Goal: Information Seeking & Learning: Learn about a topic

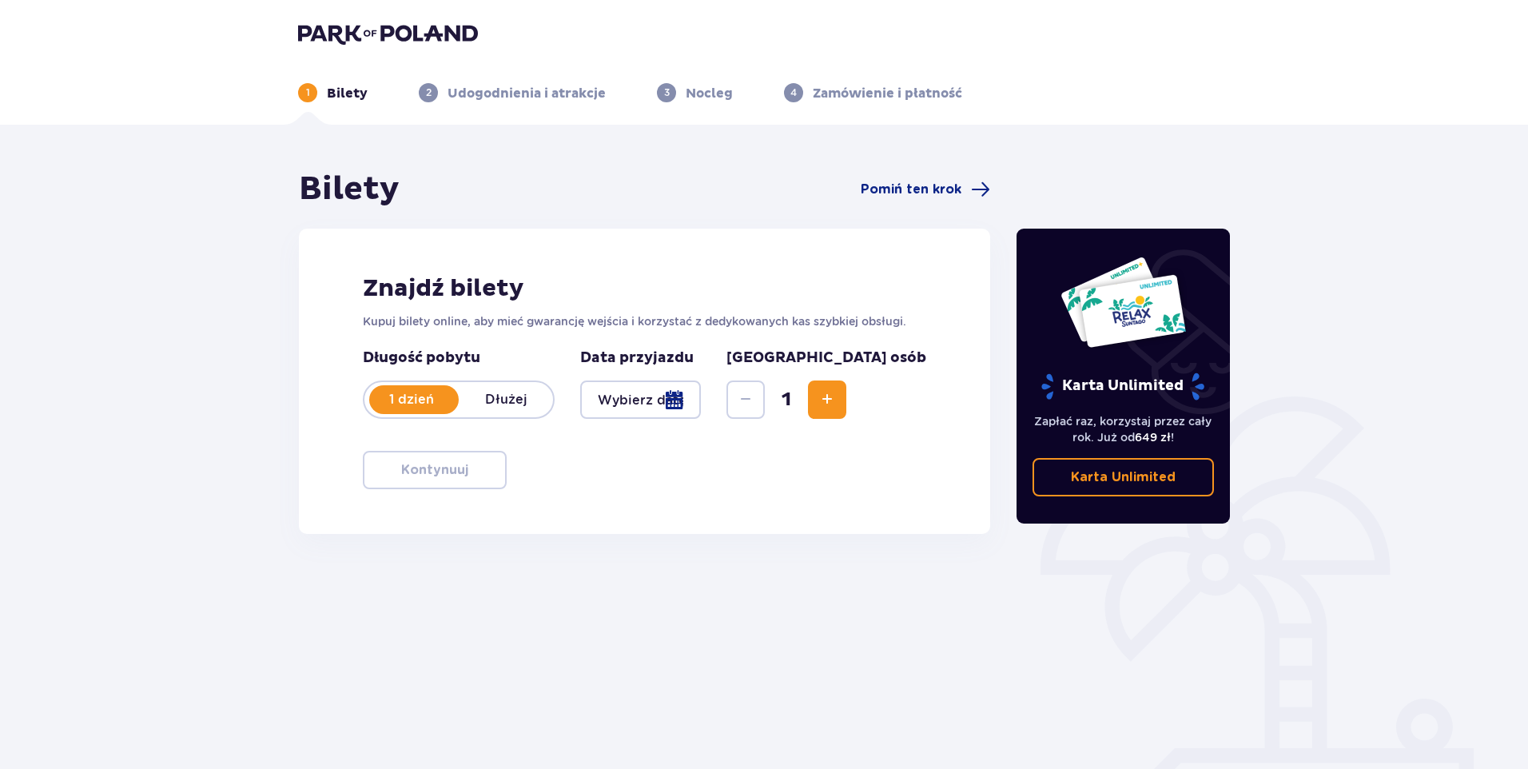
type input "04.10.25"
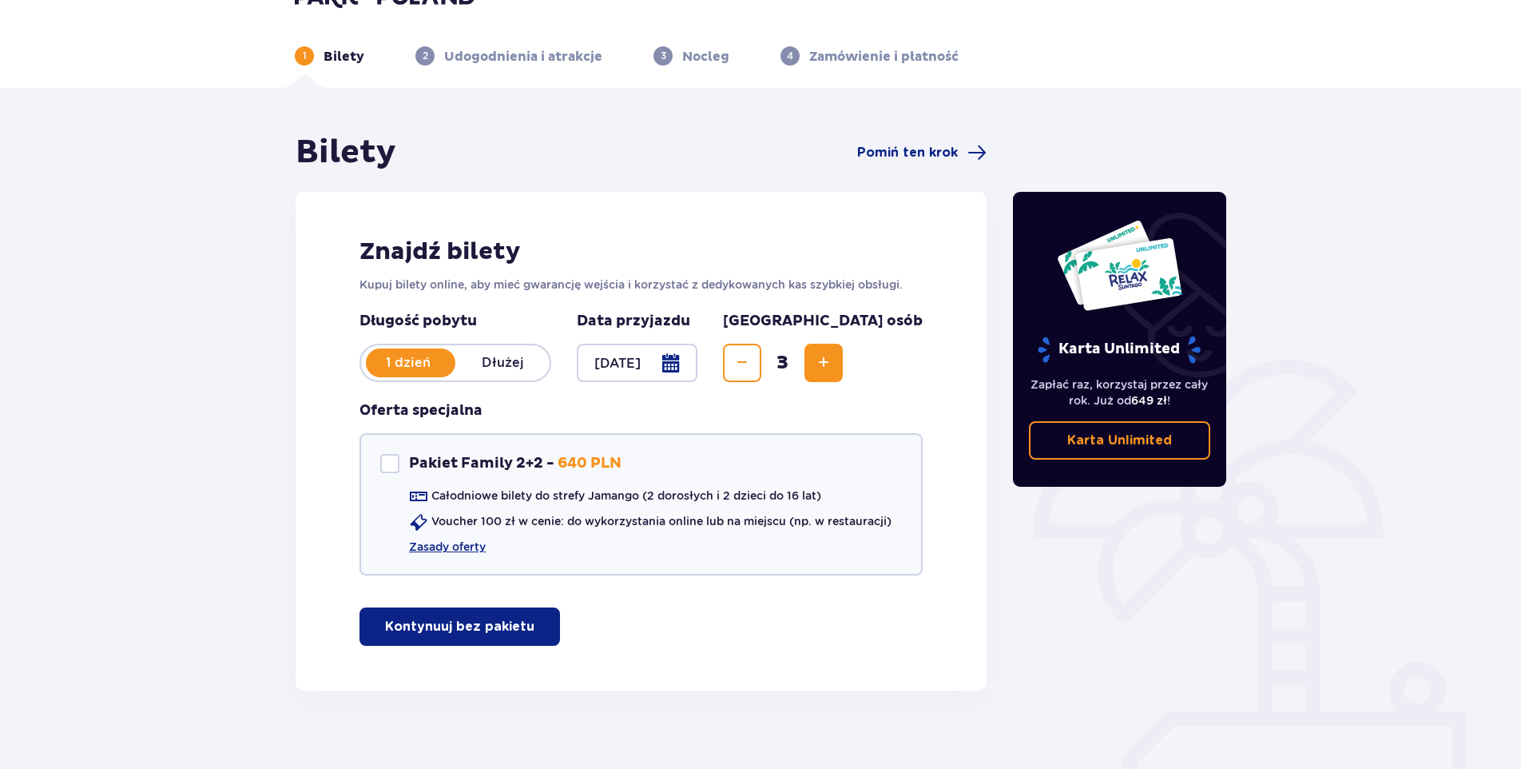
scroll to position [58, 0]
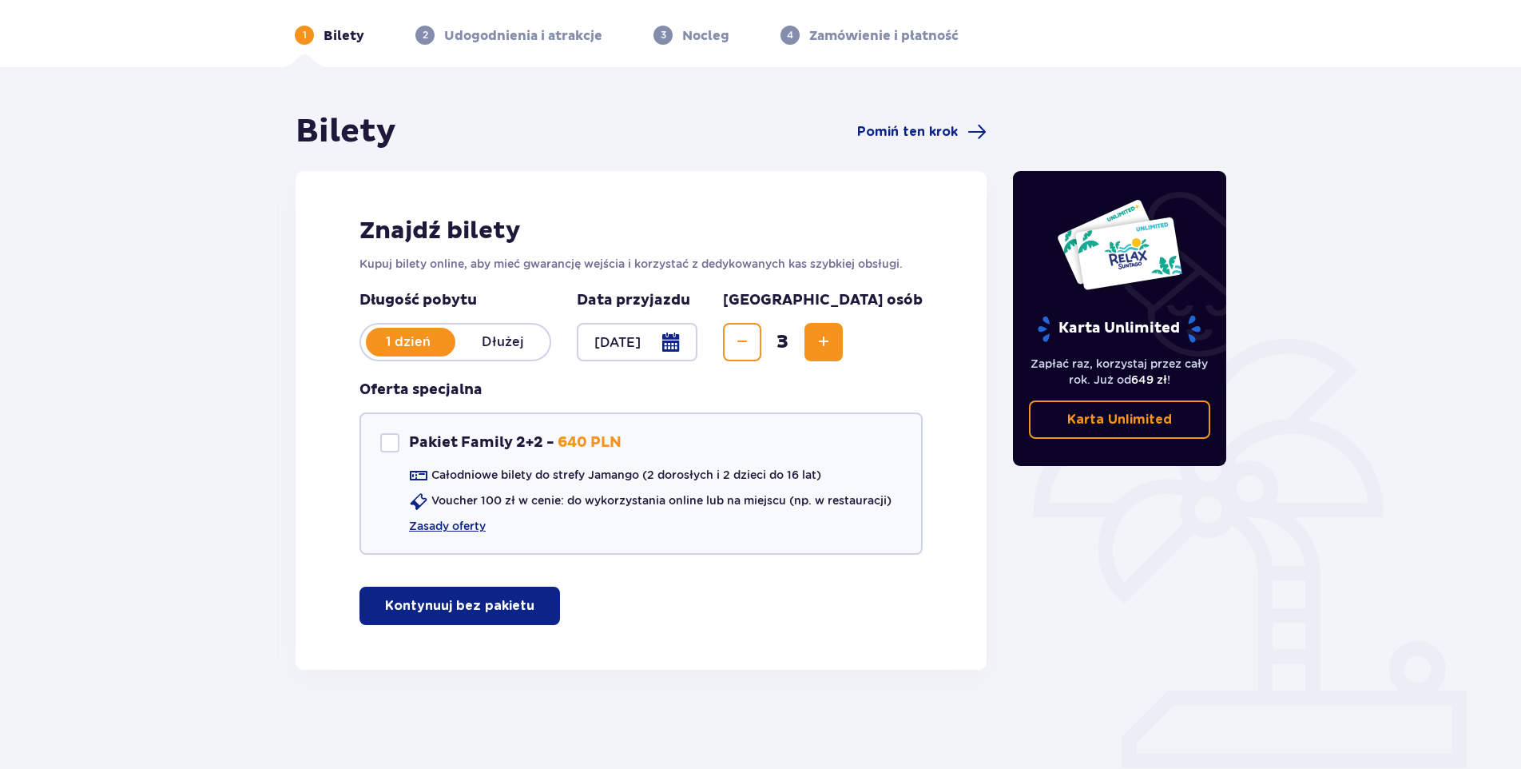
drag, startPoint x: 514, startPoint y: 608, endPoint x: 534, endPoint y: 575, distance: 39.1
click at [514, 607] on p "Kontynuuj bez pakietu" at bounding box center [459, 606] width 149 height 18
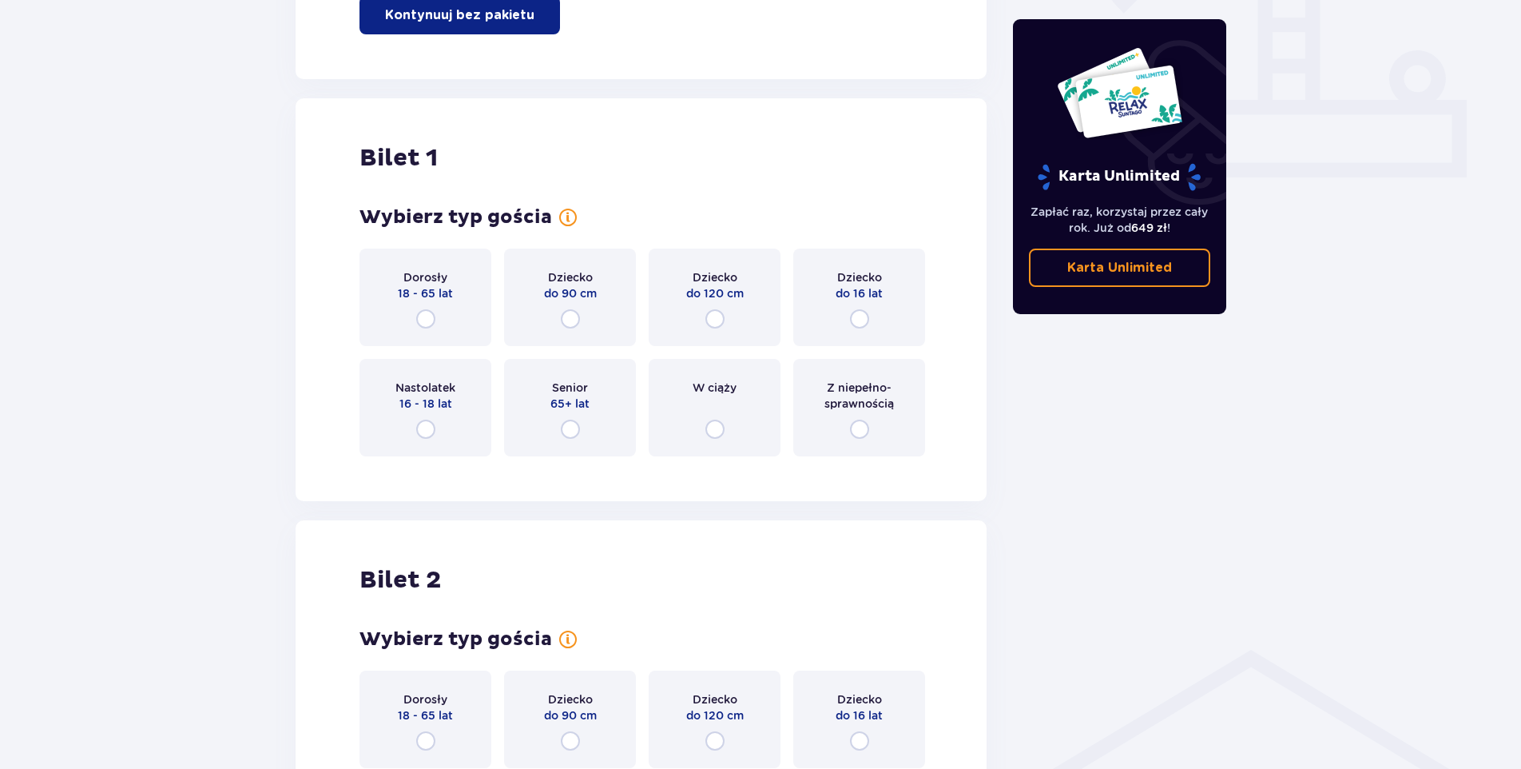
scroll to position [647, 0]
click at [714, 326] on input "radio" at bounding box center [715, 319] width 19 height 19
radio input "true"
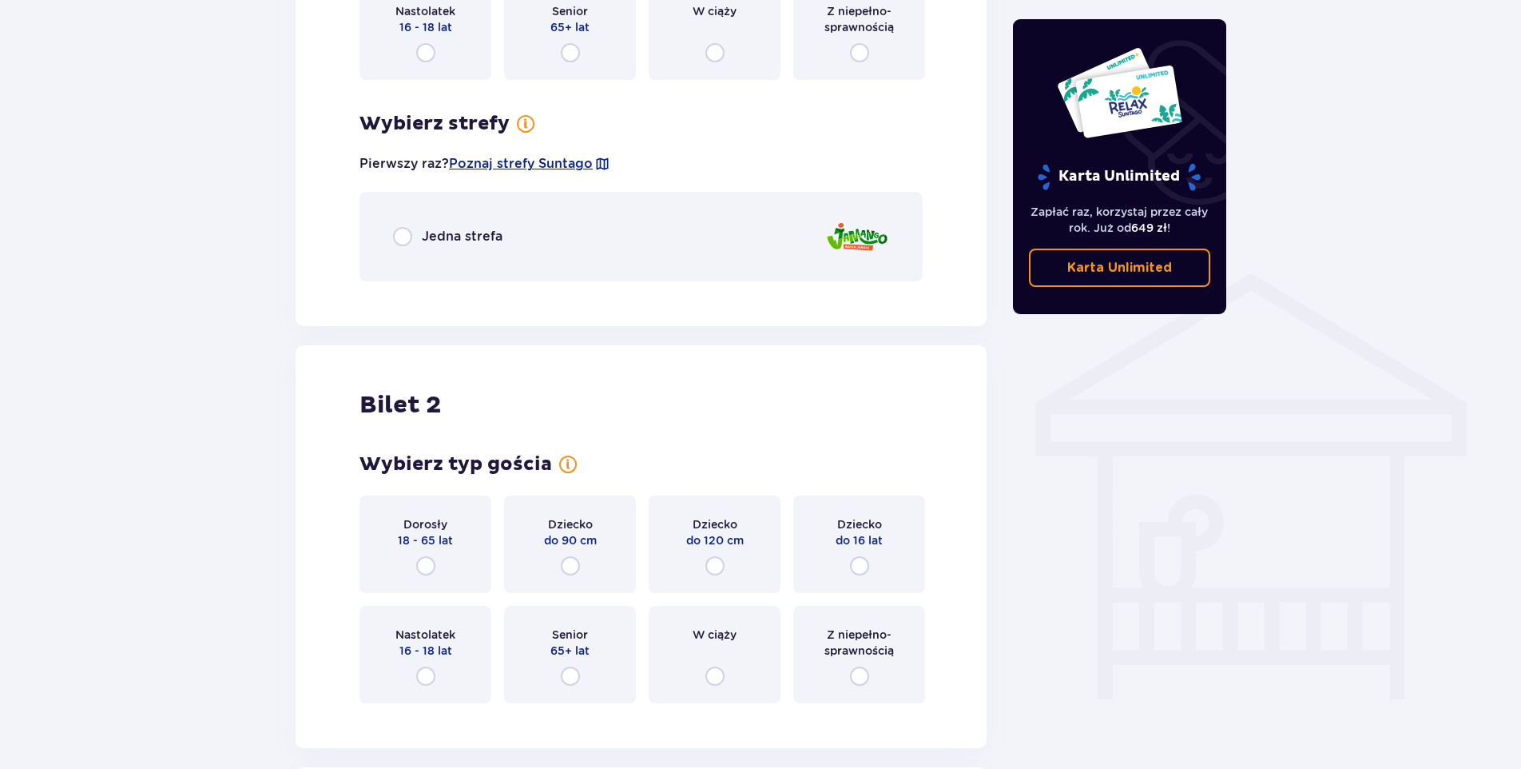
scroll to position [877, 0]
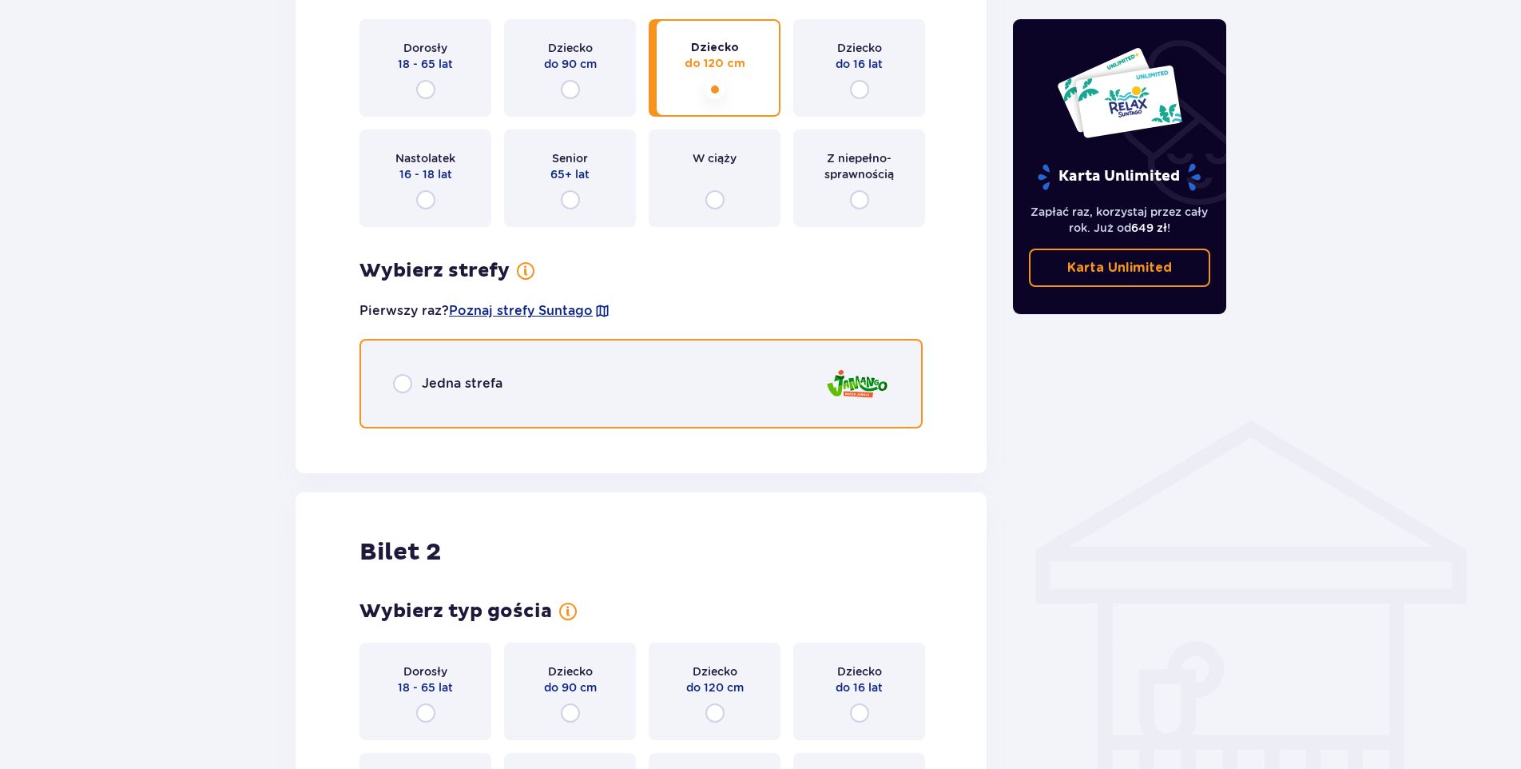
click at [404, 383] on input "radio" at bounding box center [402, 383] width 19 height 19
radio input "true"
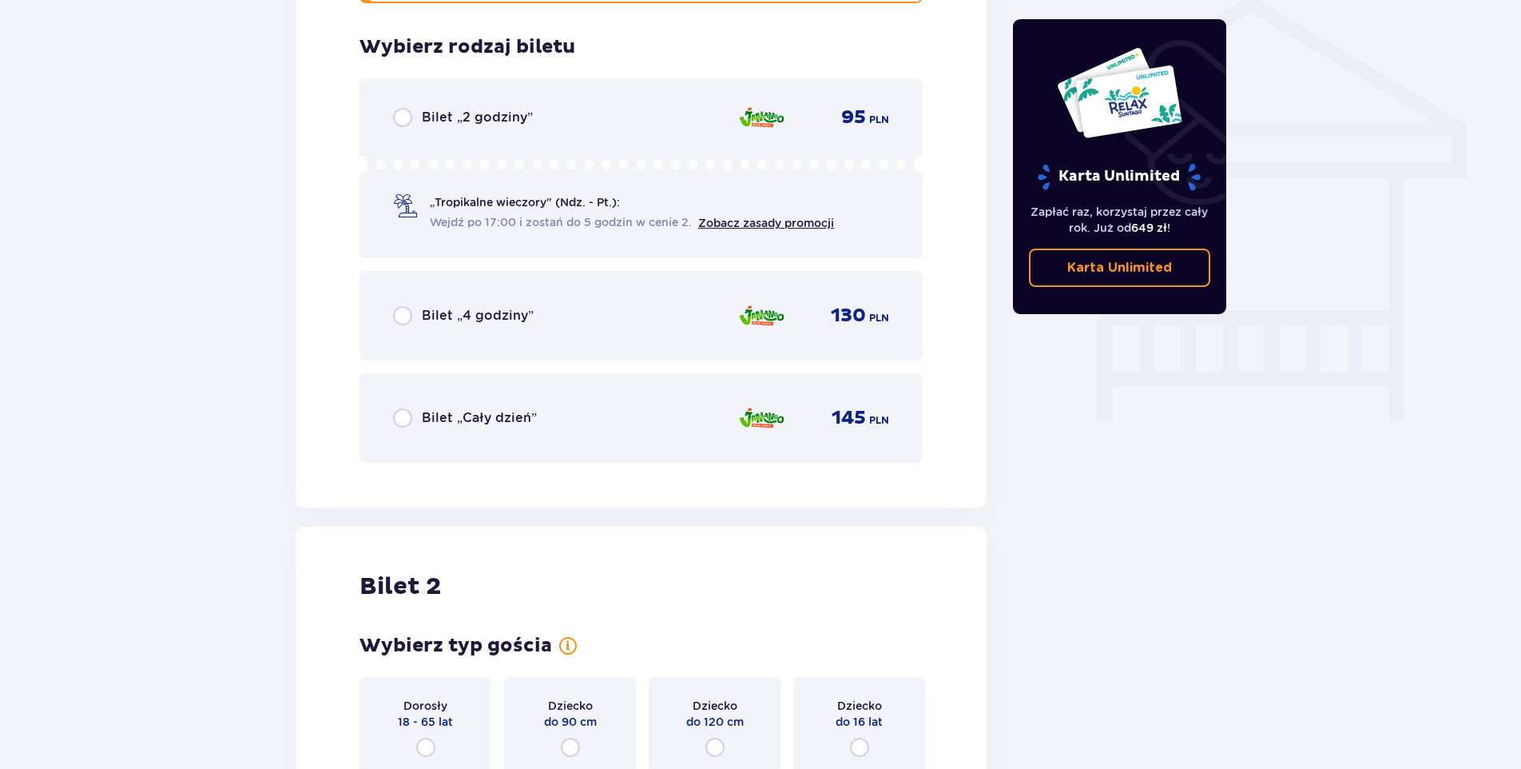
scroll to position [1318, 0]
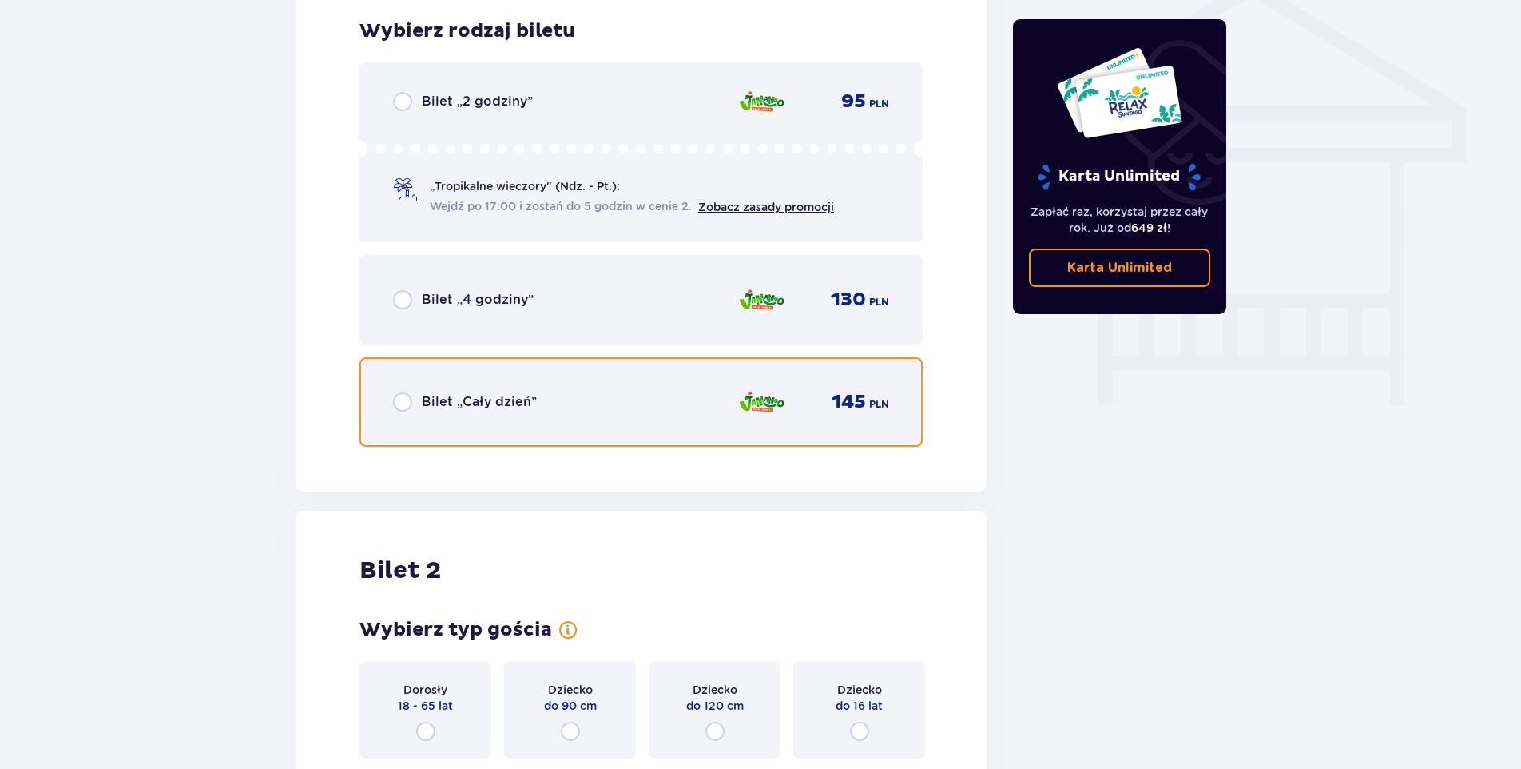
click at [397, 400] on input "radio" at bounding box center [402, 401] width 19 height 19
radio input "true"
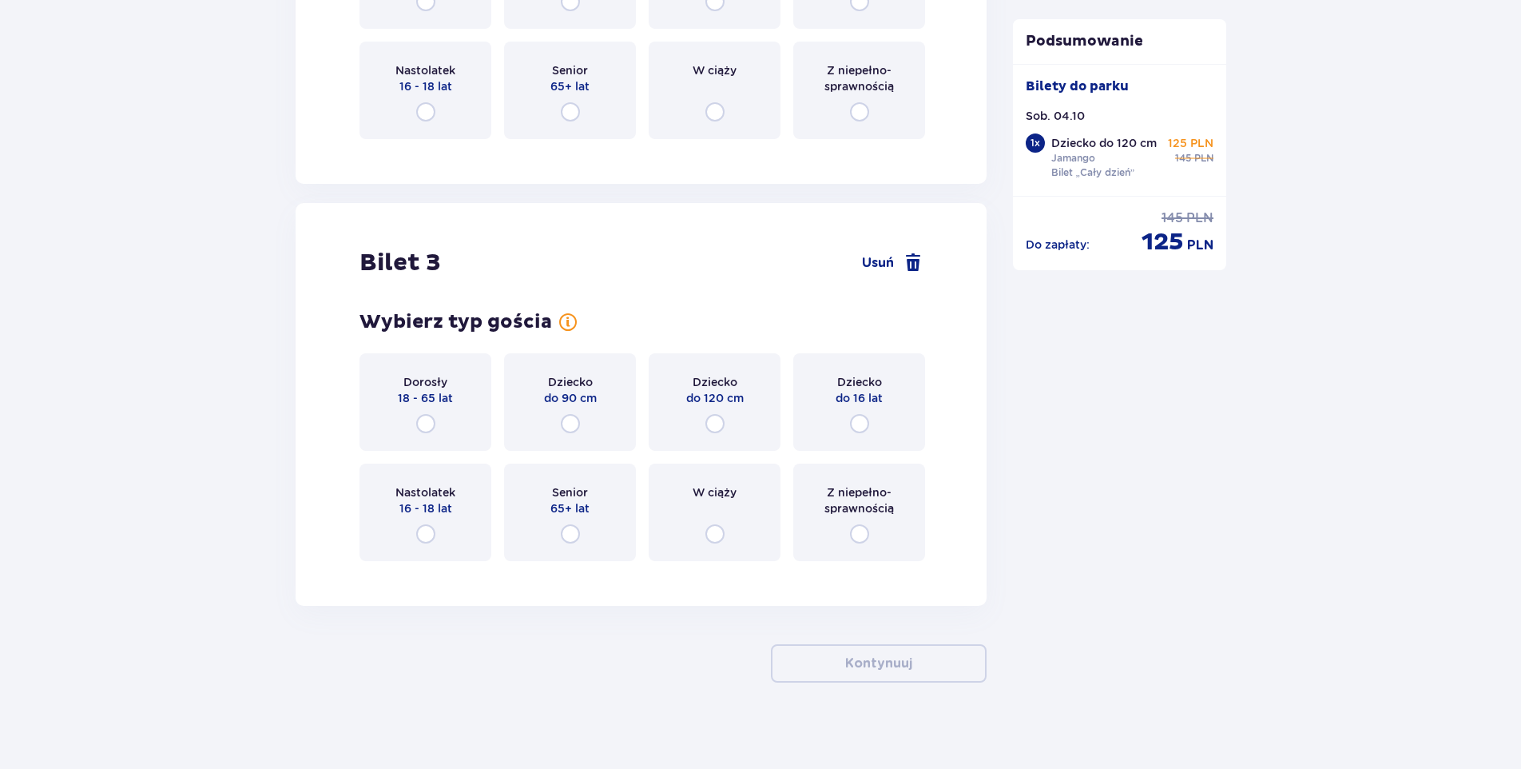
scroll to position [2050, 0]
click at [424, 418] on input "radio" at bounding box center [425, 421] width 19 height 19
radio input "true"
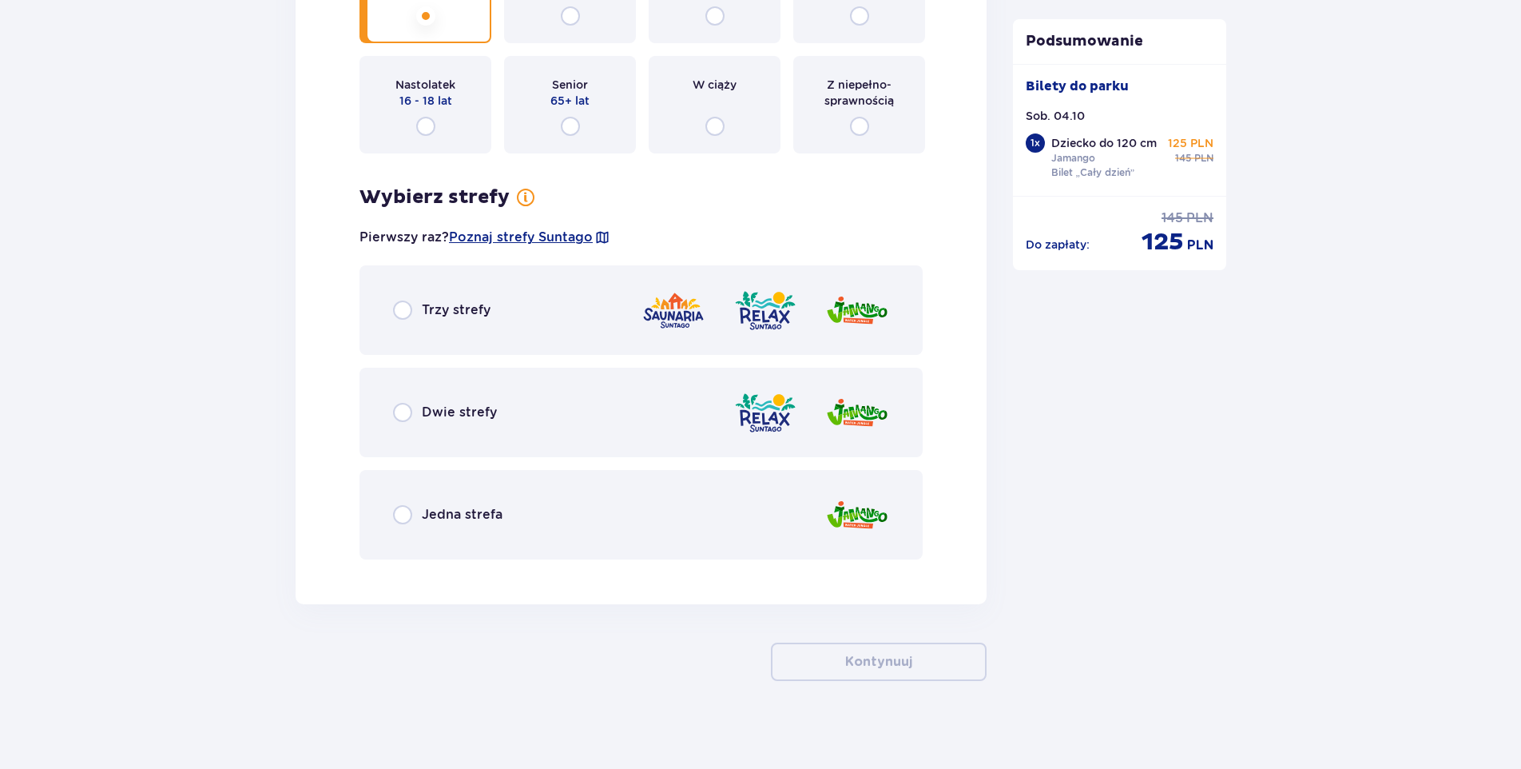
scroll to position [2464, 0]
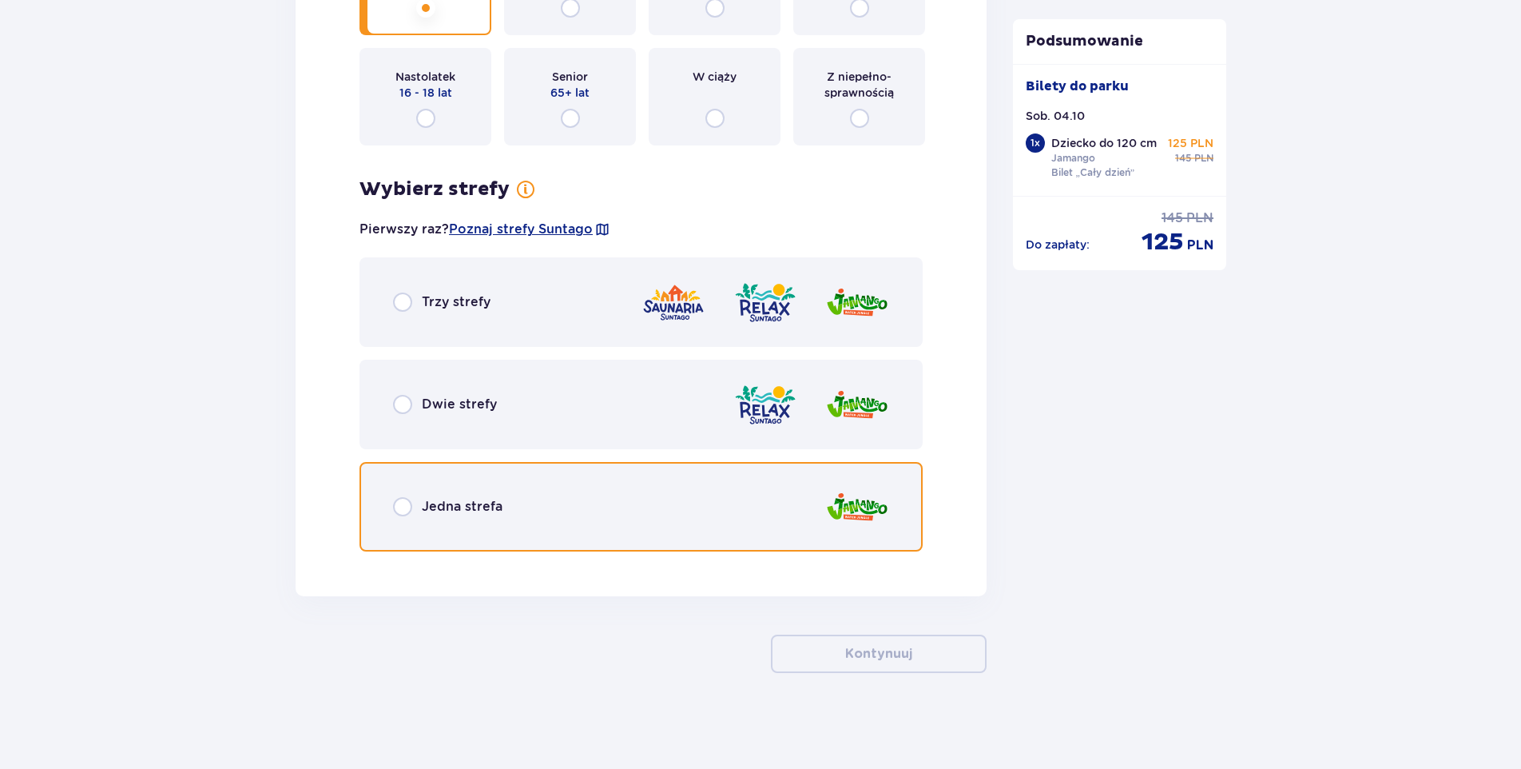
click at [400, 506] on input "radio" at bounding box center [402, 506] width 19 height 19
radio input "true"
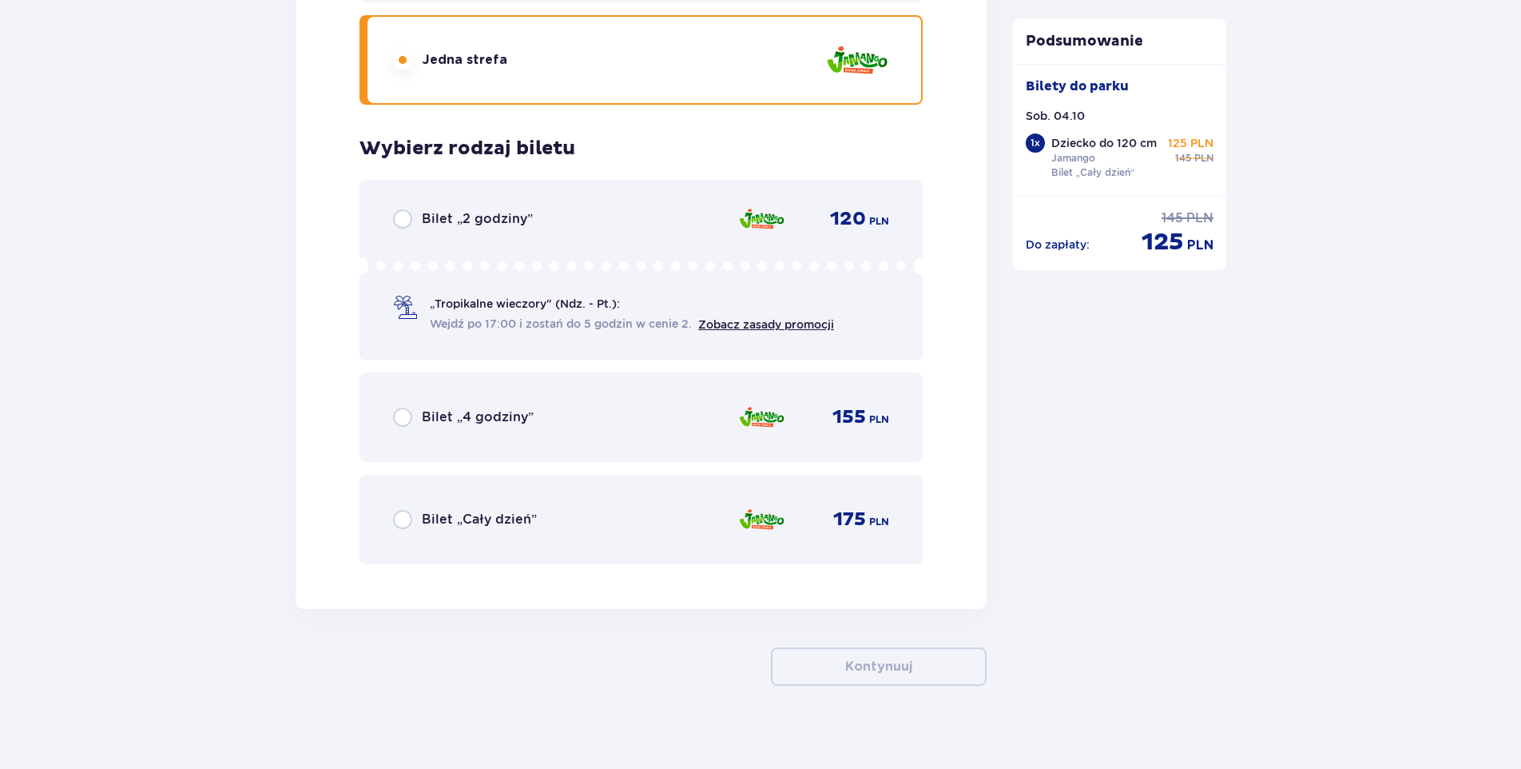
scroll to position [2923, 0]
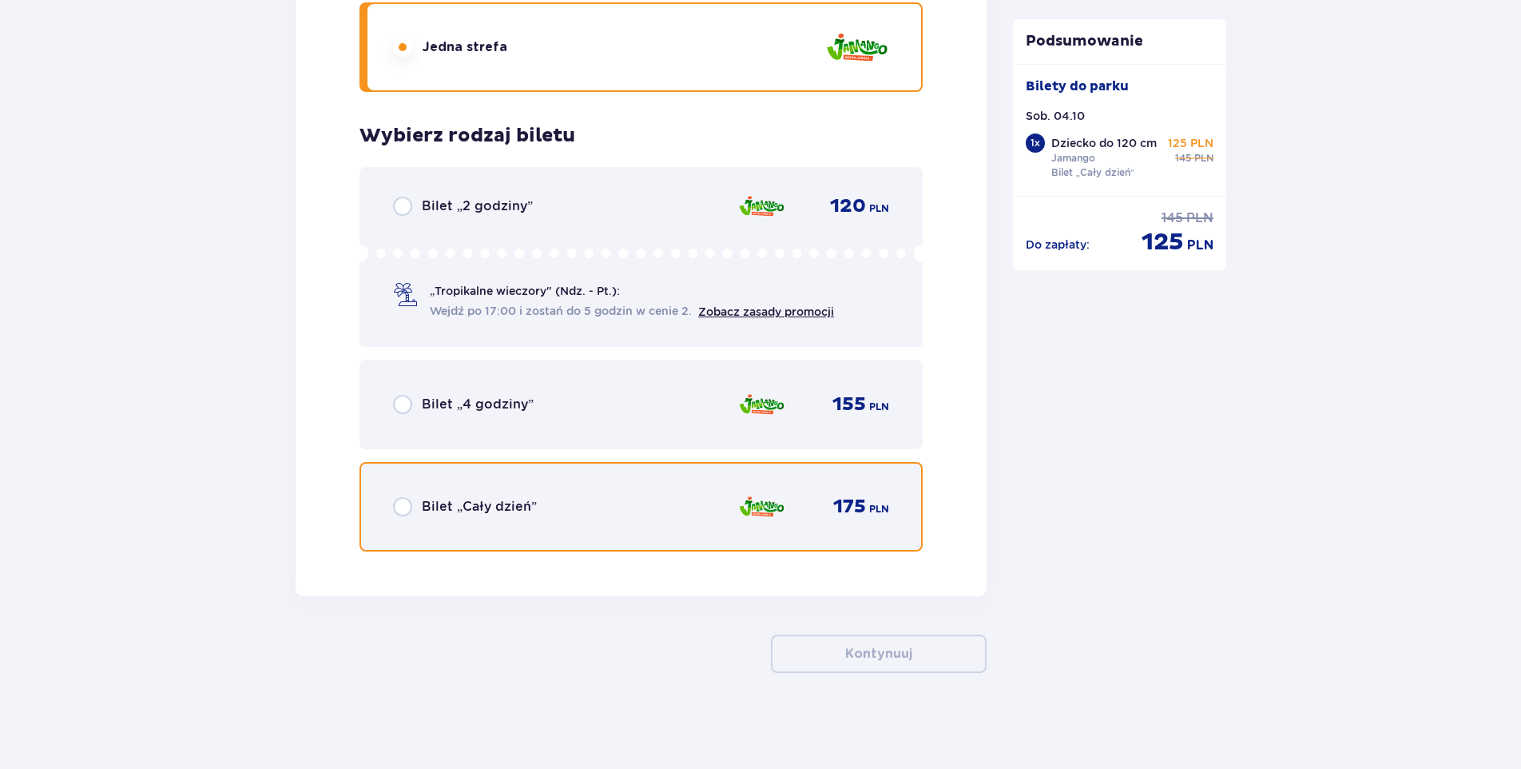
click at [400, 506] on input "radio" at bounding box center [402, 506] width 19 height 19
radio input "true"
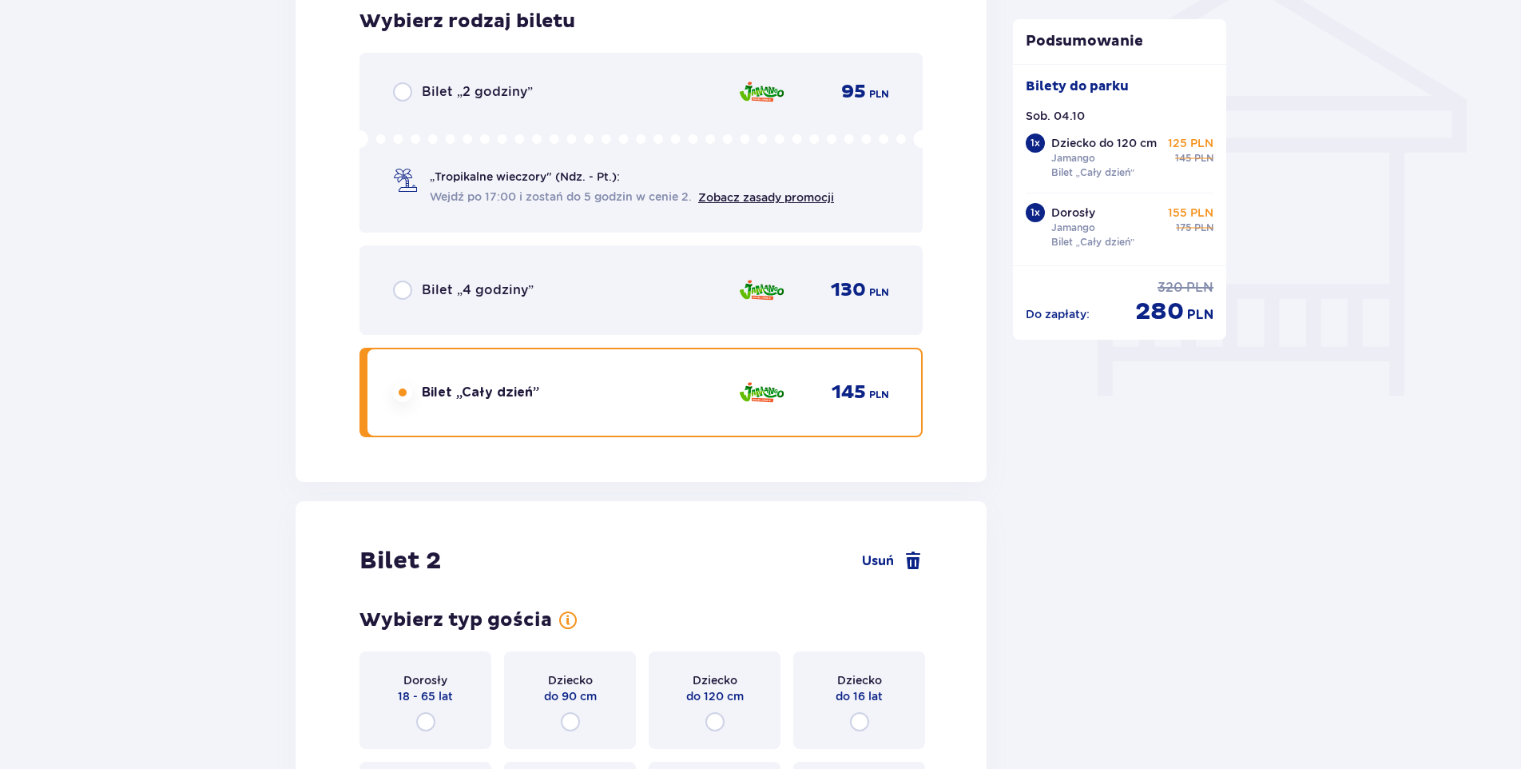
scroll to position [1565, 0]
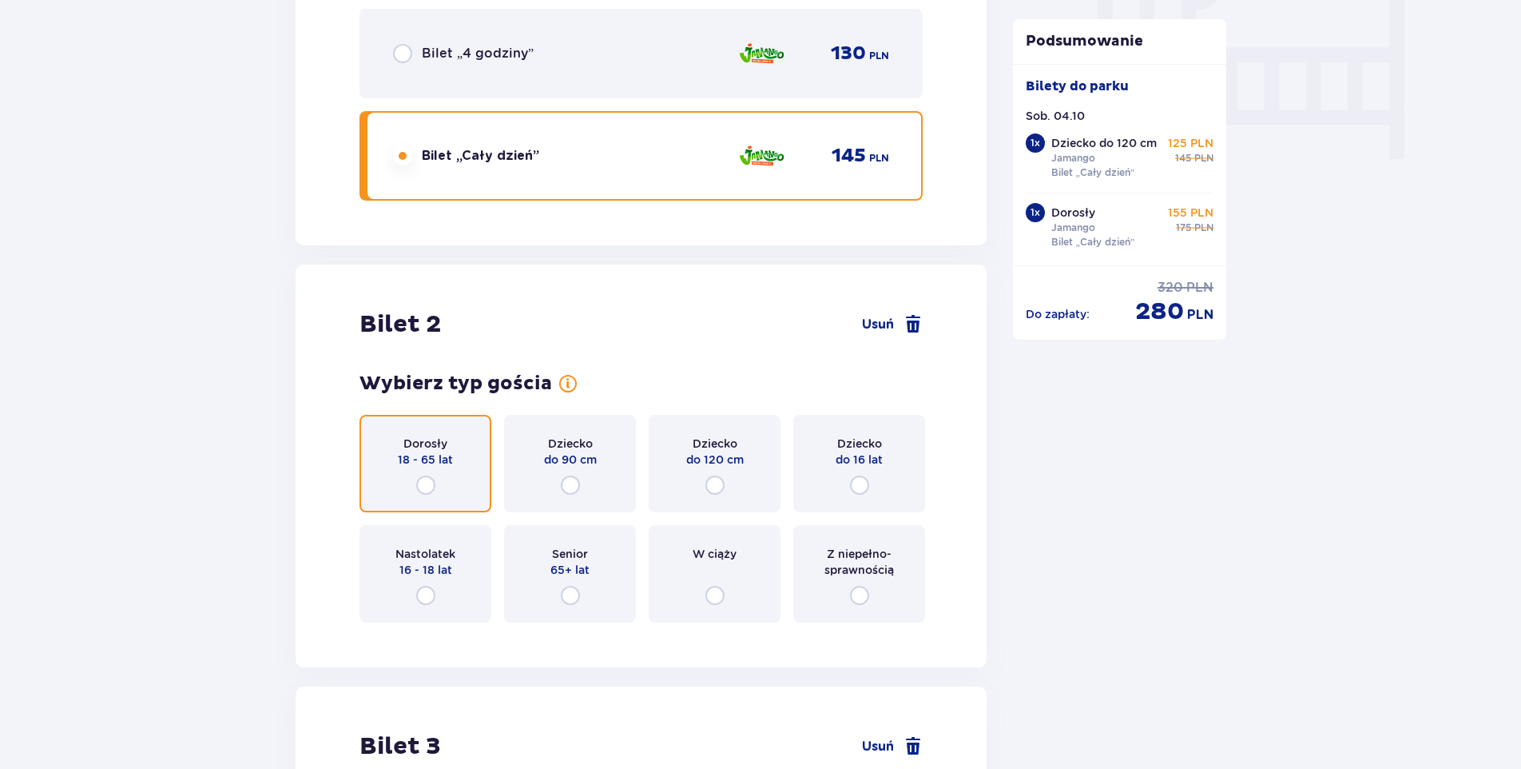
click at [424, 489] on input "radio" at bounding box center [425, 484] width 19 height 19
radio input "true"
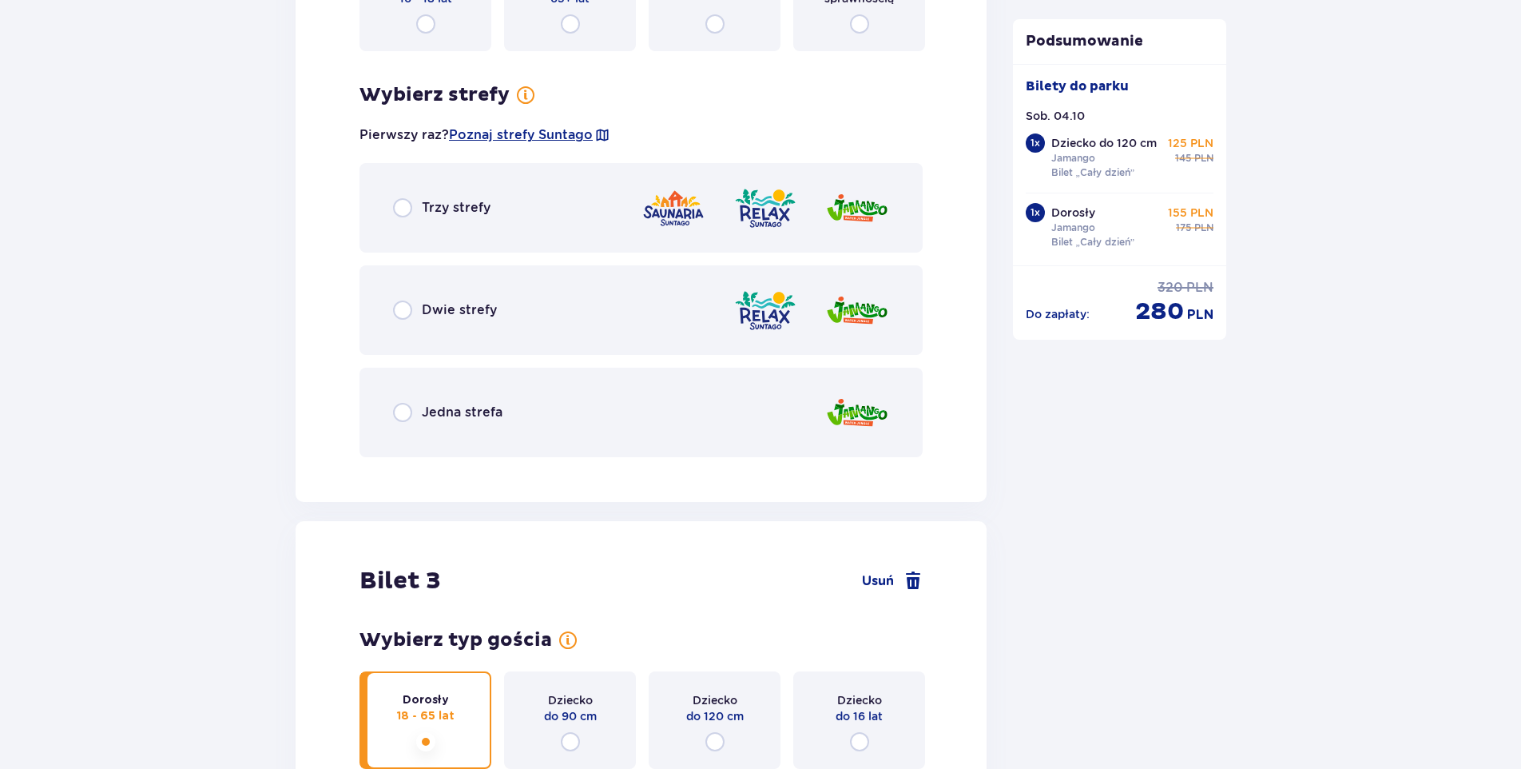
scroll to position [2200, 0]
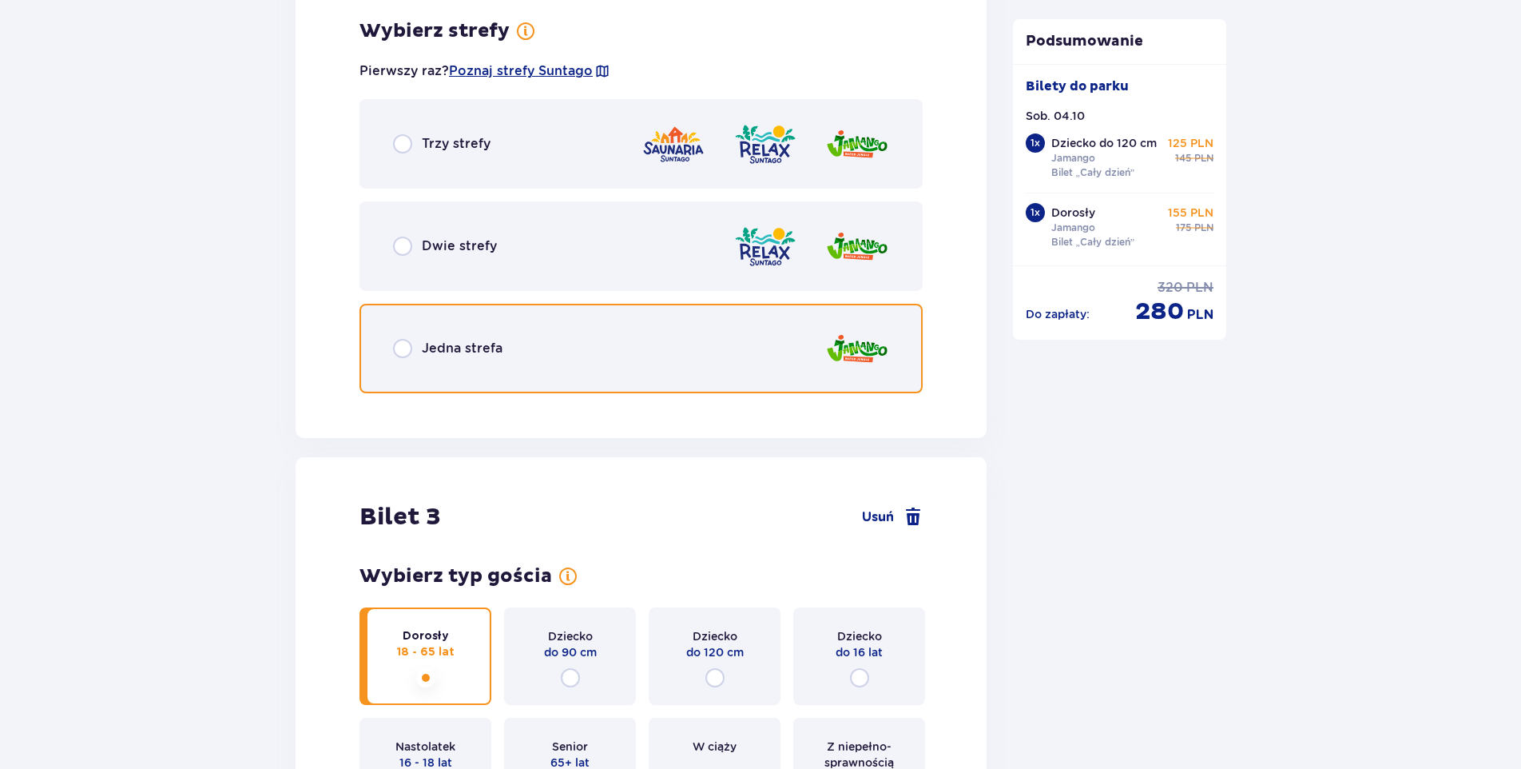
click at [398, 343] on input "radio" at bounding box center [402, 348] width 19 height 19
radio input "true"
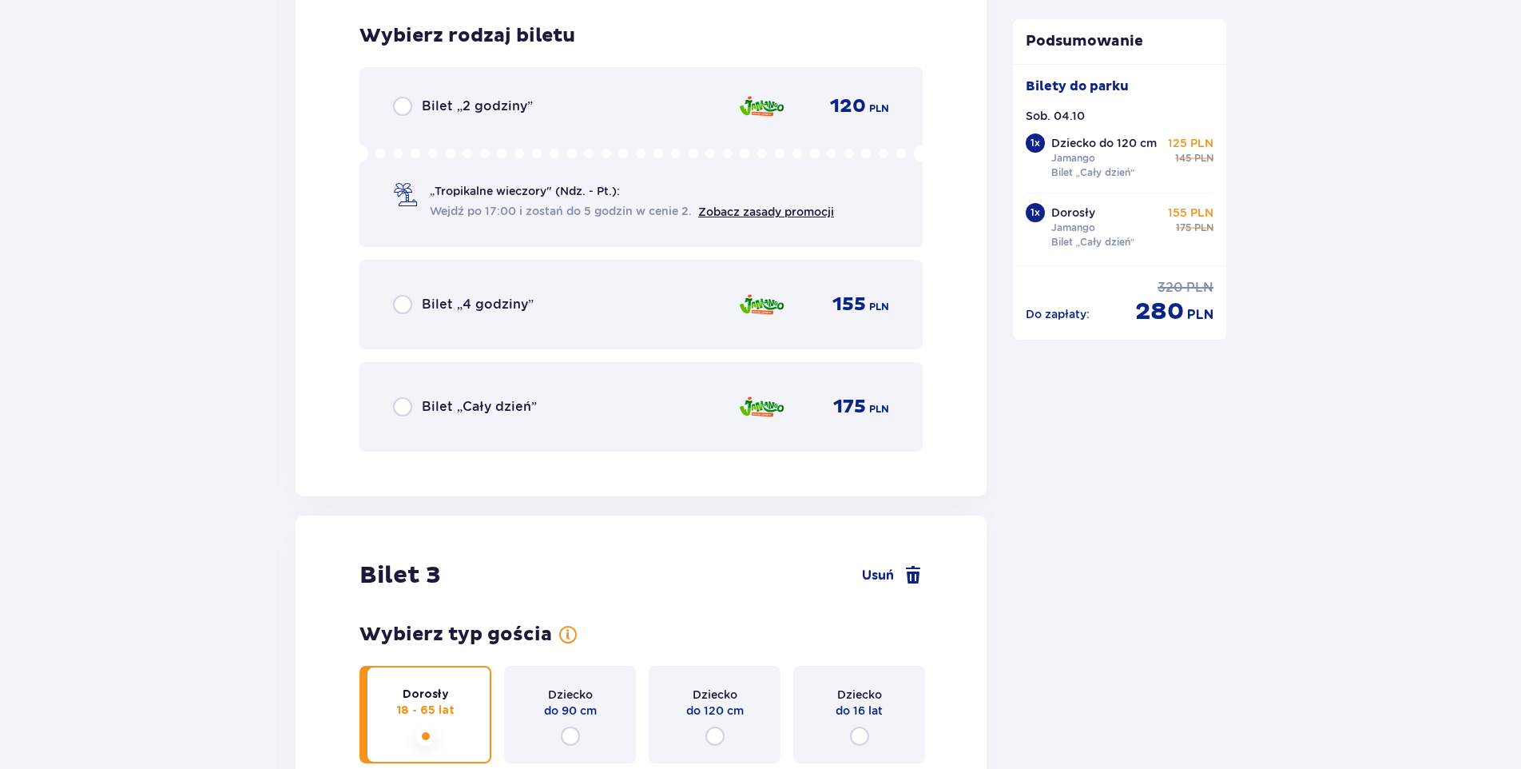
scroll to position [2606, 0]
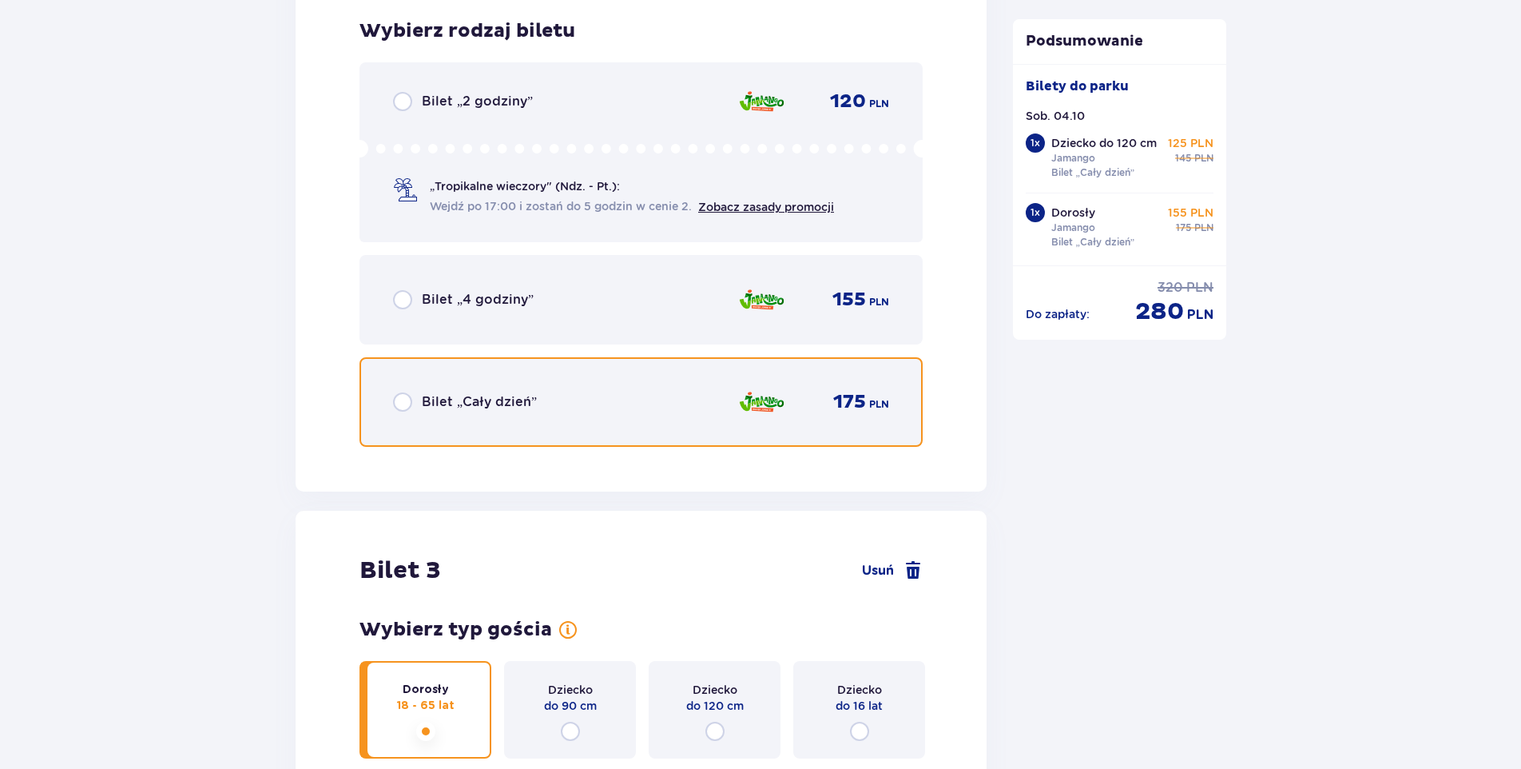
click at [406, 398] on input "radio" at bounding box center [402, 401] width 19 height 19
radio input "true"
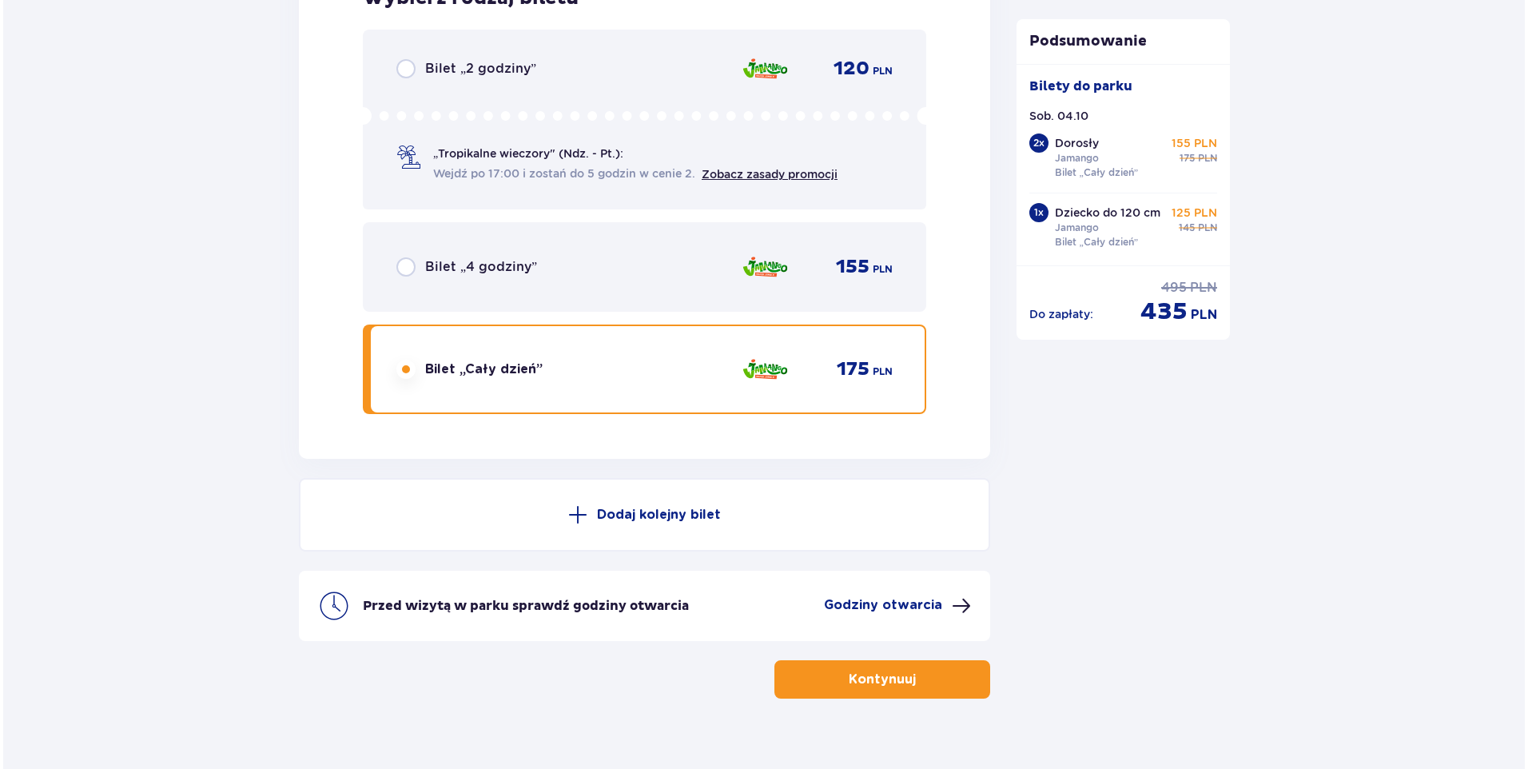
scroll to position [3951, 0]
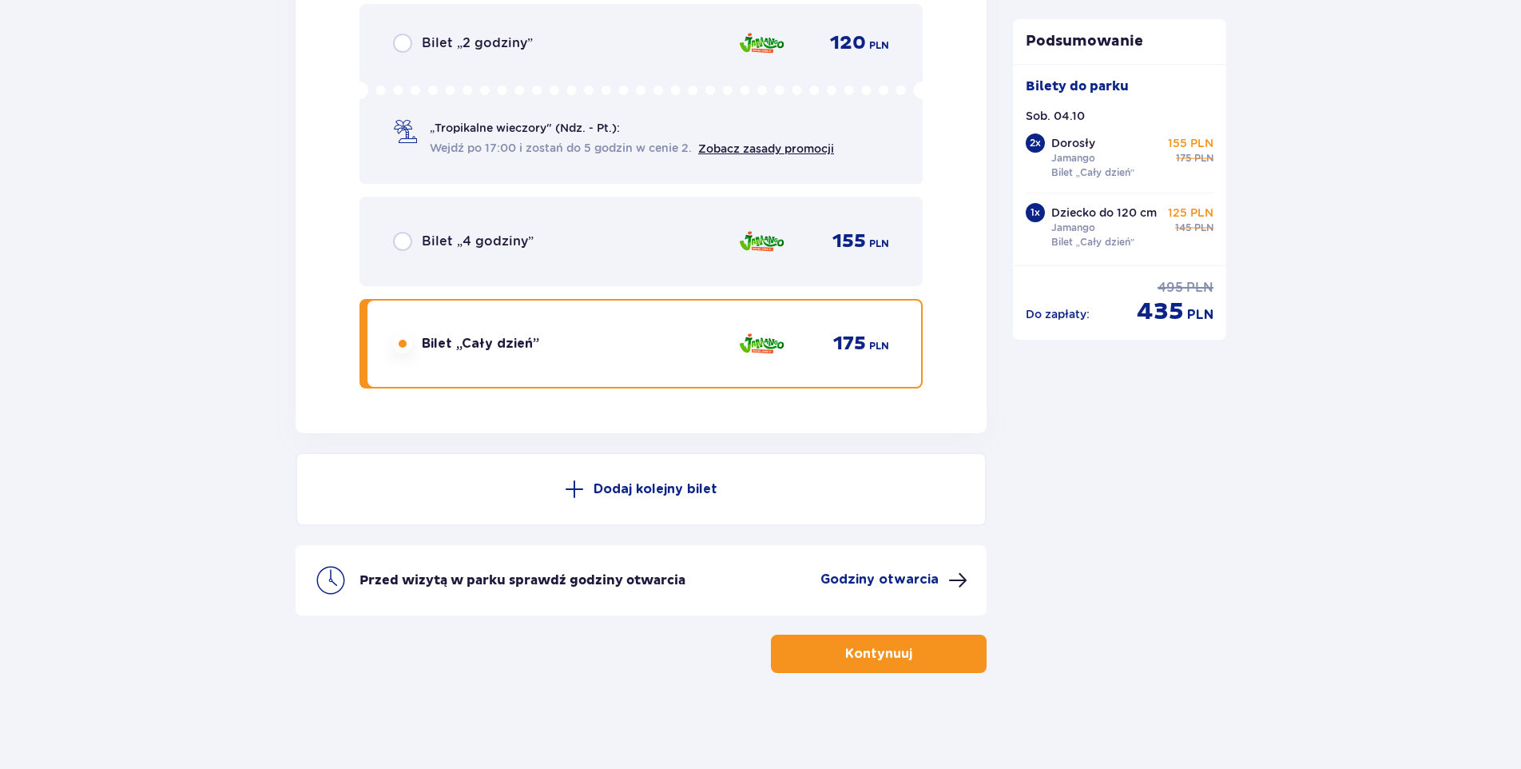
click at [893, 590] on button "Godziny otwarcia" at bounding box center [894, 580] width 147 height 19
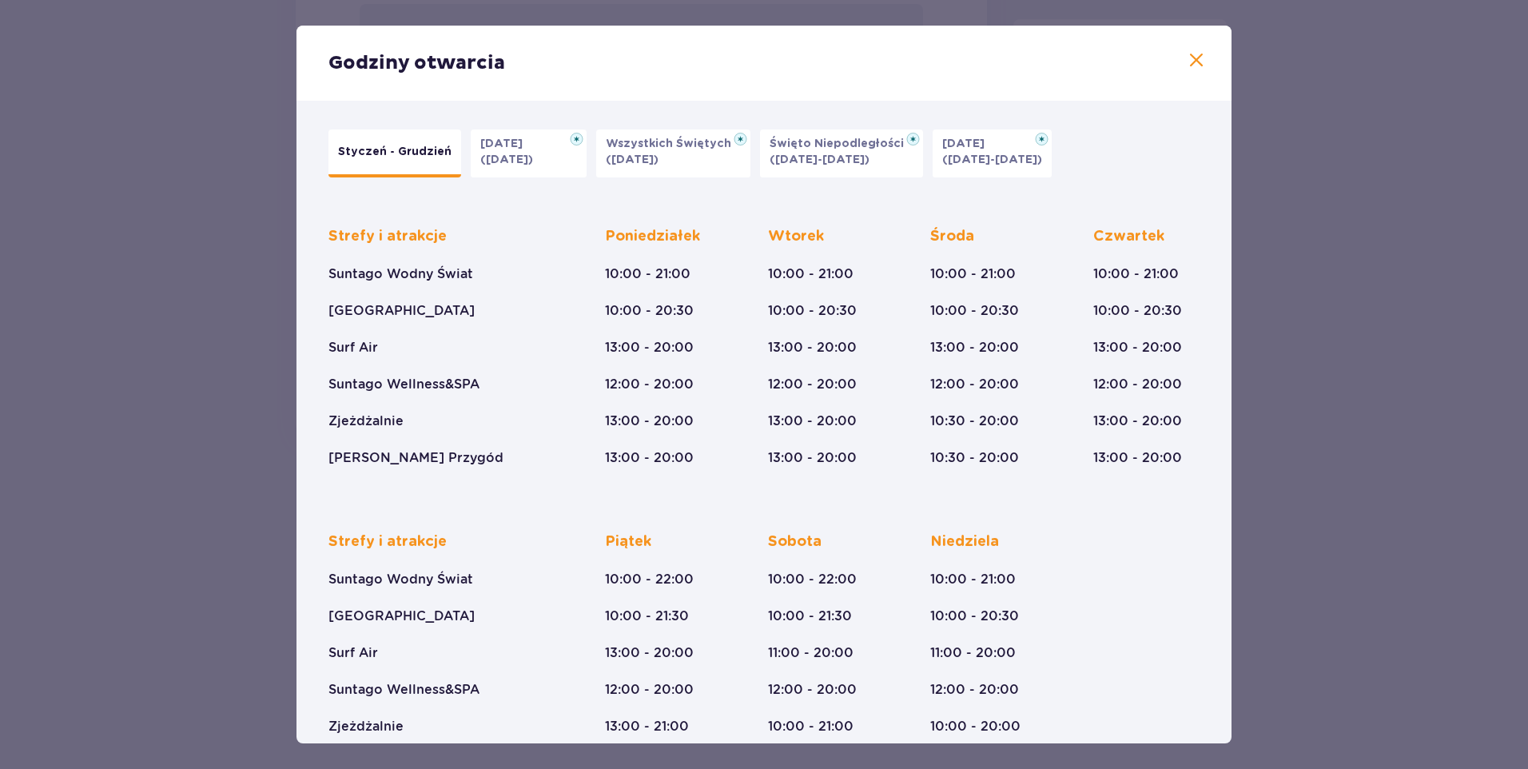
click at [797, 169] on button "Święto Niepodległości (09.11-11.11.25)" at bounding box center [841, 153] width 163 height 48
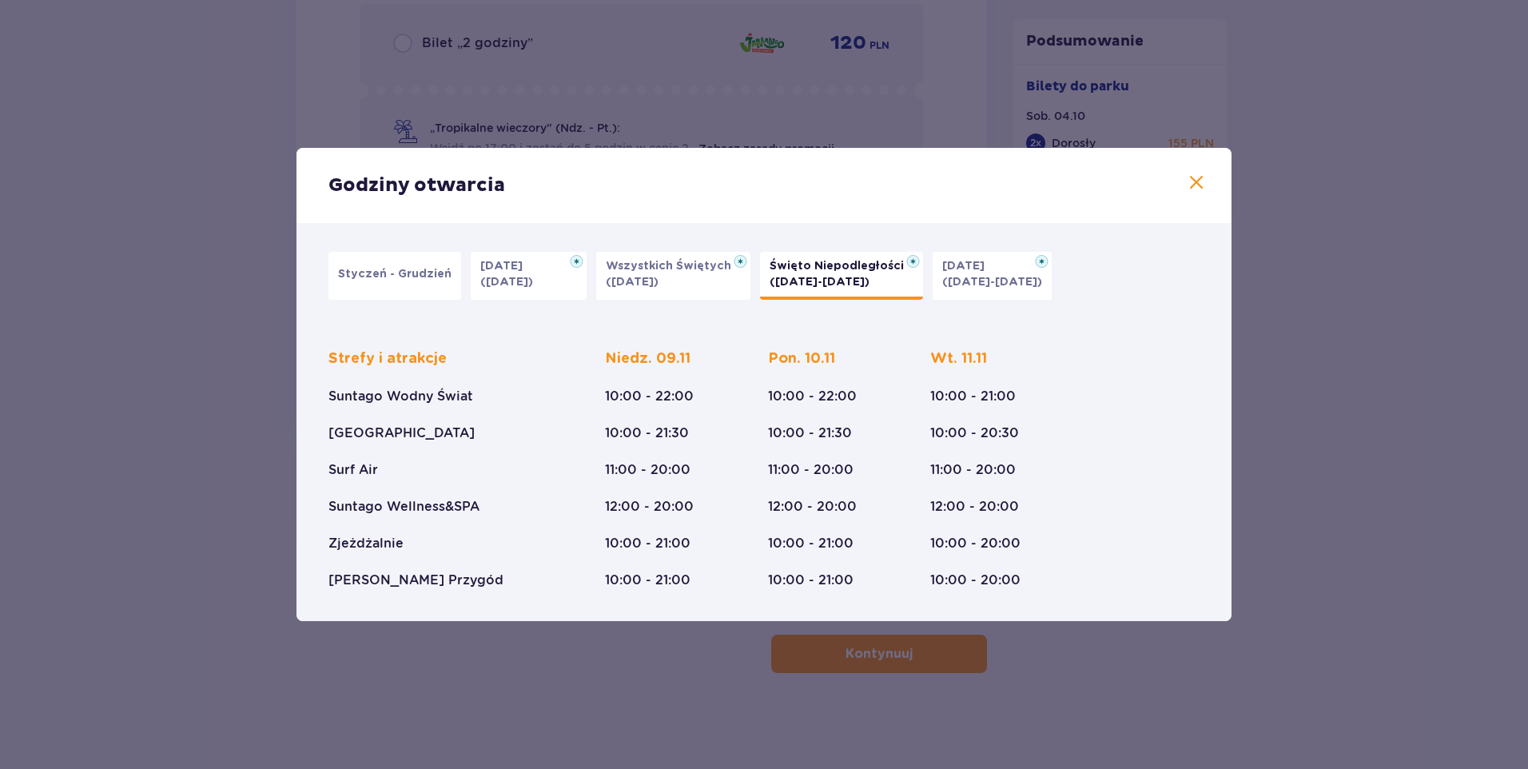
click at [438, 276] on p "Styczeń - Grudzień" at bounding box center [394, 274] width 113 height 16
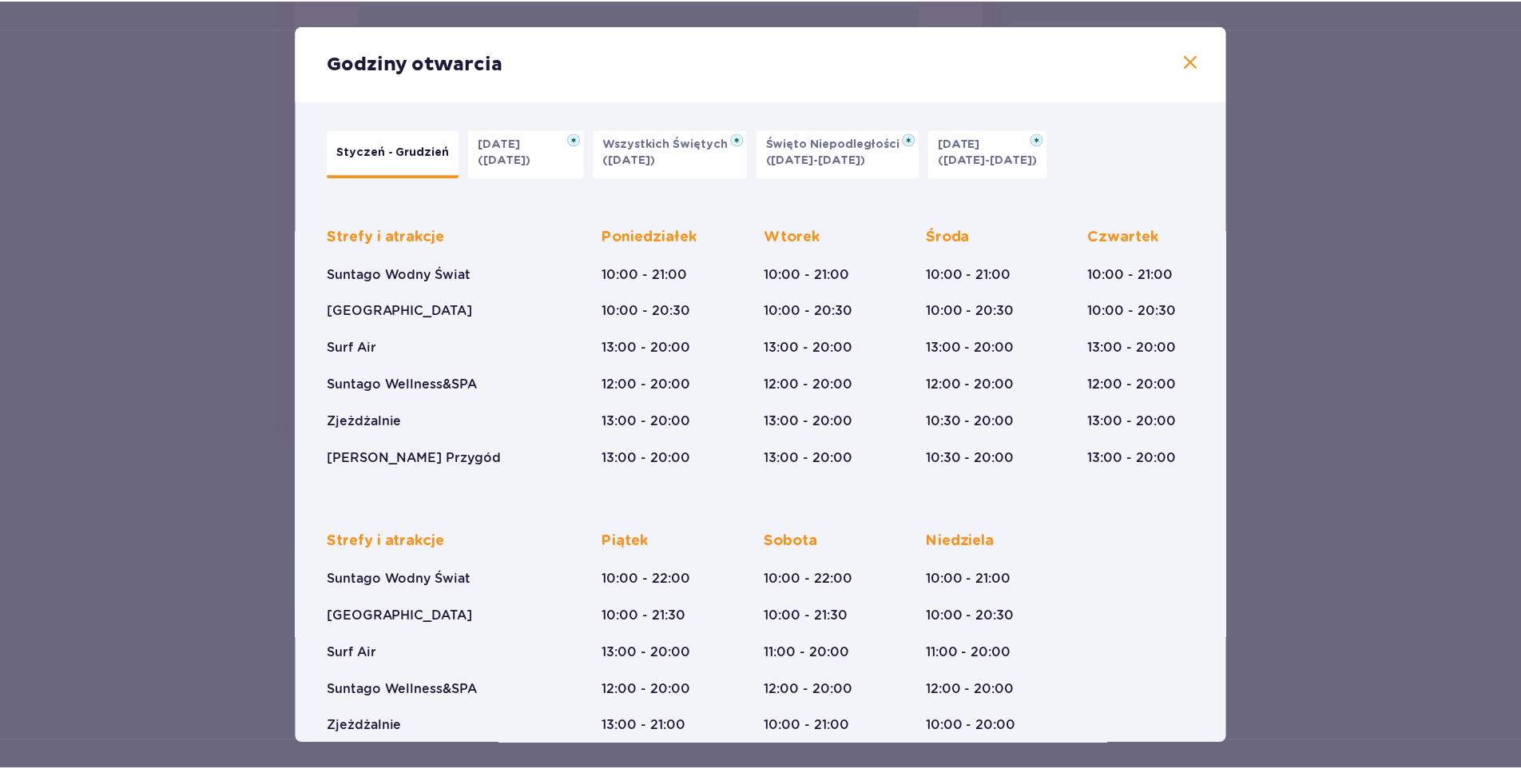
scroll to position [61, 0]
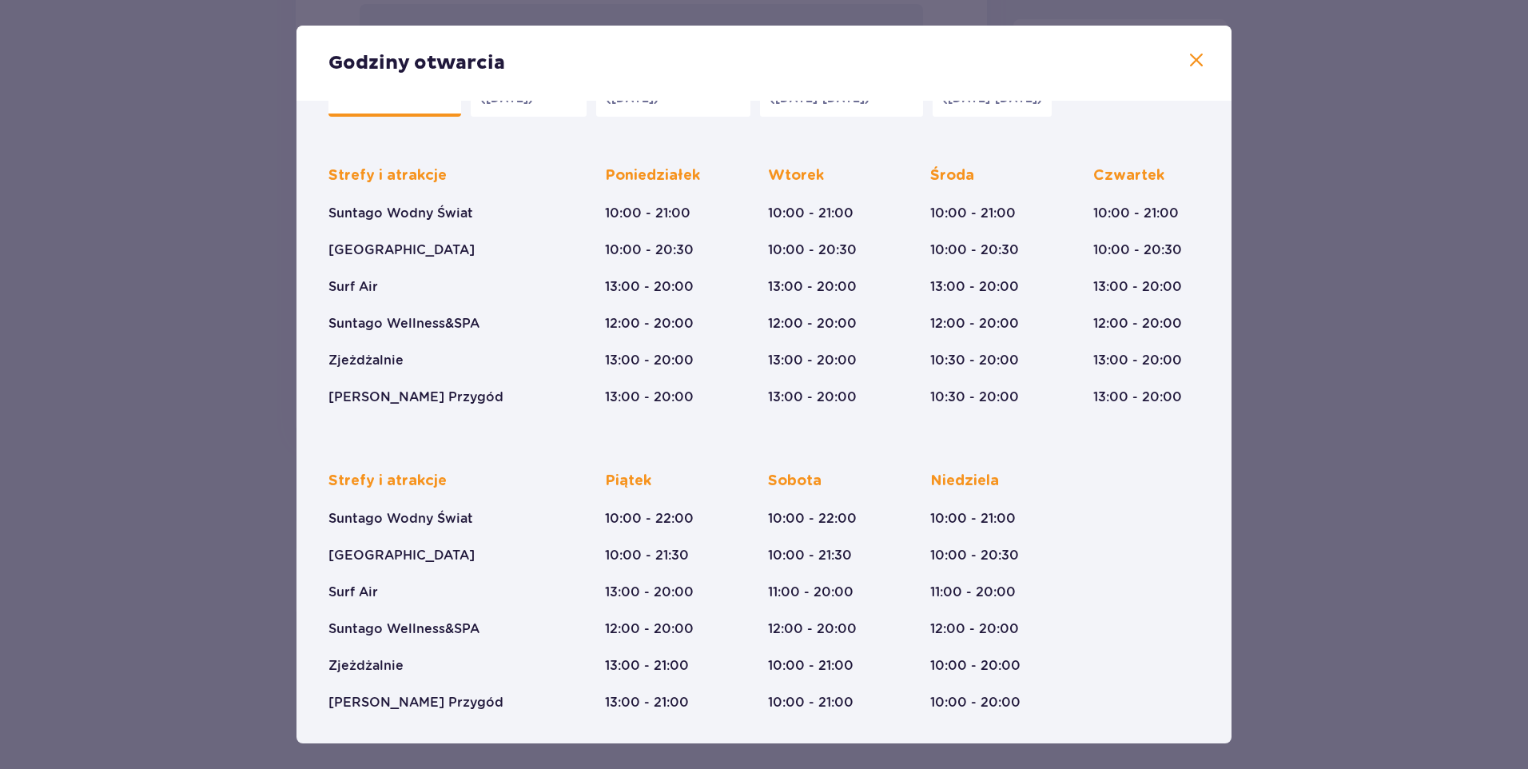
click at [1200, 62] on span at bounding box center [1196, 60] width 19 height 19
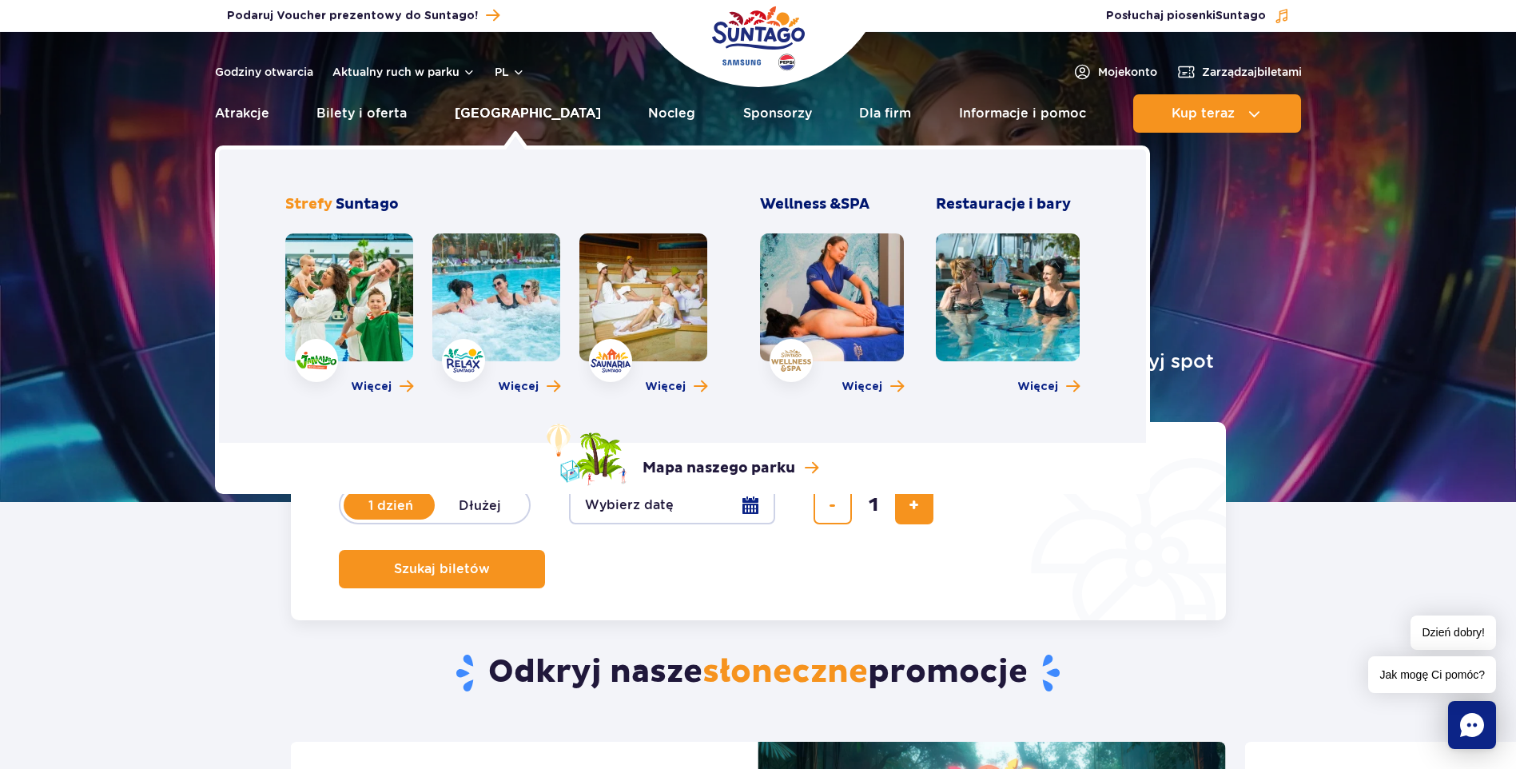
click at [527, 116] on link "[GEOGRAPHIC_DATA]" at bounding box center [528, 113] width 146 height 38
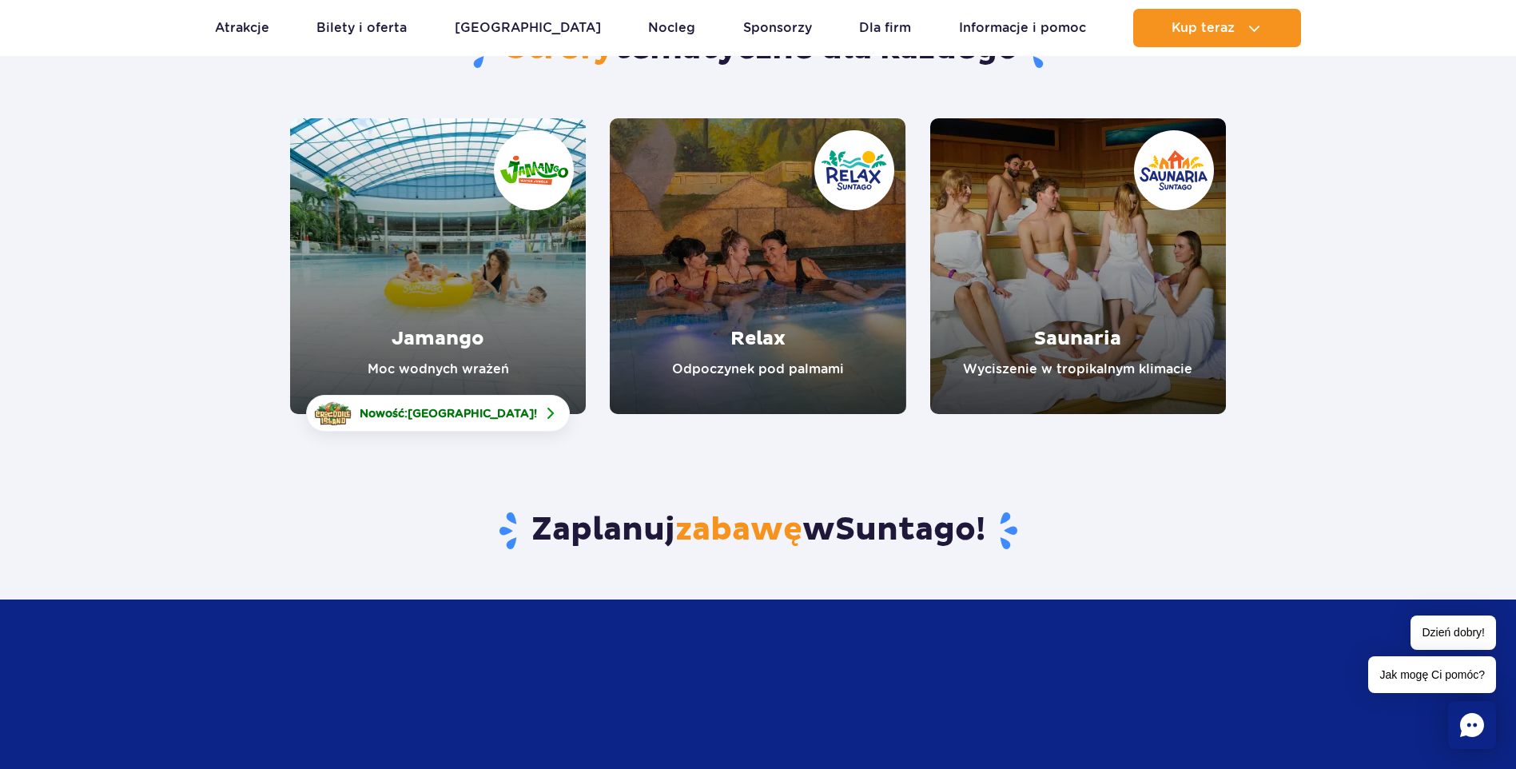
scroll to position [240, 0]
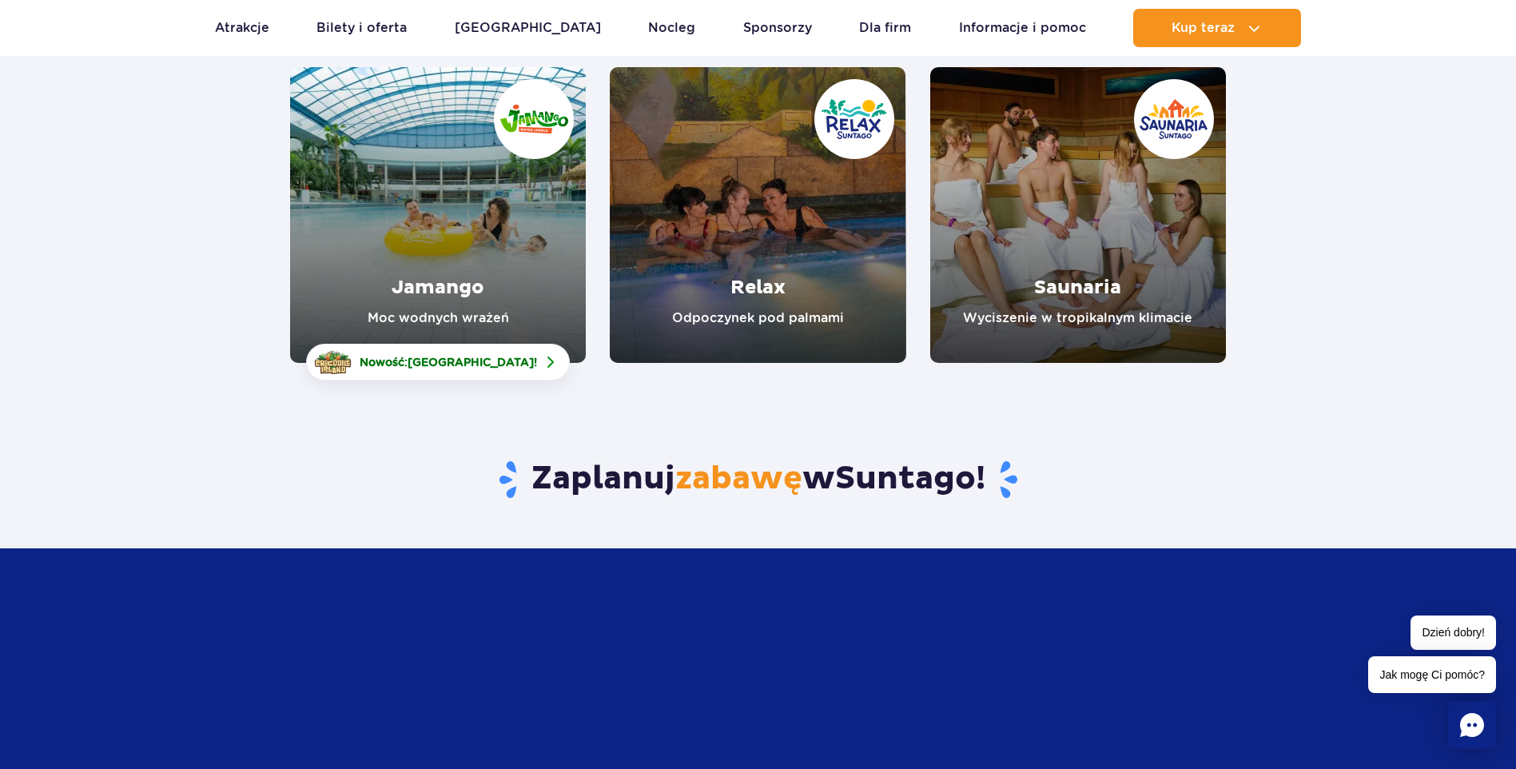
click at [743, 266] on link "Relax" at bounding box center [758, 215] width 296 height 296
click at [496, 229] on link "Jamango" at bounding box center [438, 215] width 296 height 296
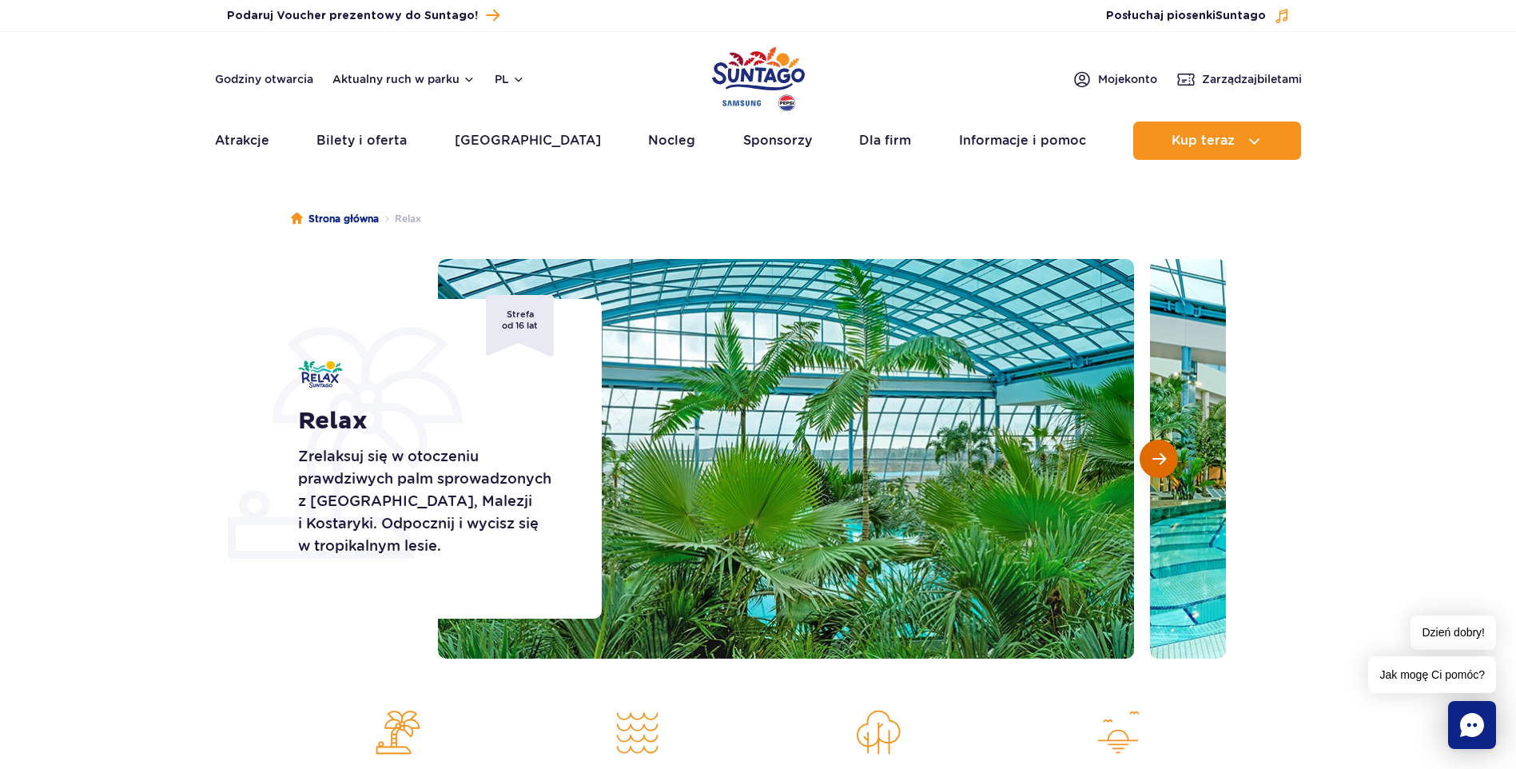
click at [1147, 460] on button "Następny slajd" at bounding box center [1158, 458] width 38 height 38
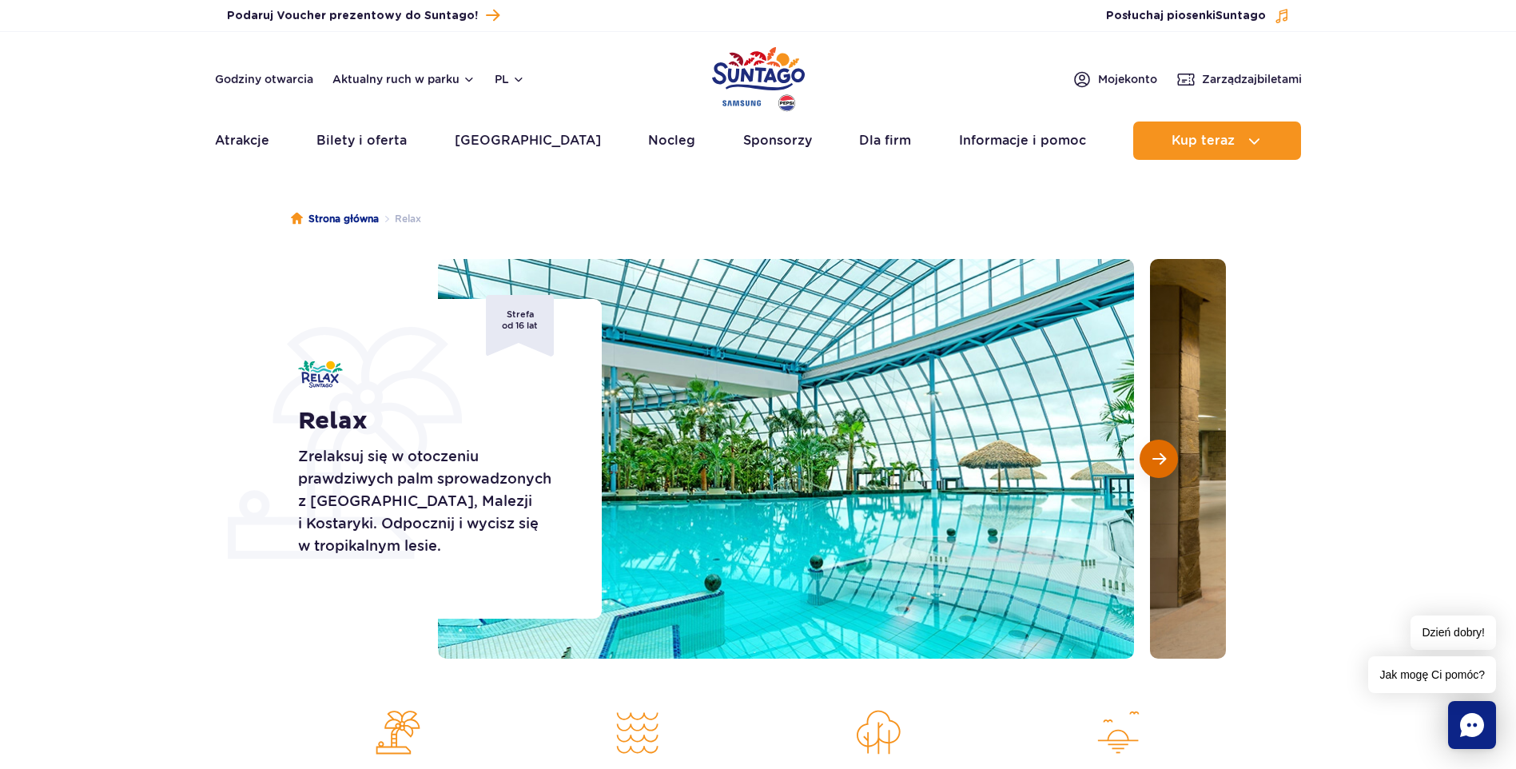
click at [1147, 460] on button "Następny slajd" at bounding box center [1158, 458] width 38 height 38
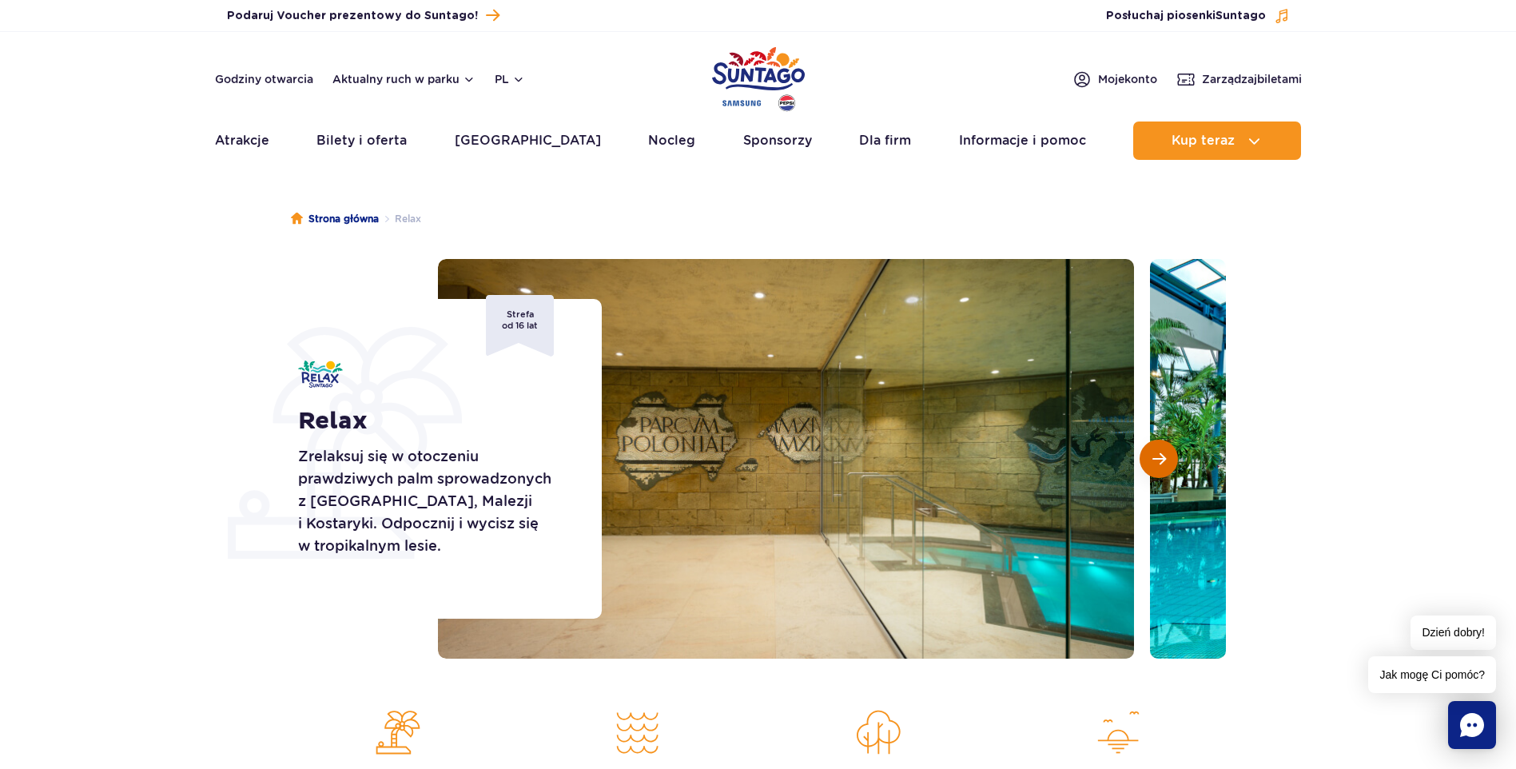
click at [1147, 460] on button "Następny slajd" at bounding box center [1158, 458] width 38 height 38
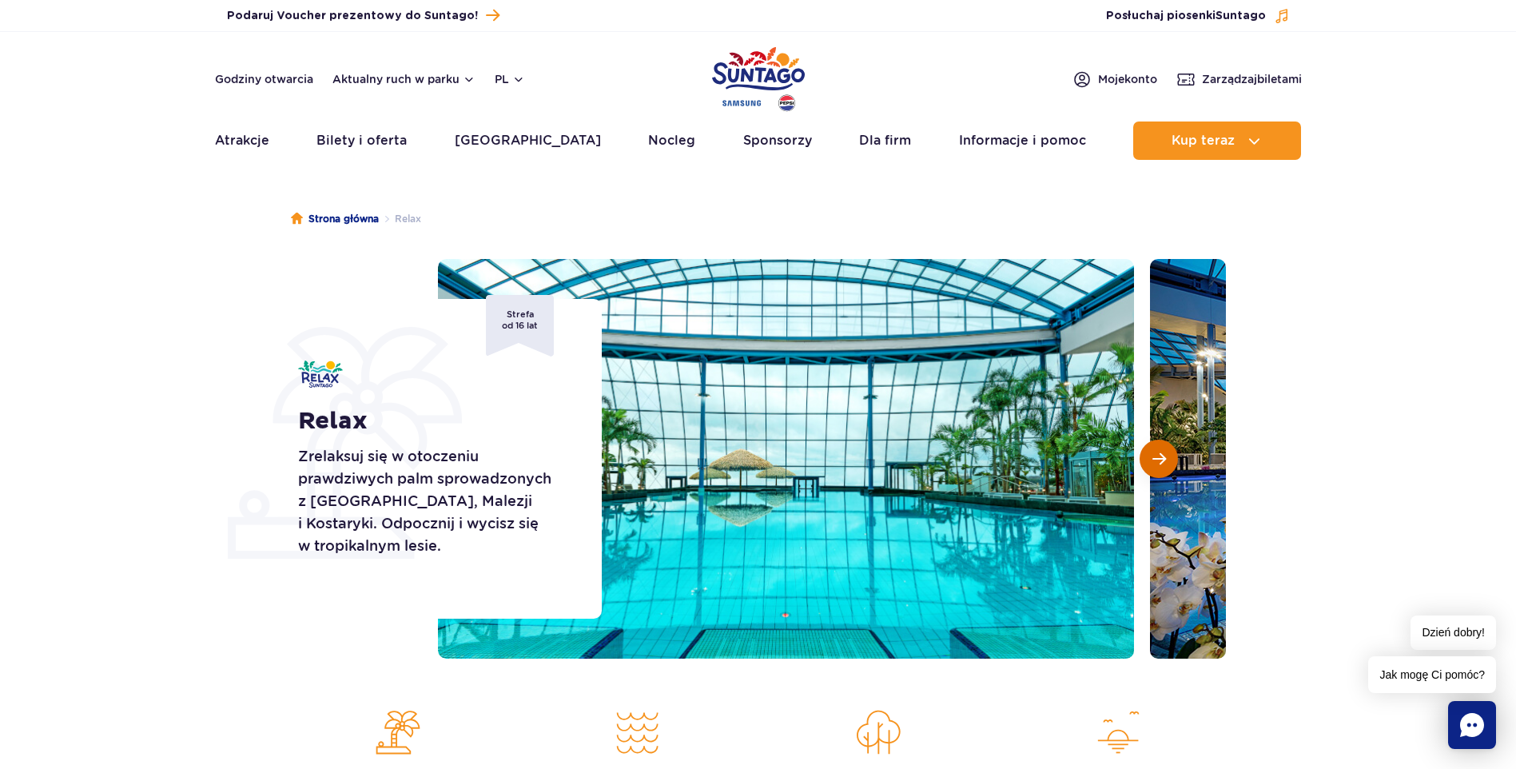
click at [1147, 460] on button "Następny slajd" at bounding box center [1158, 458] width 38 height 38
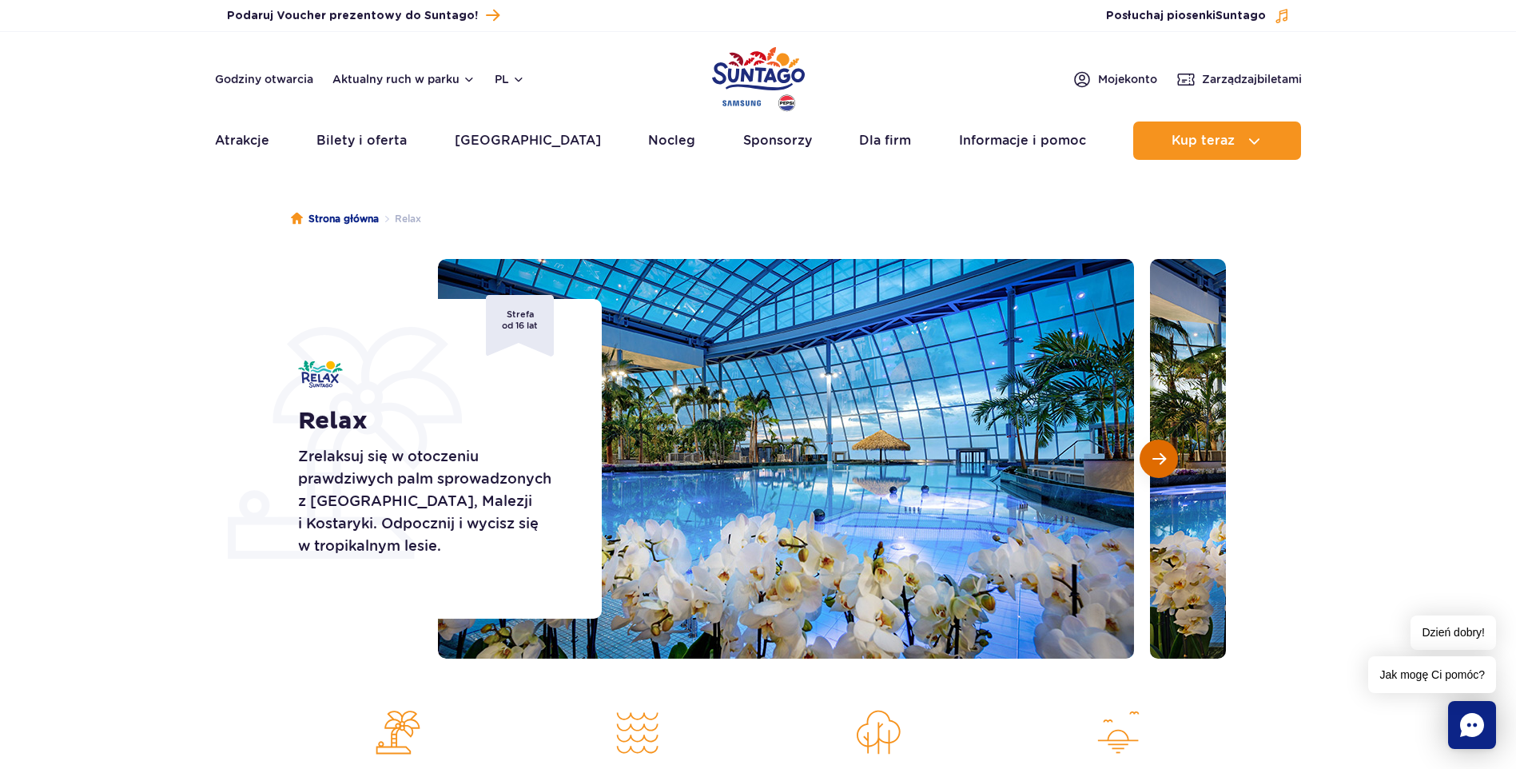
click at [1147, 460] on button "Następny slajd" at bounding box center [1158, 458] width 38 height 38
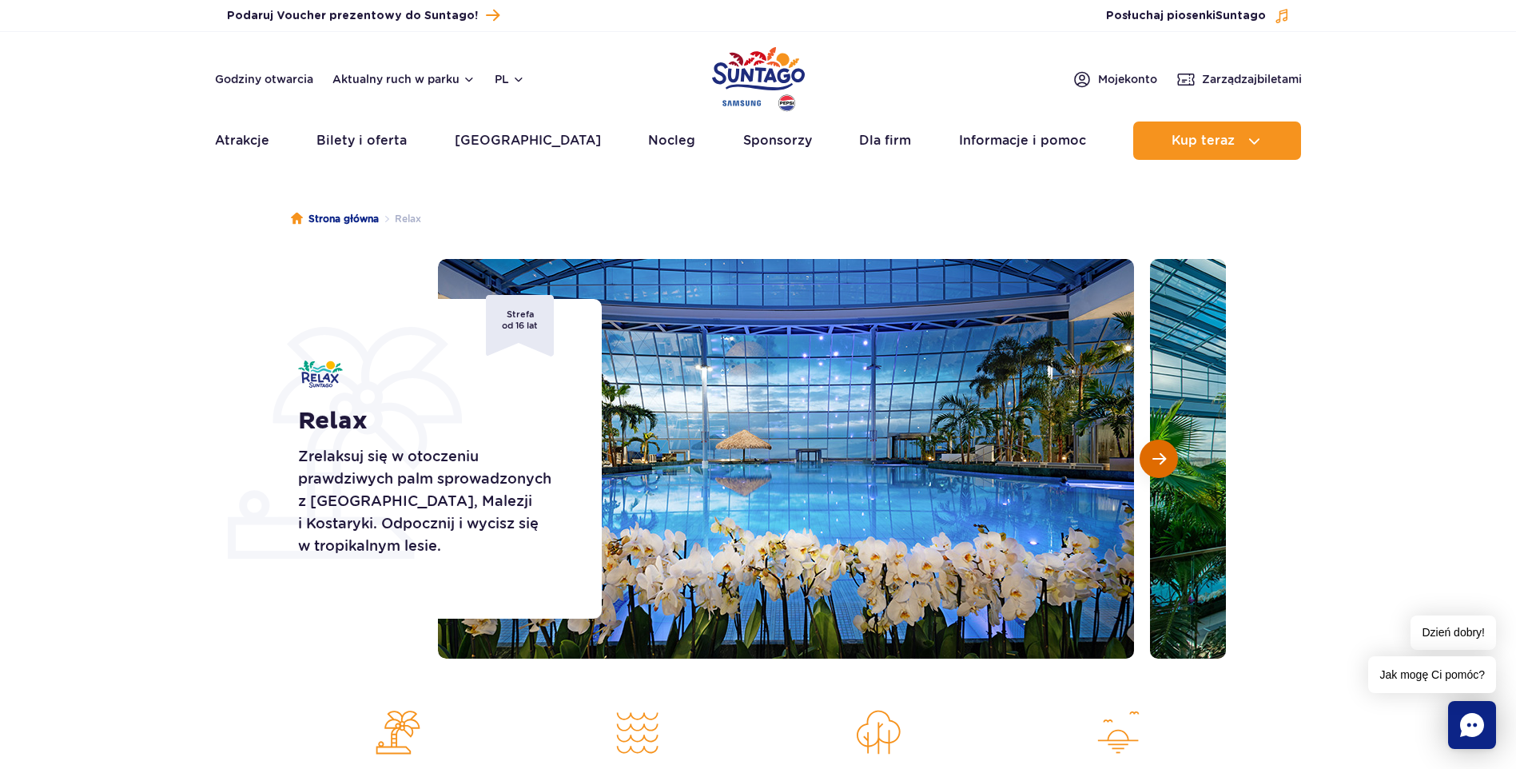
click at [1147, 460] on button "Następny slajd" at bounding box center [1158, 458] width 38 height 38
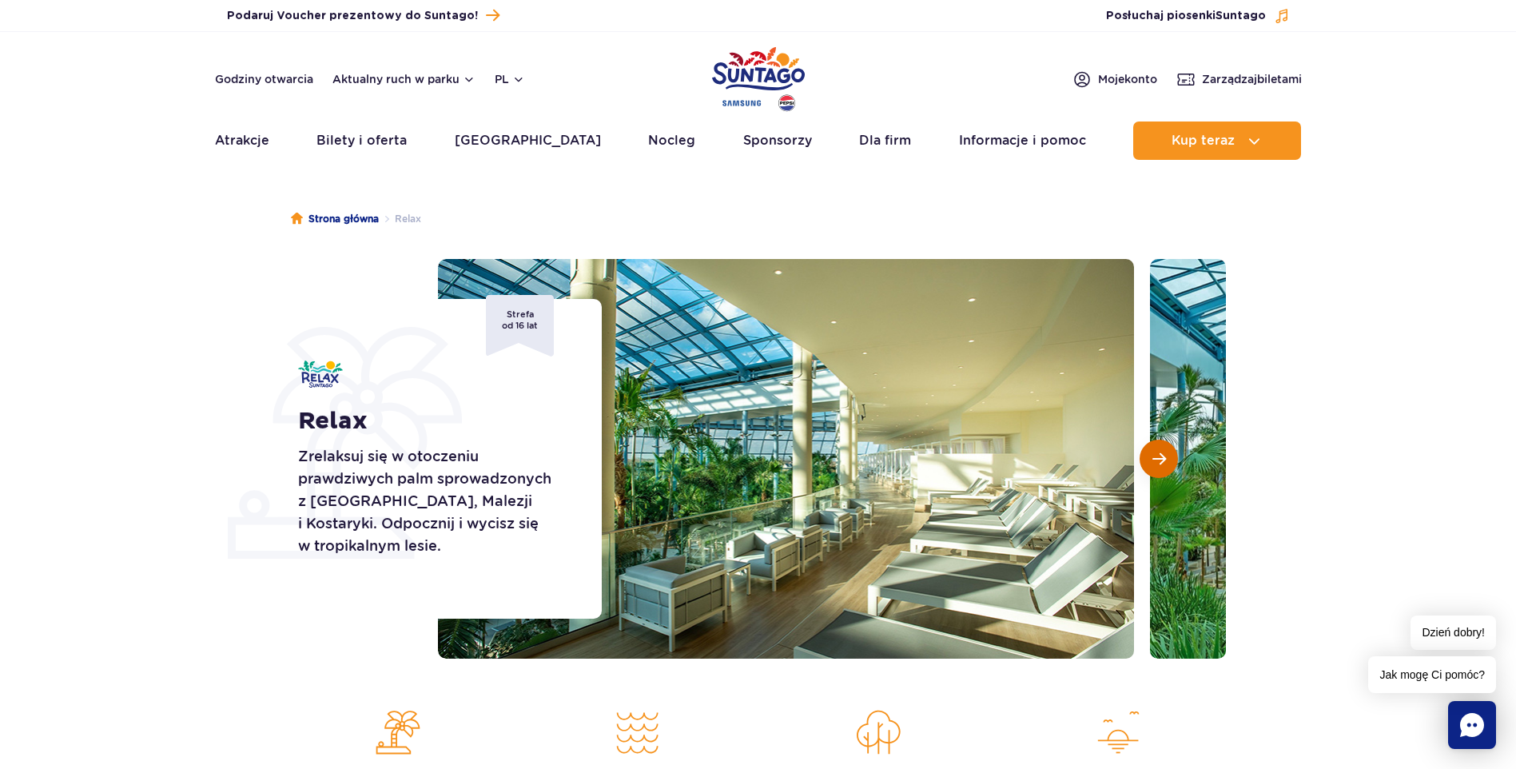
click at [1147, 460] on button "Następny slajd" at bounding box center [1158, 458] width 38 height 38
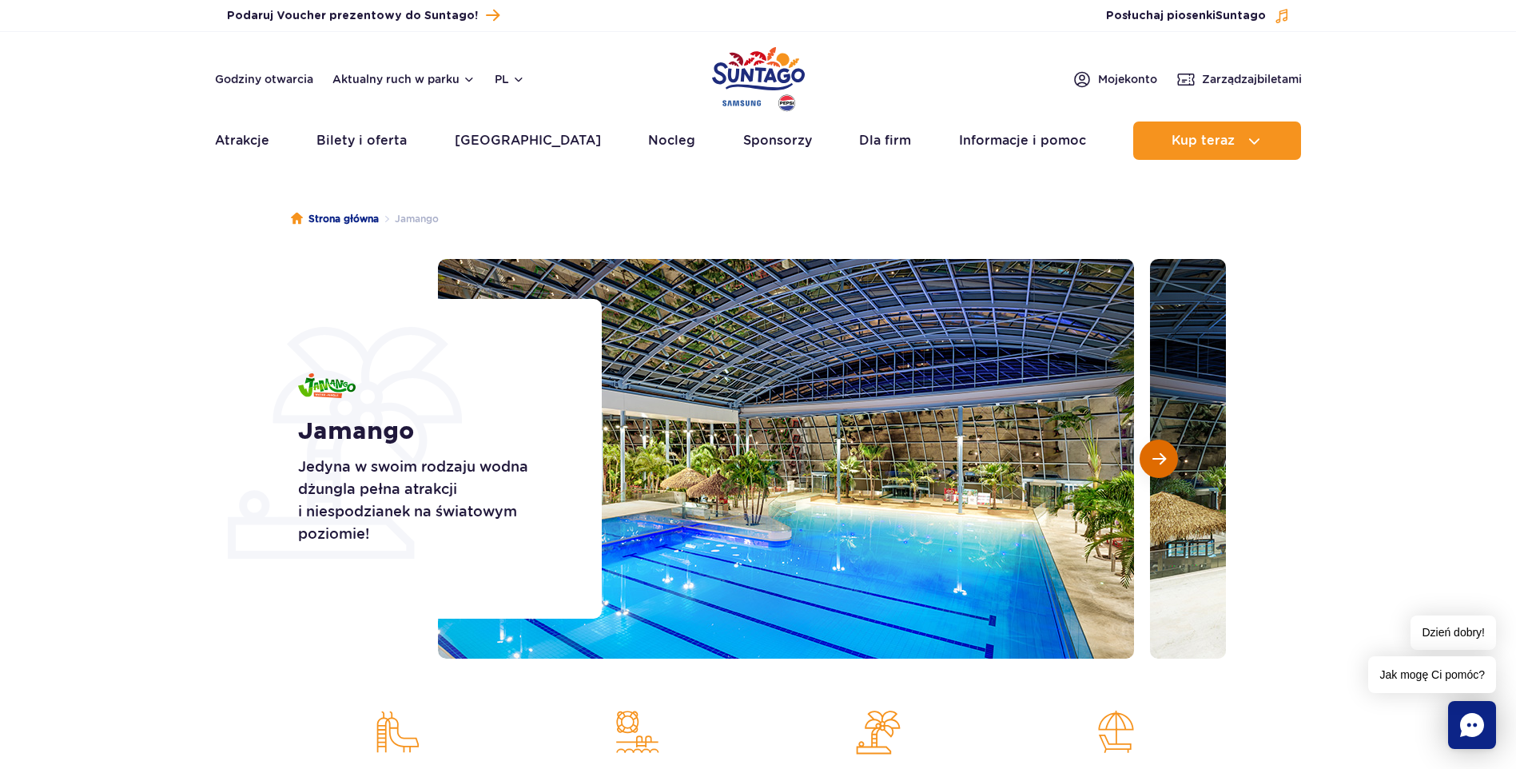
click at [1164, 462] on span "Następny slajd" at bounding box center [1159, 458] width 14 height 14
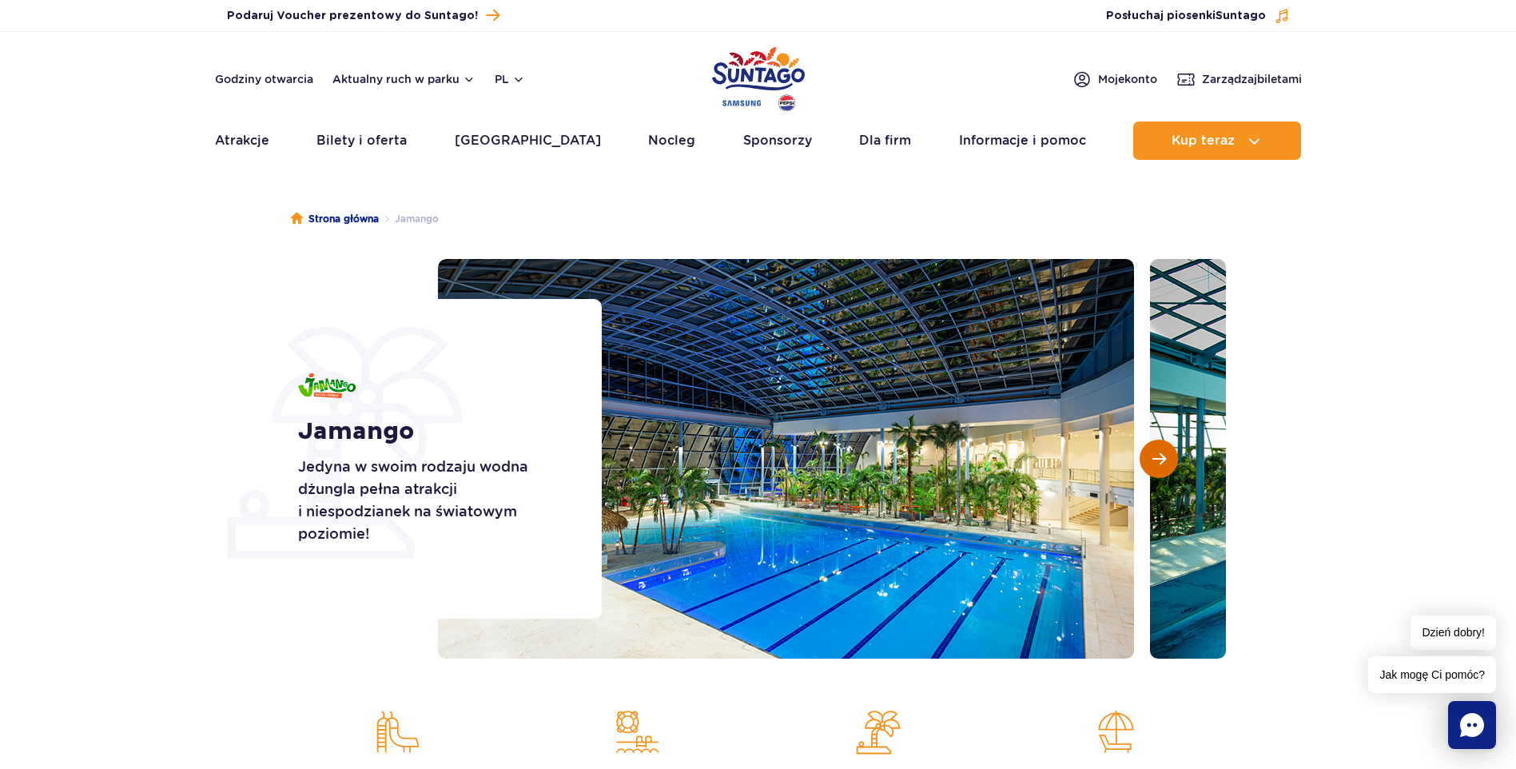
click at [1164, 462] on span "Następny slajd" at bounding box center [1159, 458] width 14 height 14
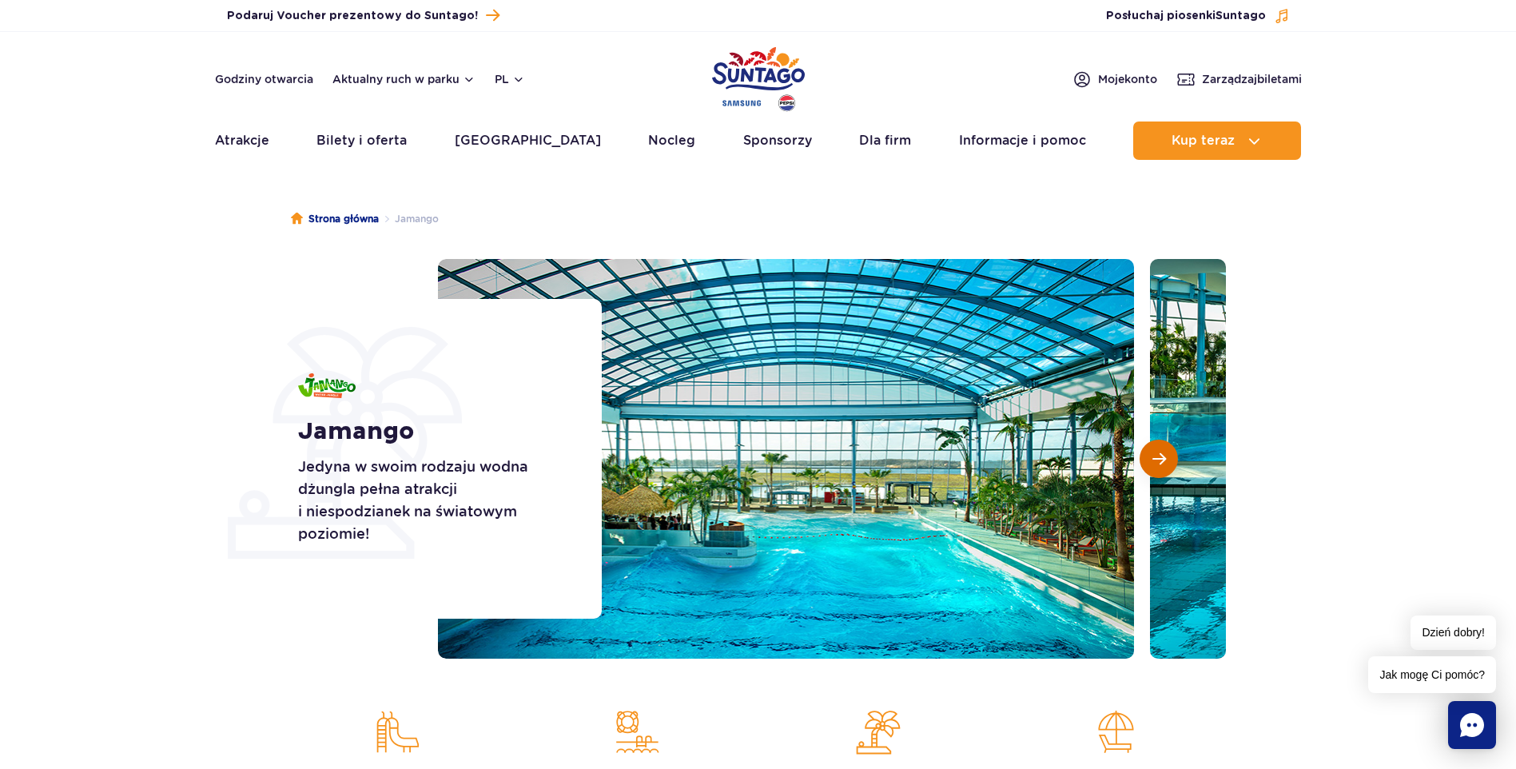
click at [1164, 462] on span "Następny slajd" at bounding box center [1159, 458] width 14 height 14
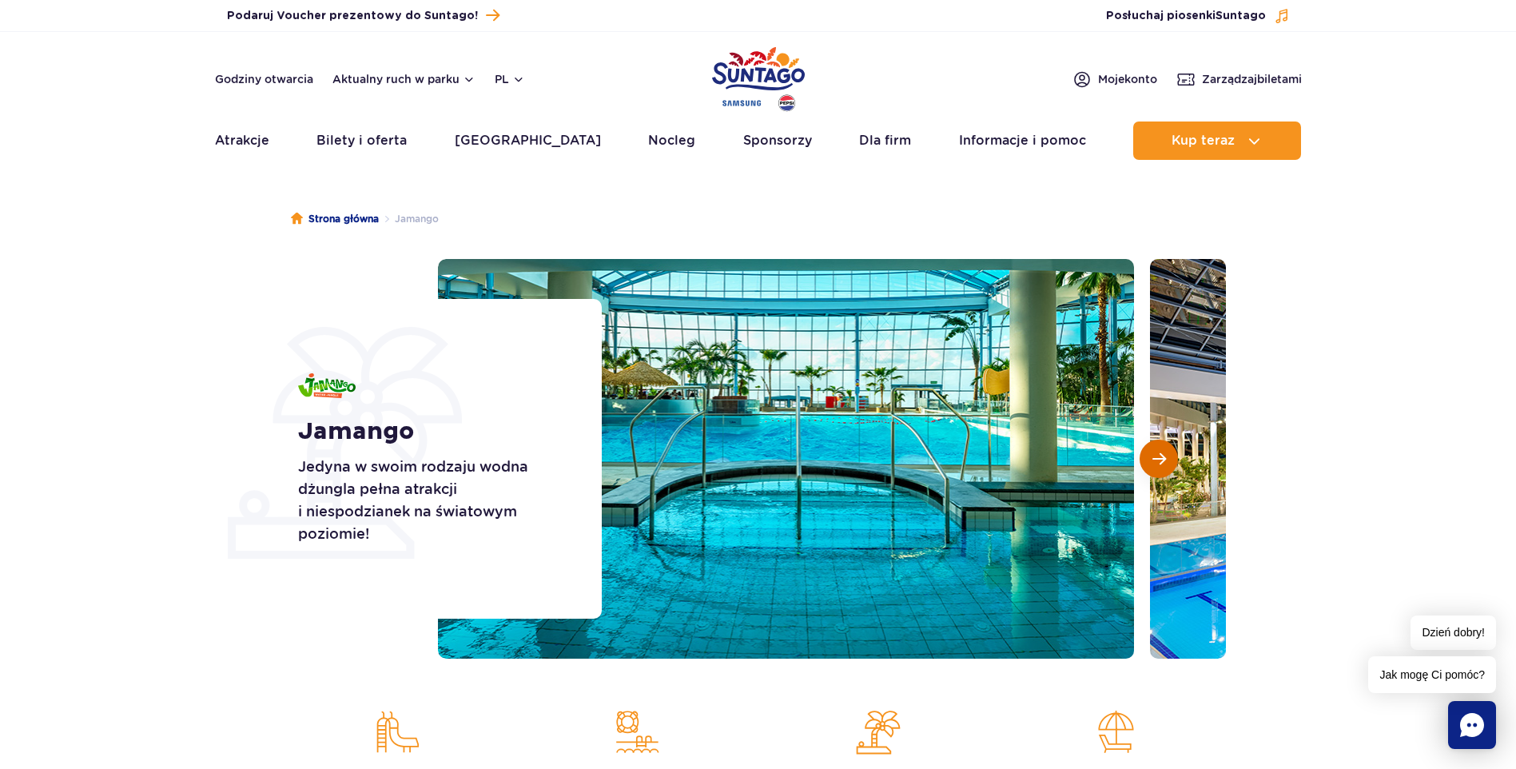
click at [1164, 462] on span "Następny slajd" at bounding box center [1159, 458] width 14 height 14
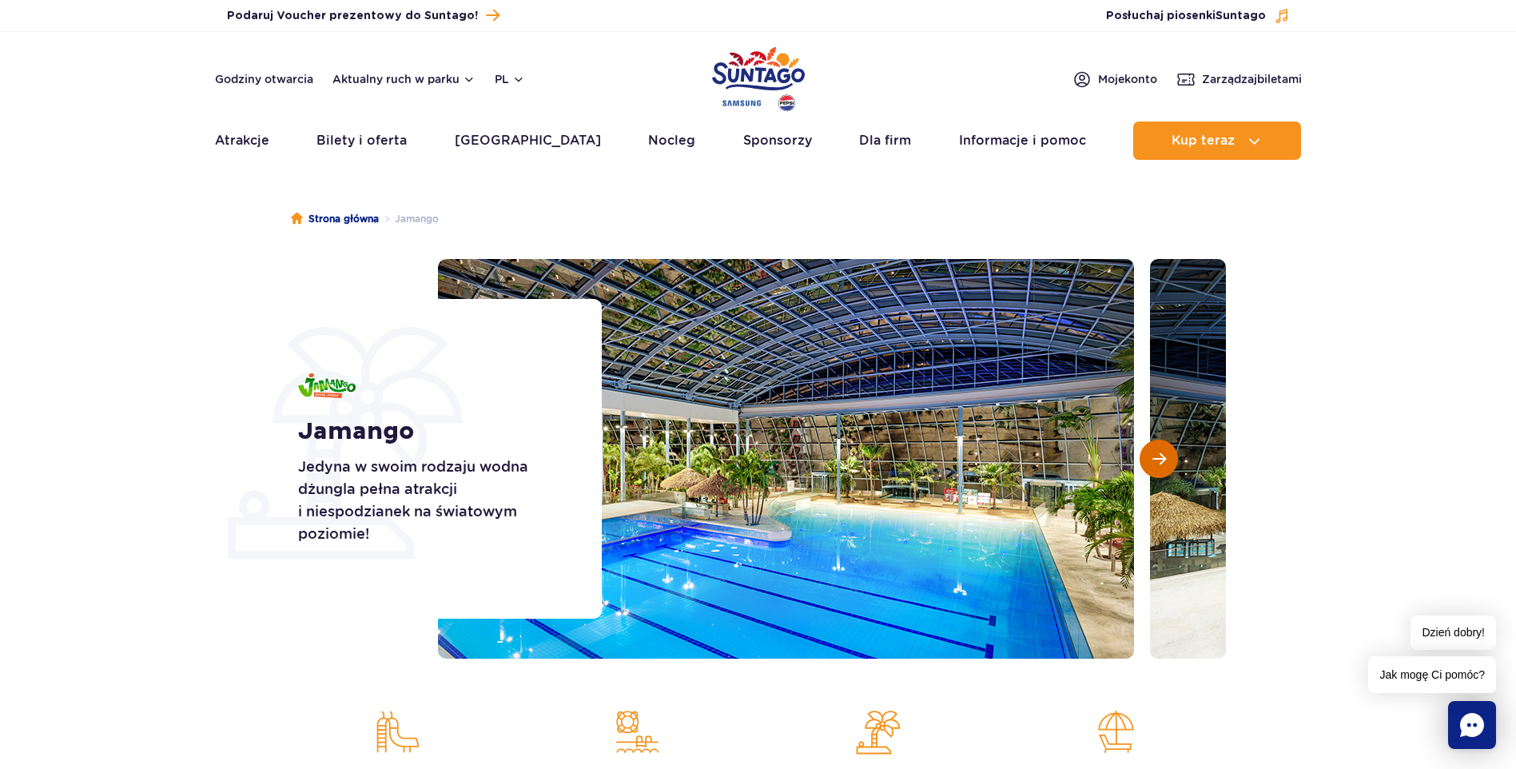
click at [1164, 462] on span "Następny slajd" at bounding box center [1159, 458] width 14 height 14
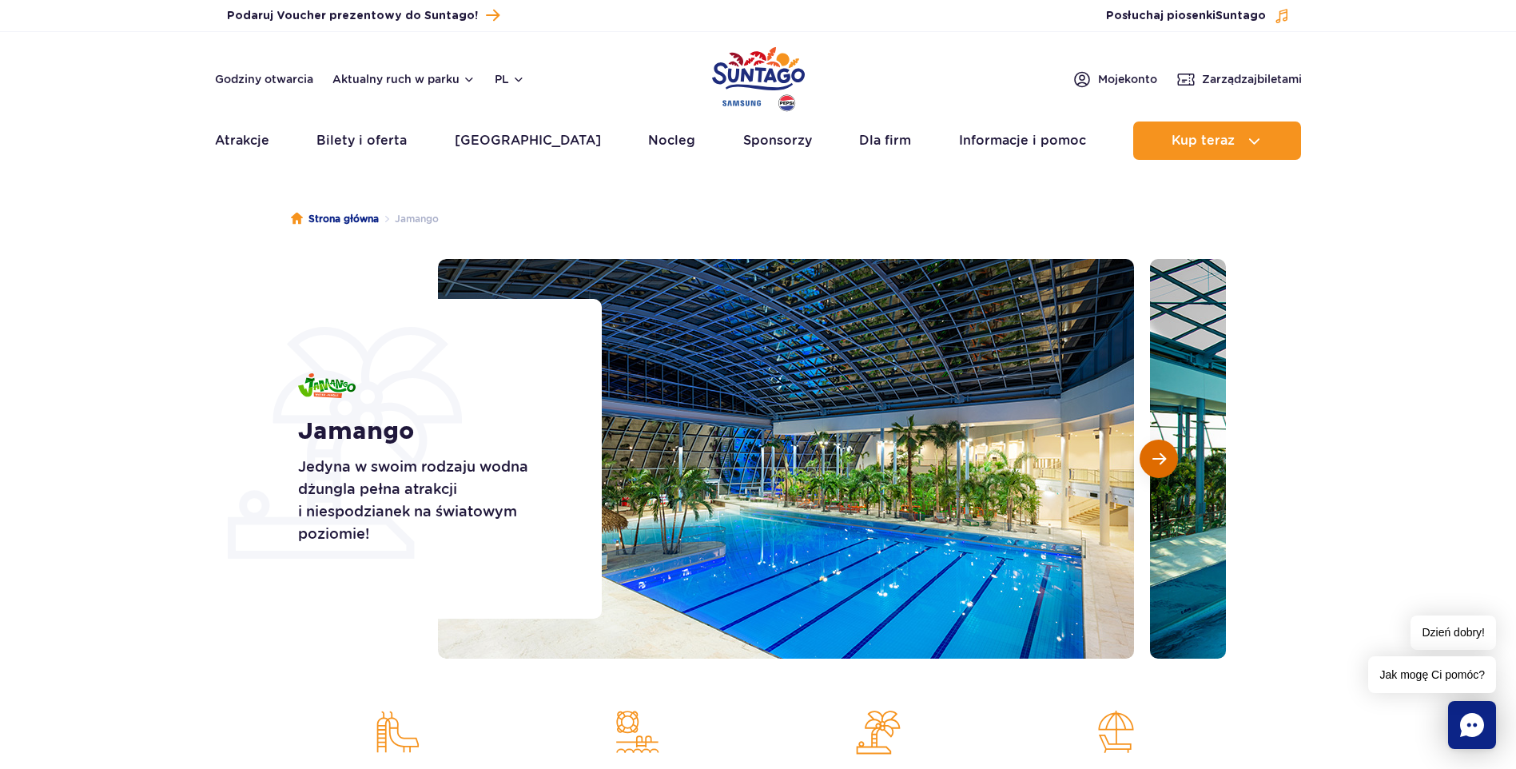
click at [1164, 462] on span "Następny slajd" at bounding box center [1159, 458] width 14 height 14
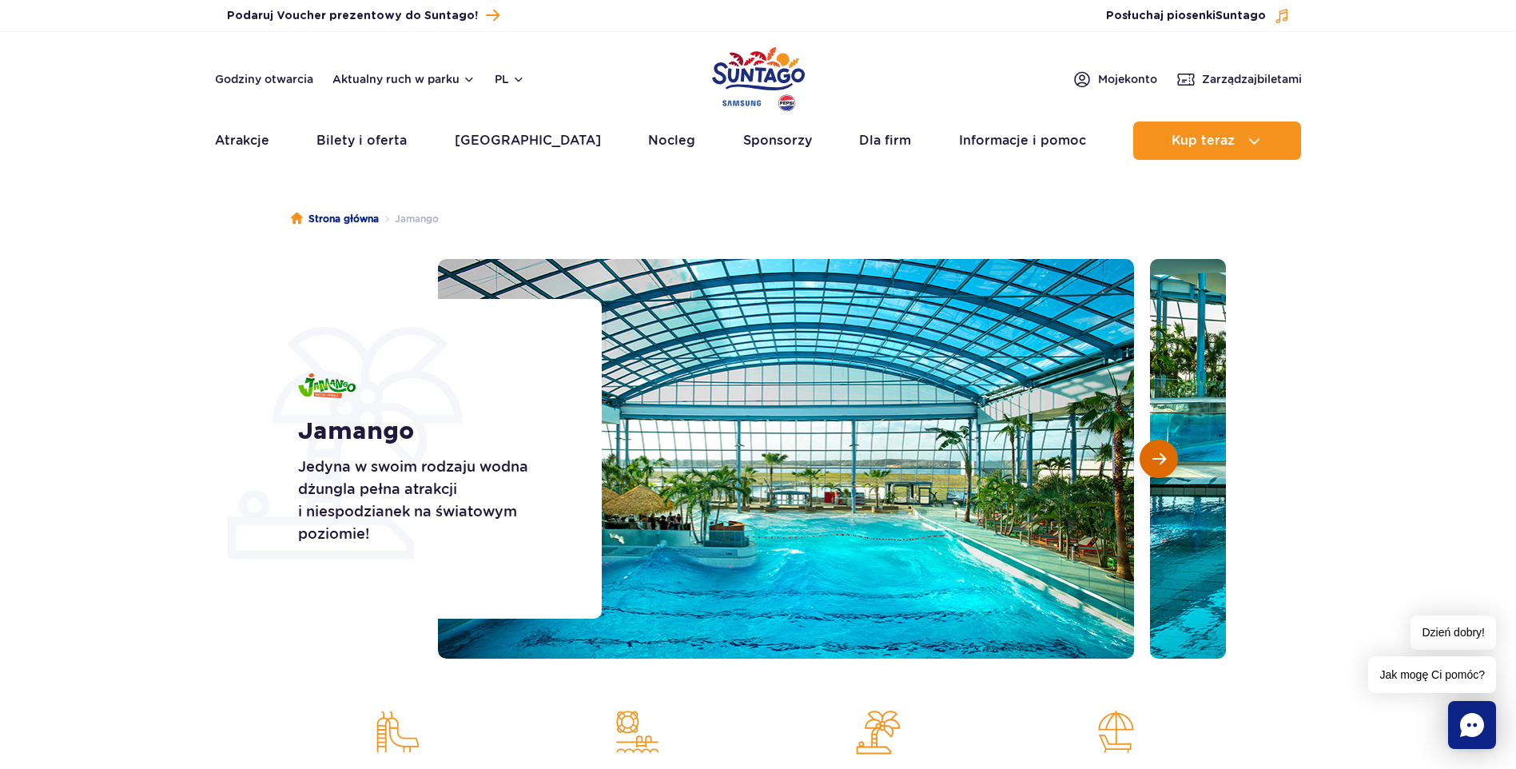
click at [1164, 463] on span "Następny slajd" at bounding box center [1159, 458] width 14 height 14
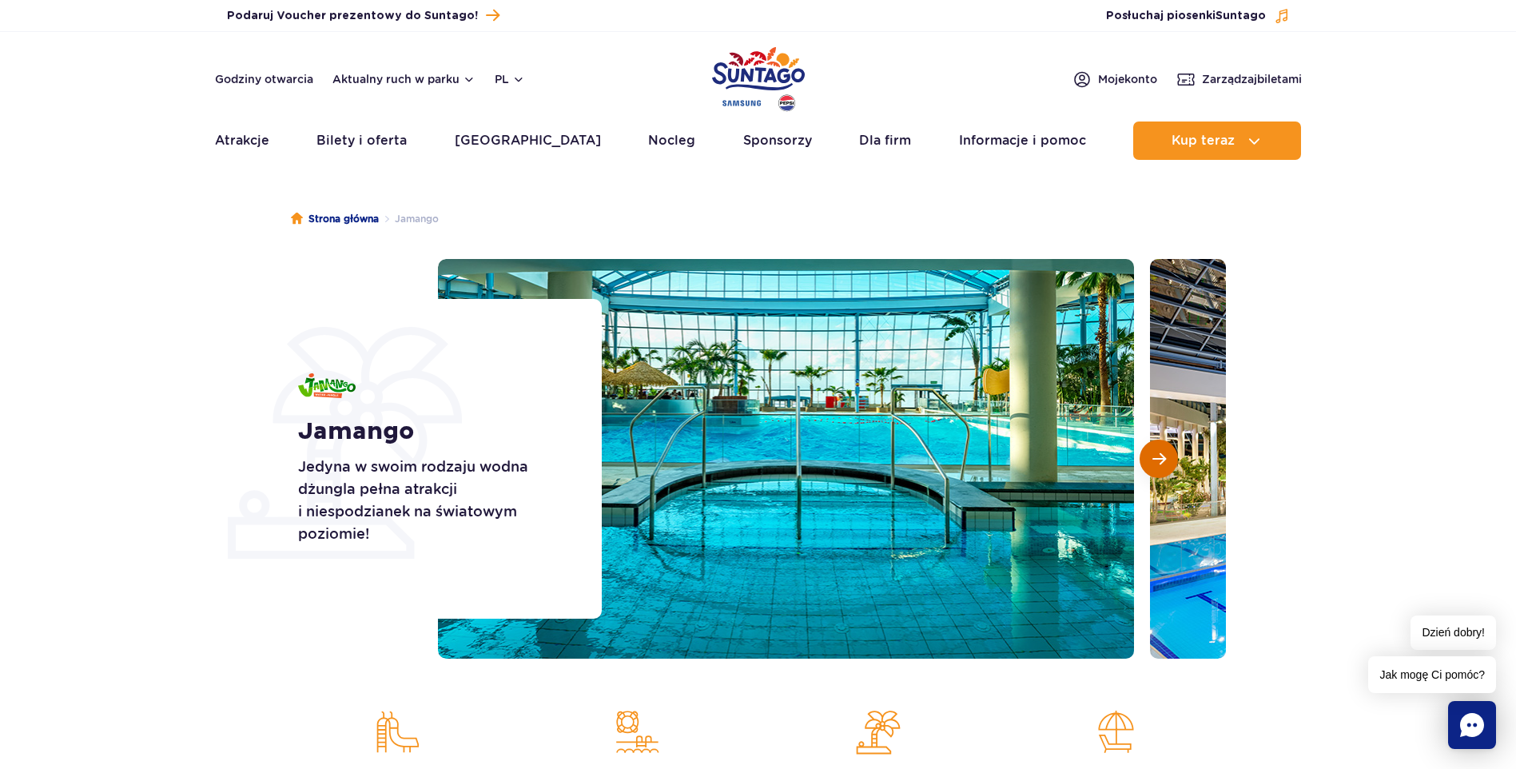
click at [1164, 463] on span "Następny slajd" at bounding box center [1159, 458] width 14 height 14
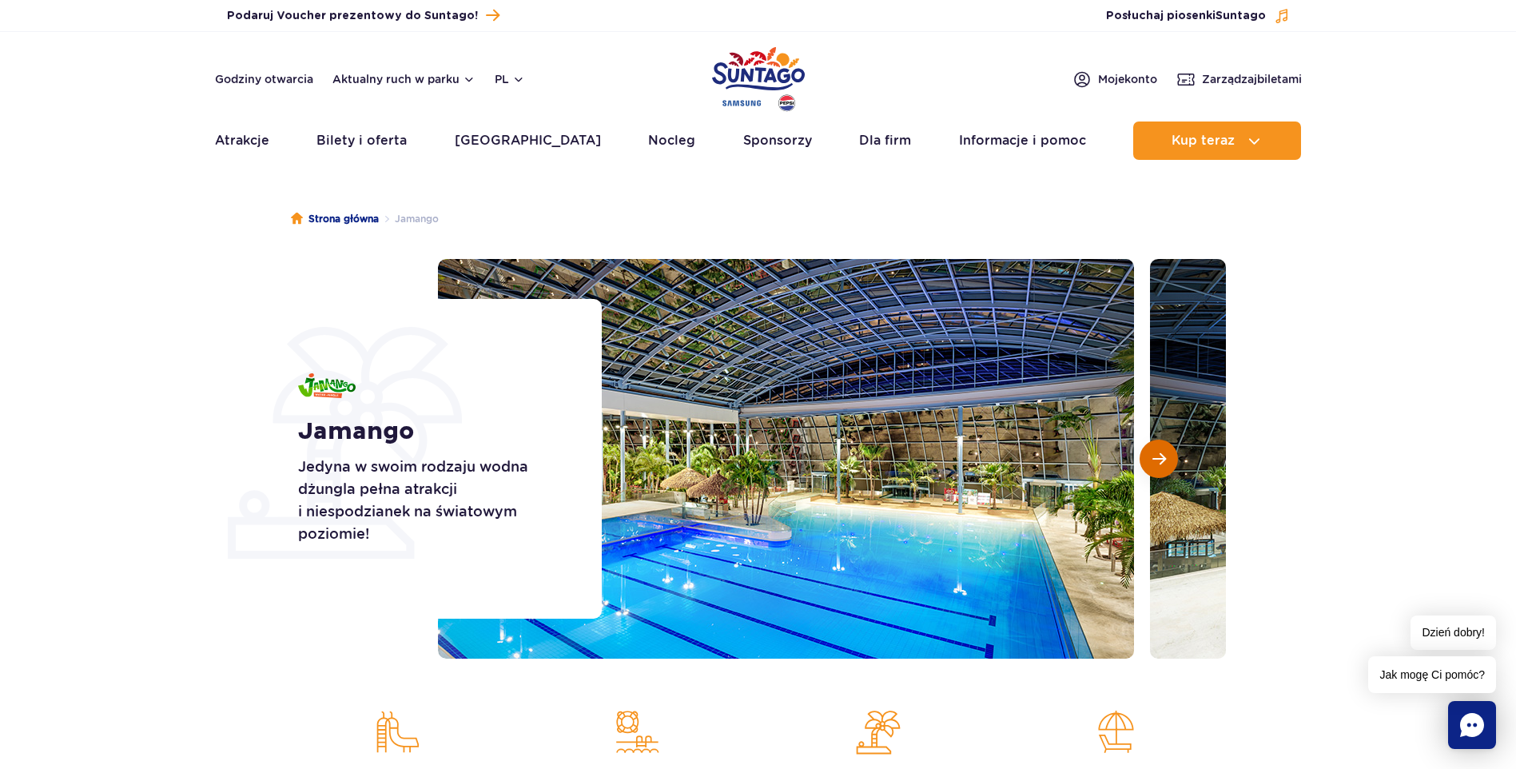
click at [1164, 463] on span "Następny slajd" at bounding box center [1159, 458] width 14 height 14
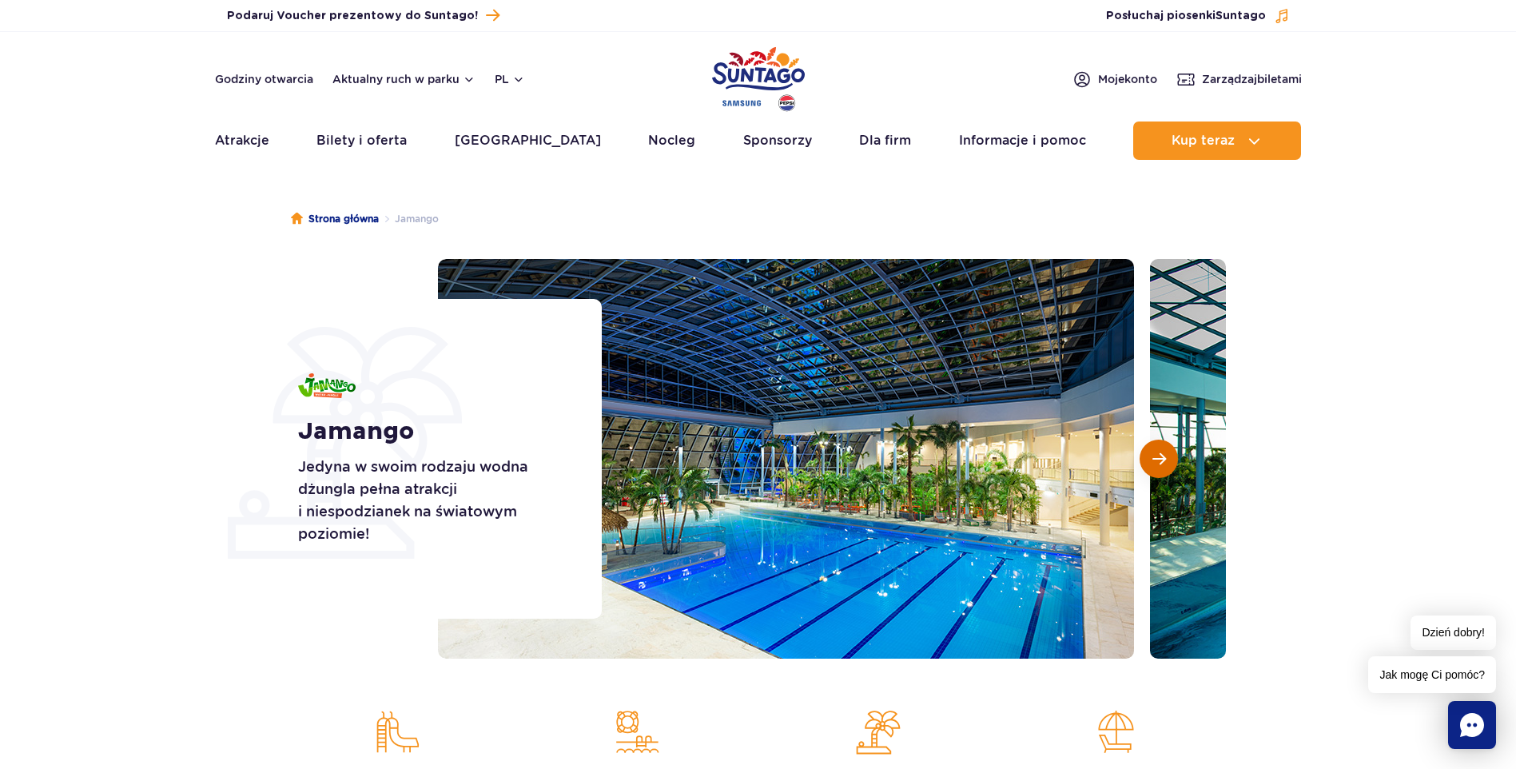
click at [1164, 463] on span "Następny slajd" at bounding box center [1159, 458] width 14 height 14
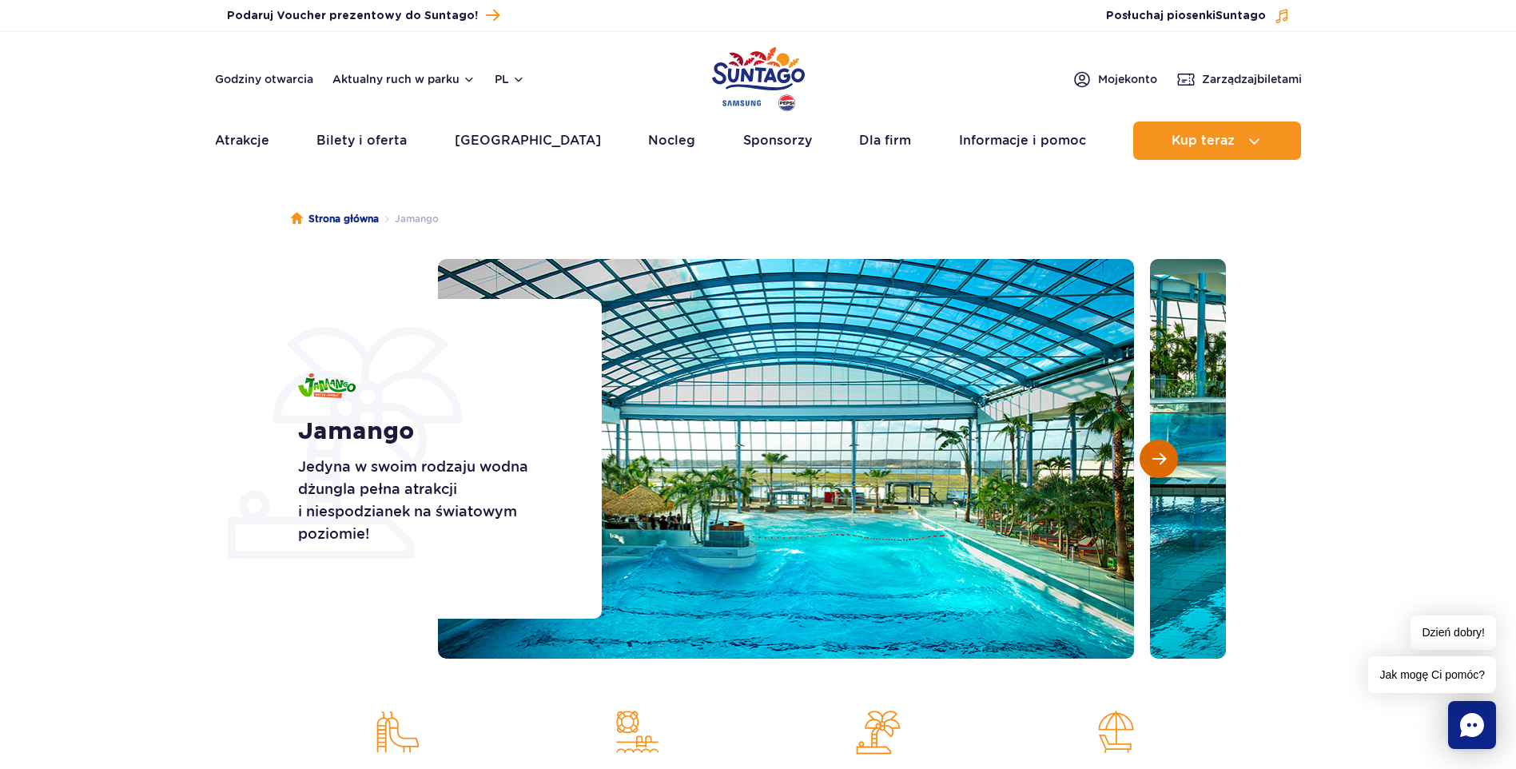
click at [1164, 463] on span "Następny slajd" at bounding box center [1159, 458] width 14 height 14
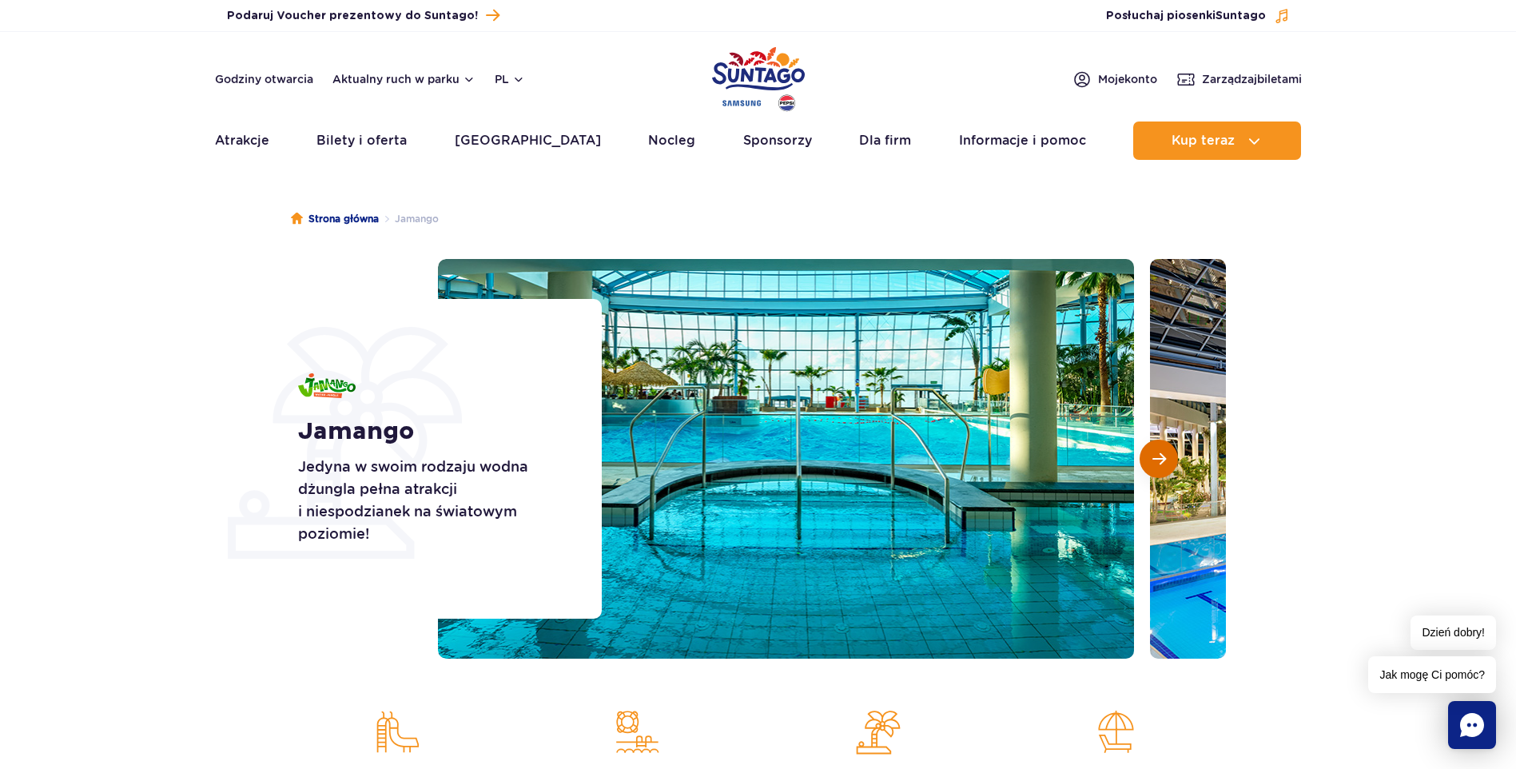
click at [1164, 463] on span "Następny slajd" at bounding box center [1159, 458] width 14 height 14
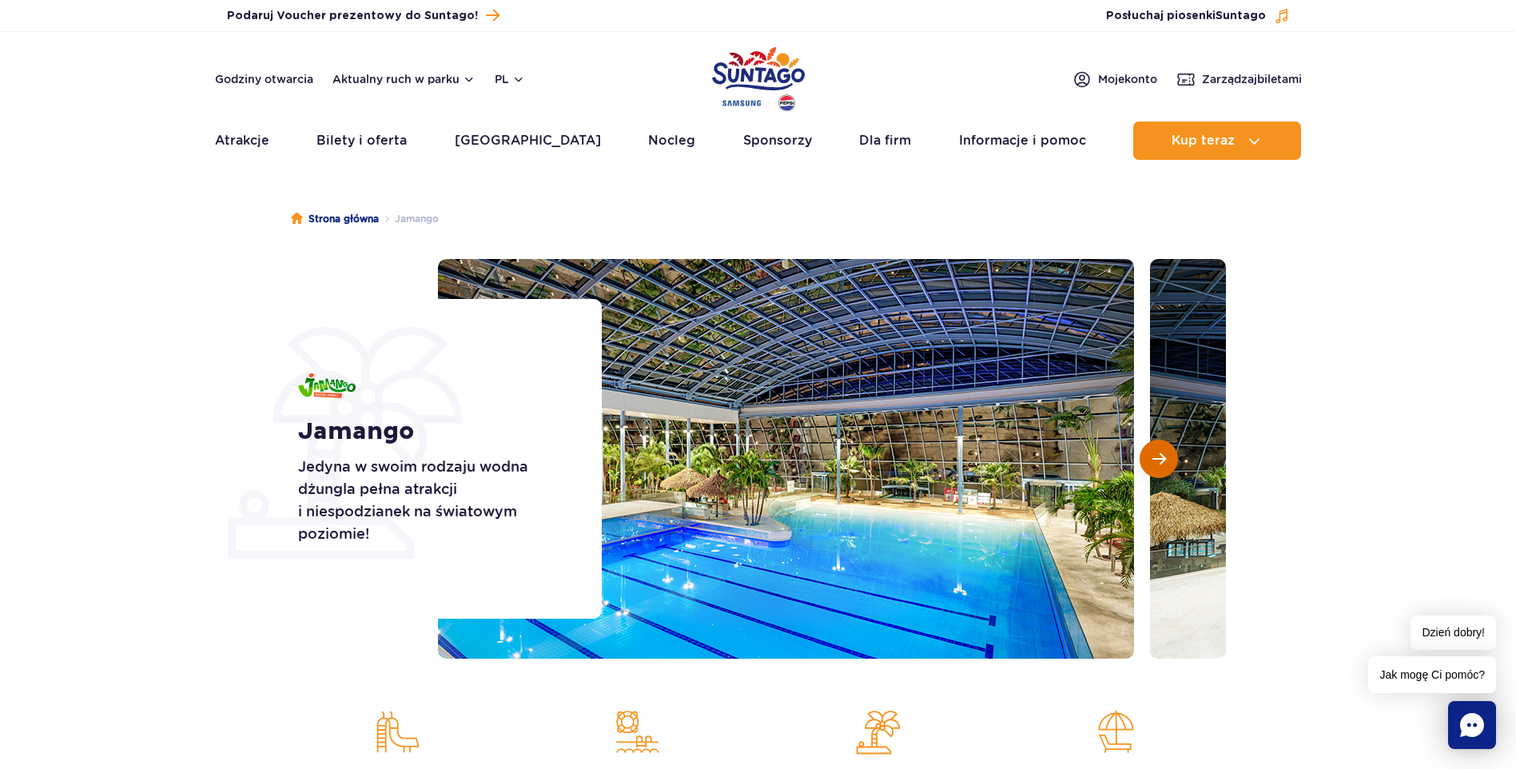
click at [1164, 463] on span "Następny slajd" at bounding box center [1159, 458] width 14 height 14
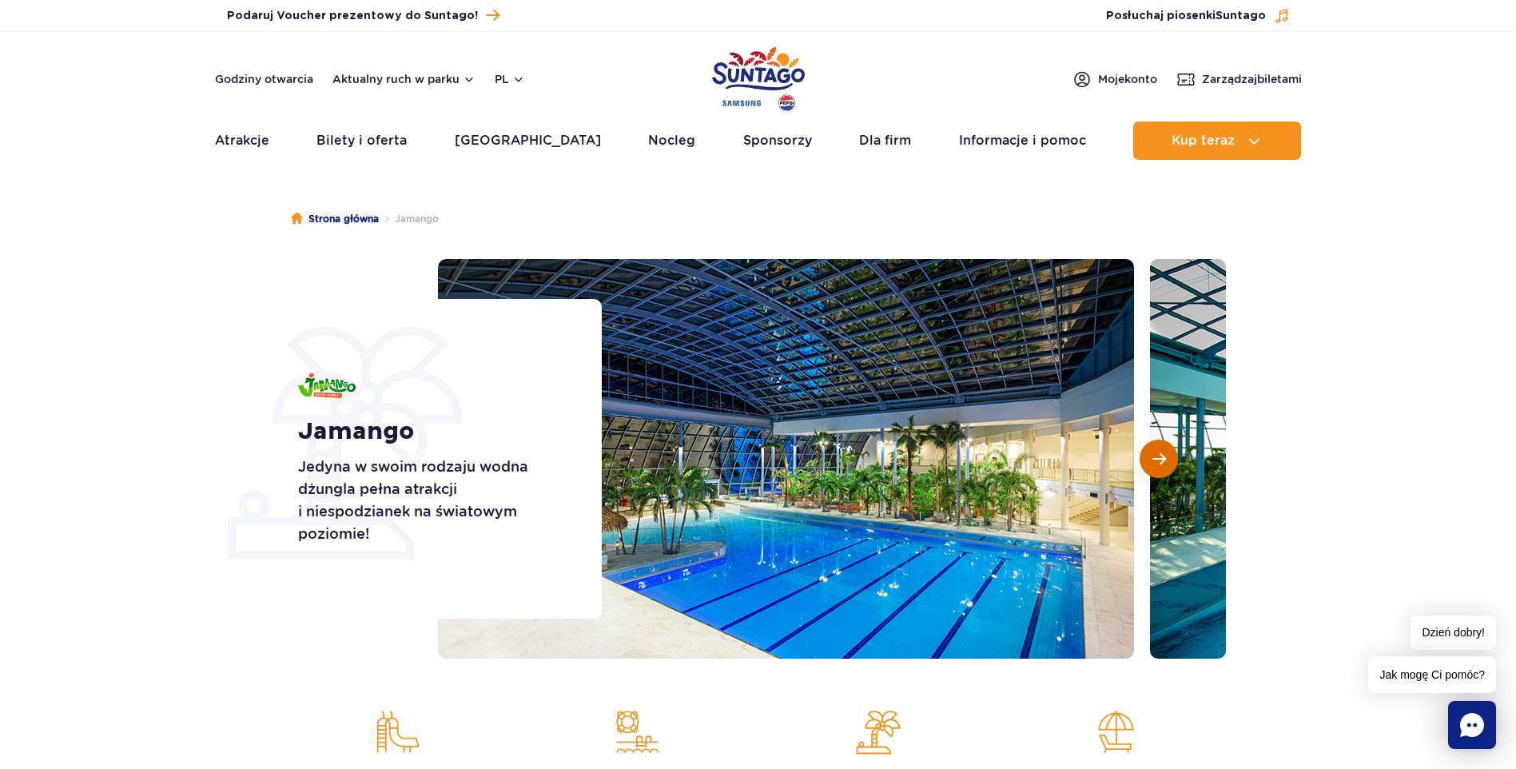
click at [1164, 463] on span "Następny slajd" at bounding box center [1159, 458] width 14 height 14
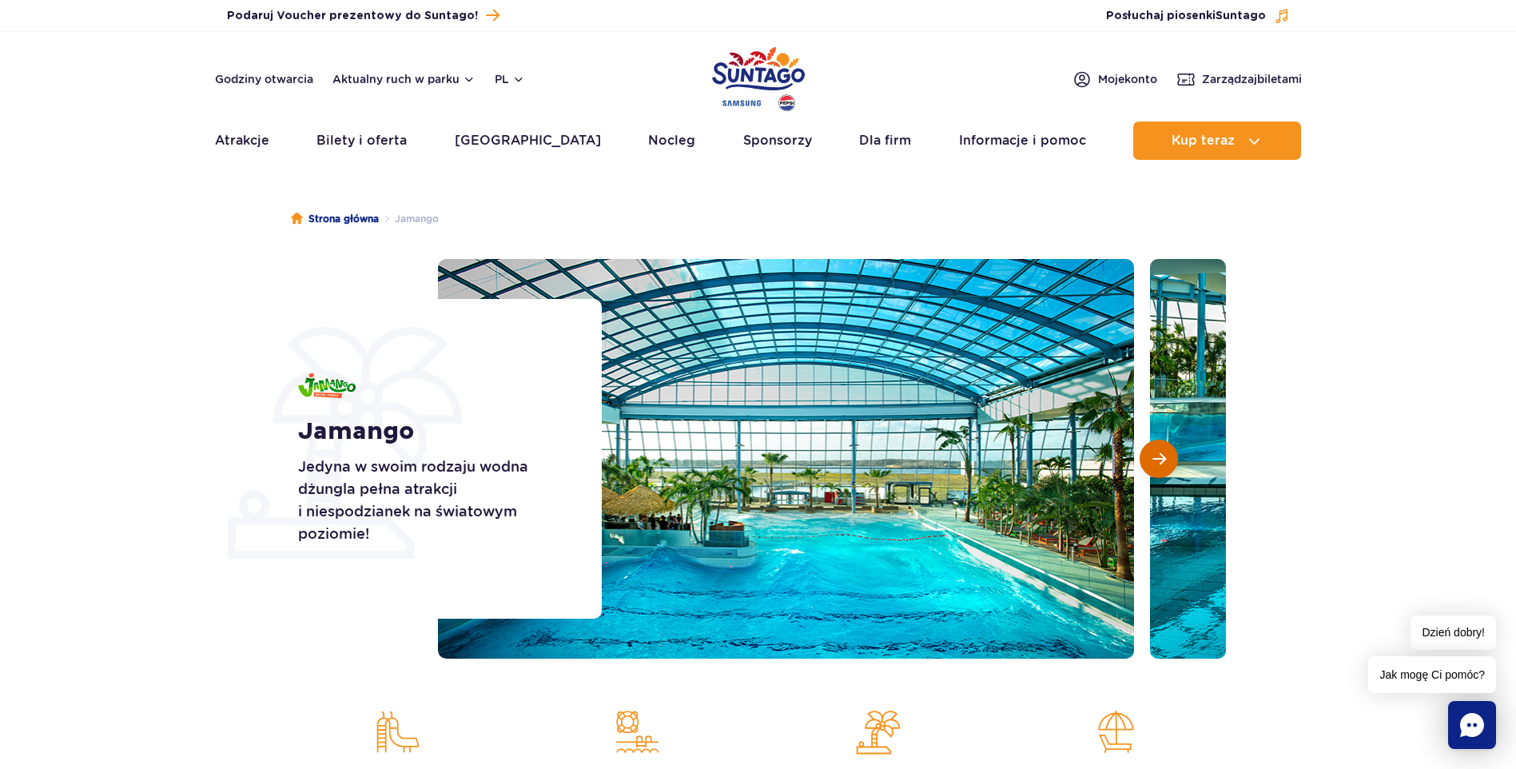
click at [1164, 463] on span "Następny slajd" at bounding box center [1159, 458] width 14 height 14
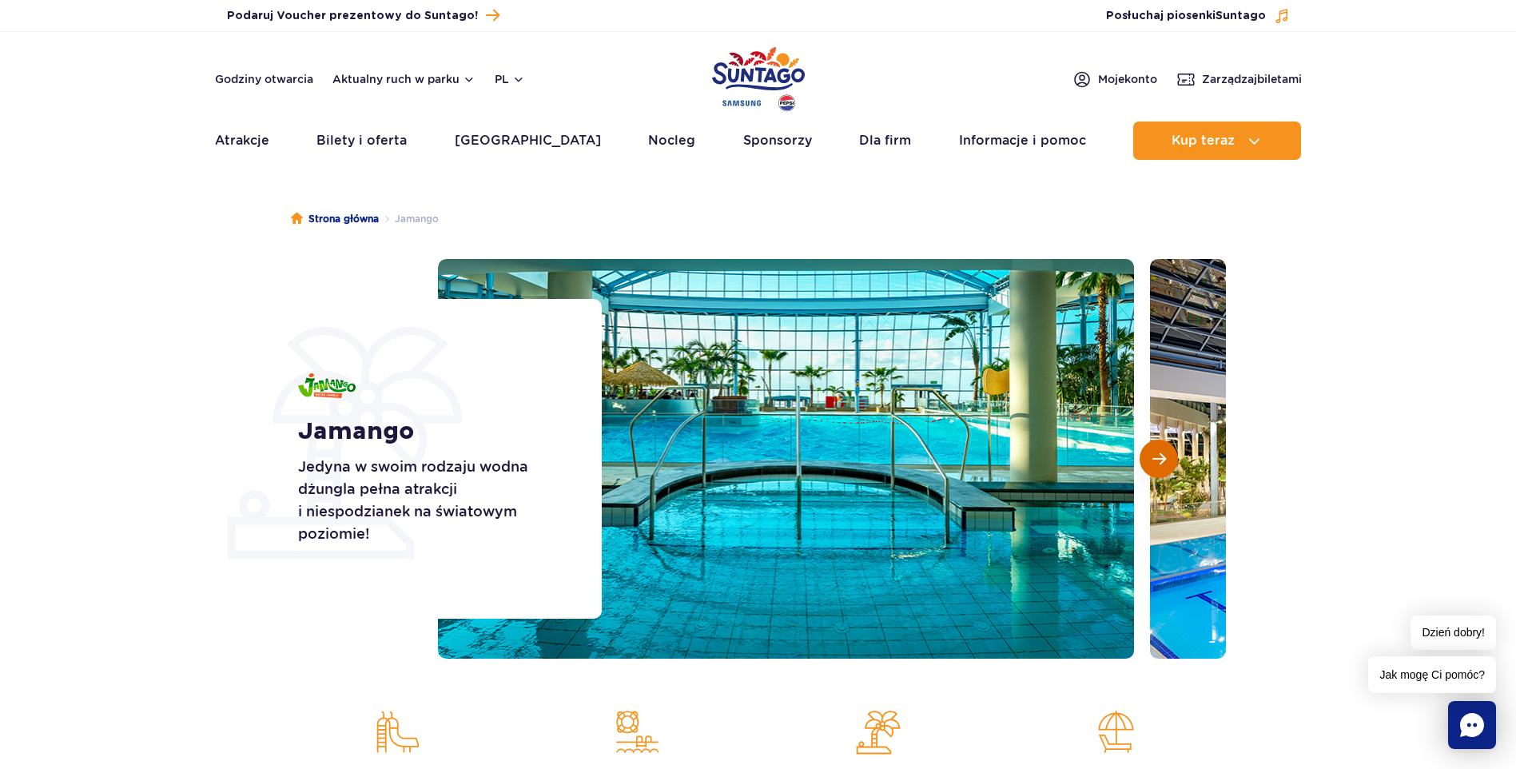
click at [1164, 463] on span "Następny slajd" at bounding box center [1159, 458] width 14 height 14
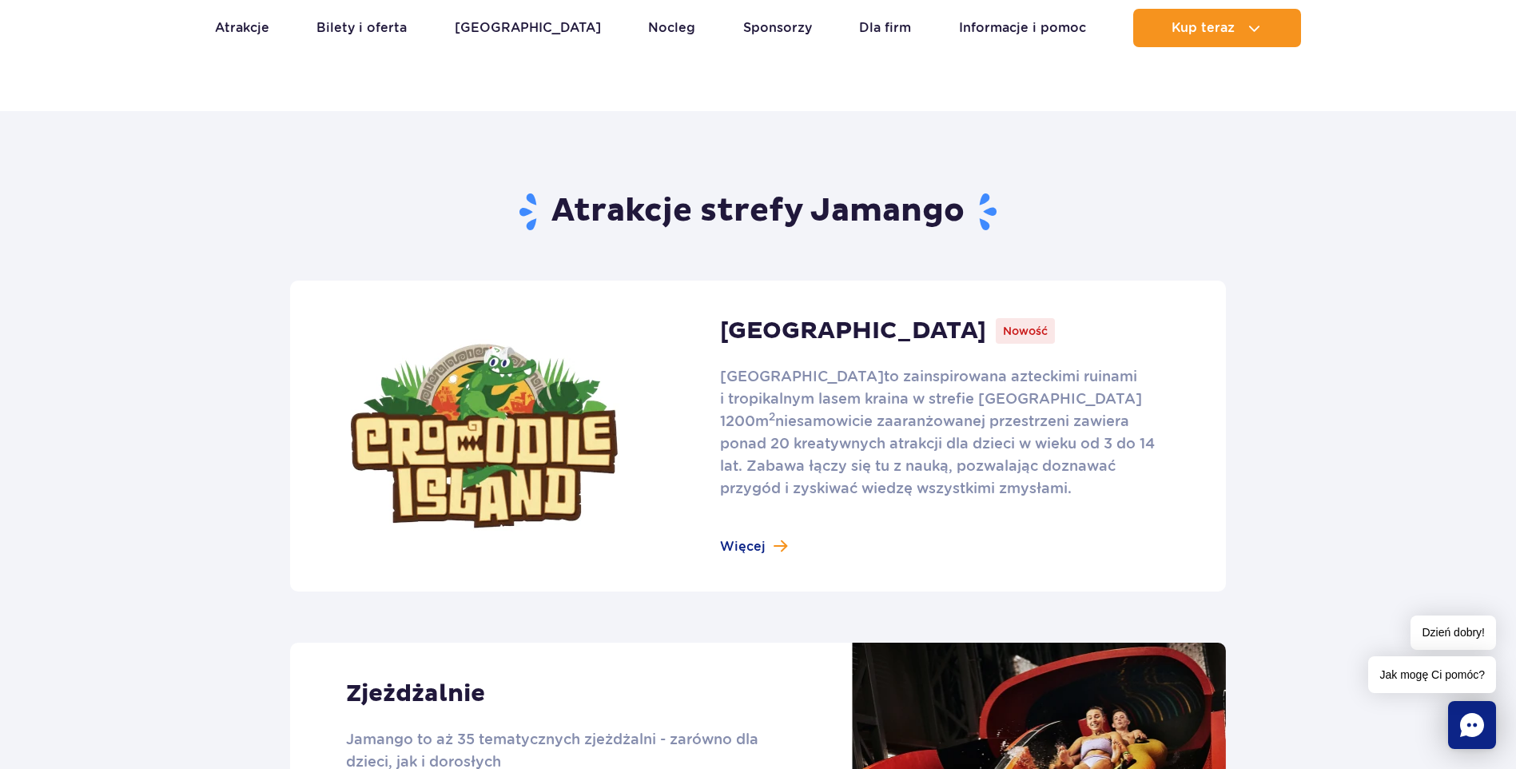
scroll to position [879, 0]
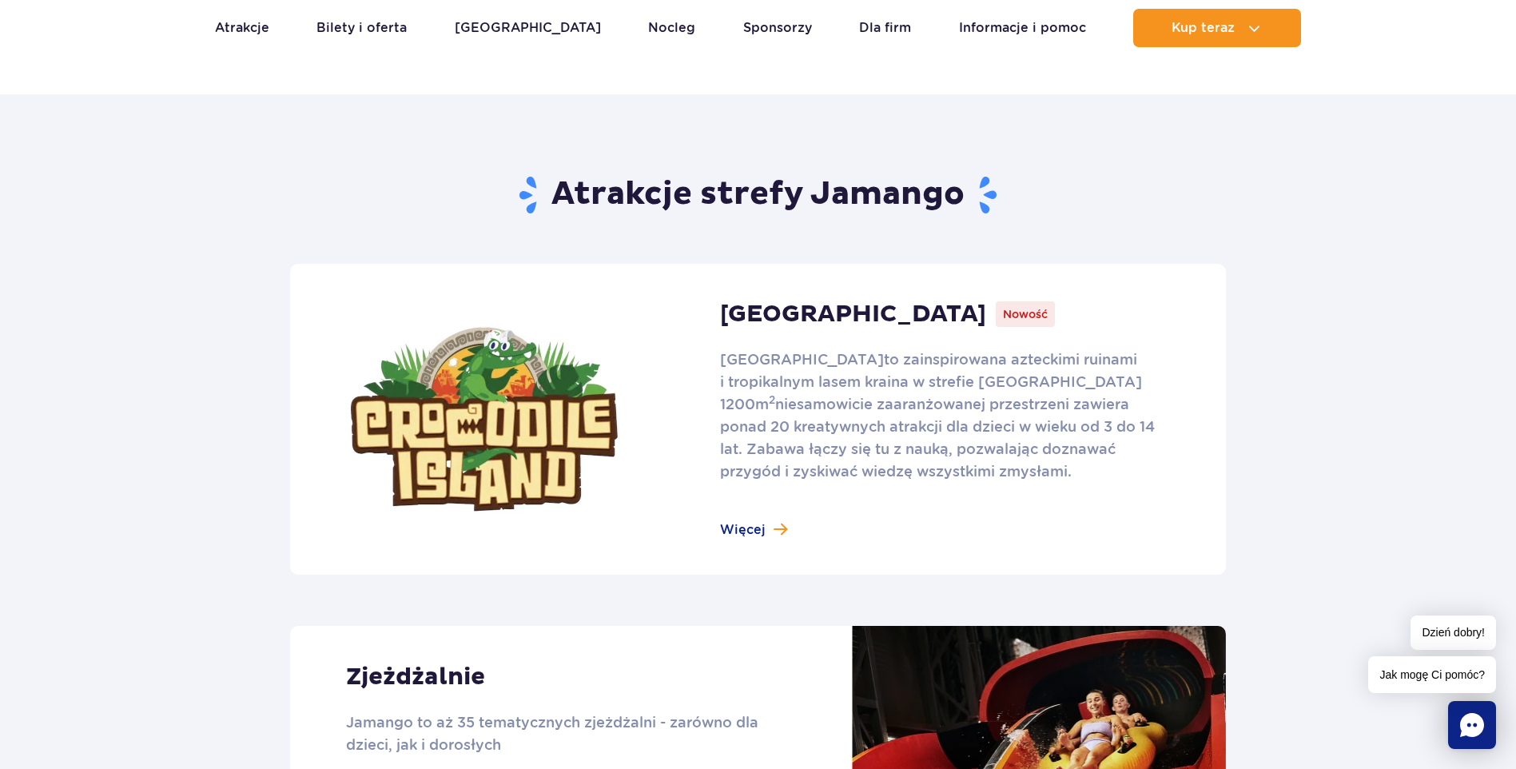
click at [741, 518] on link at bounding box center [758, 419] width 936 height 311
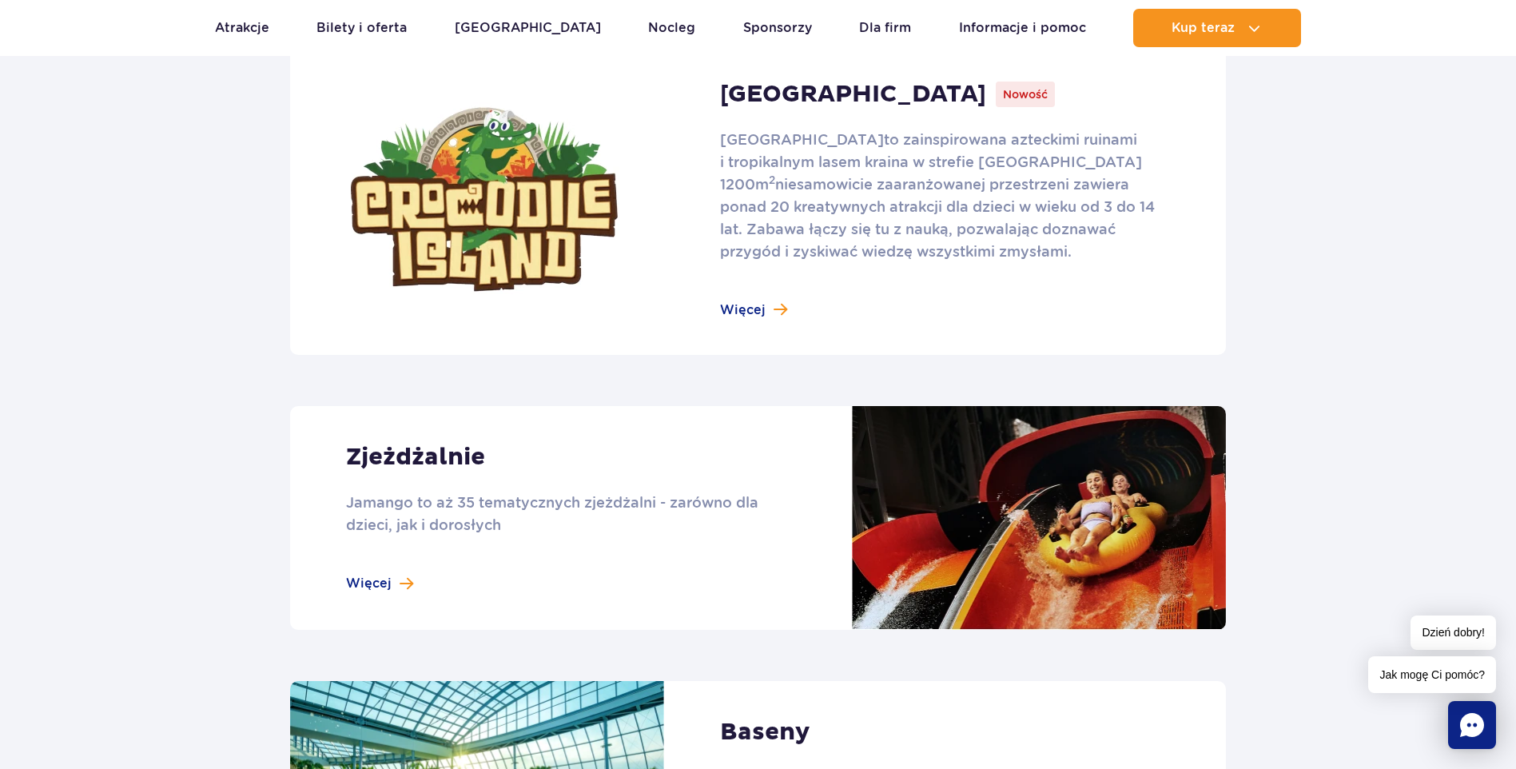
scroll to position [1199, 0]
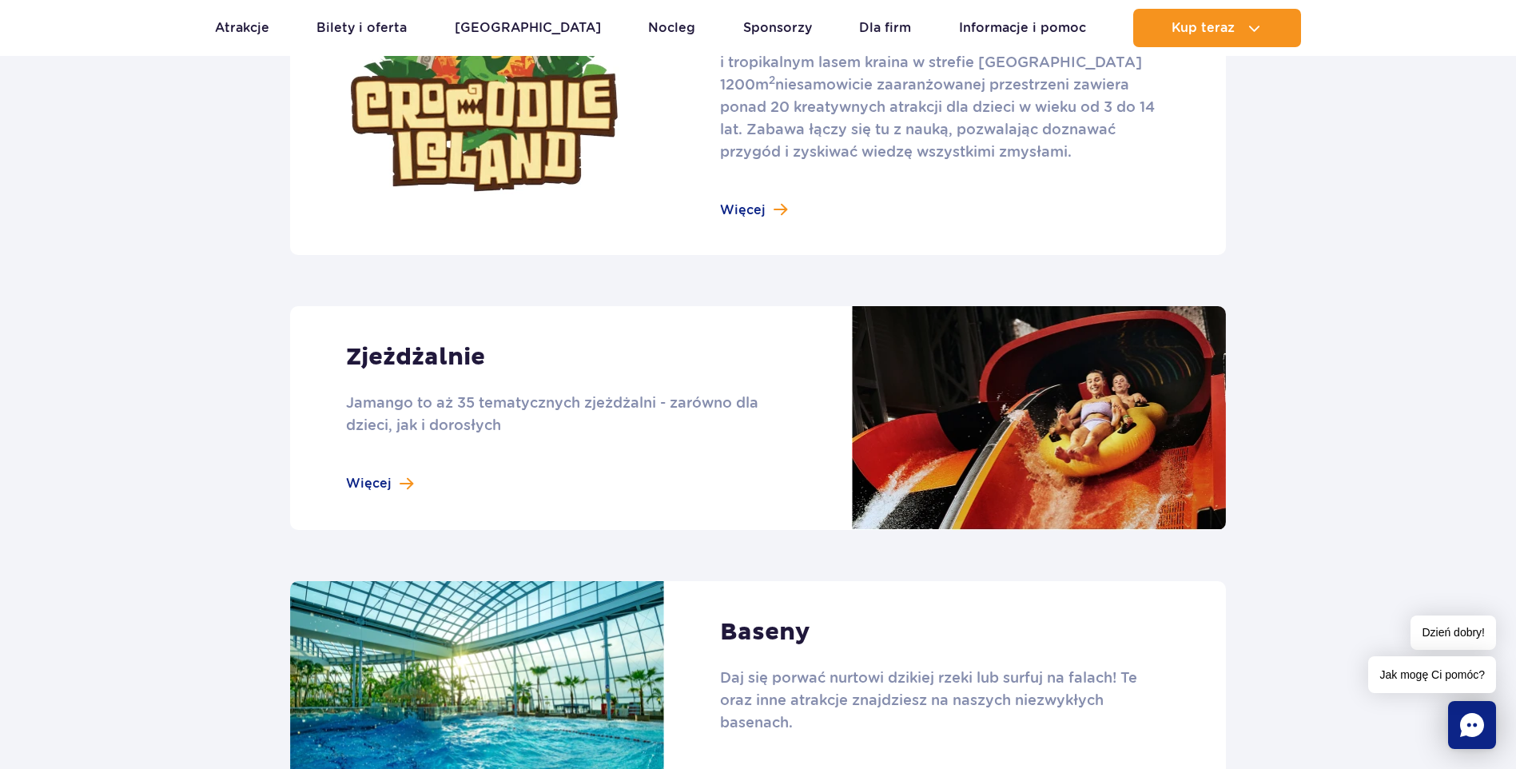
click at [379, 483] on link at bounding box center [758, 418] width 936 height 224
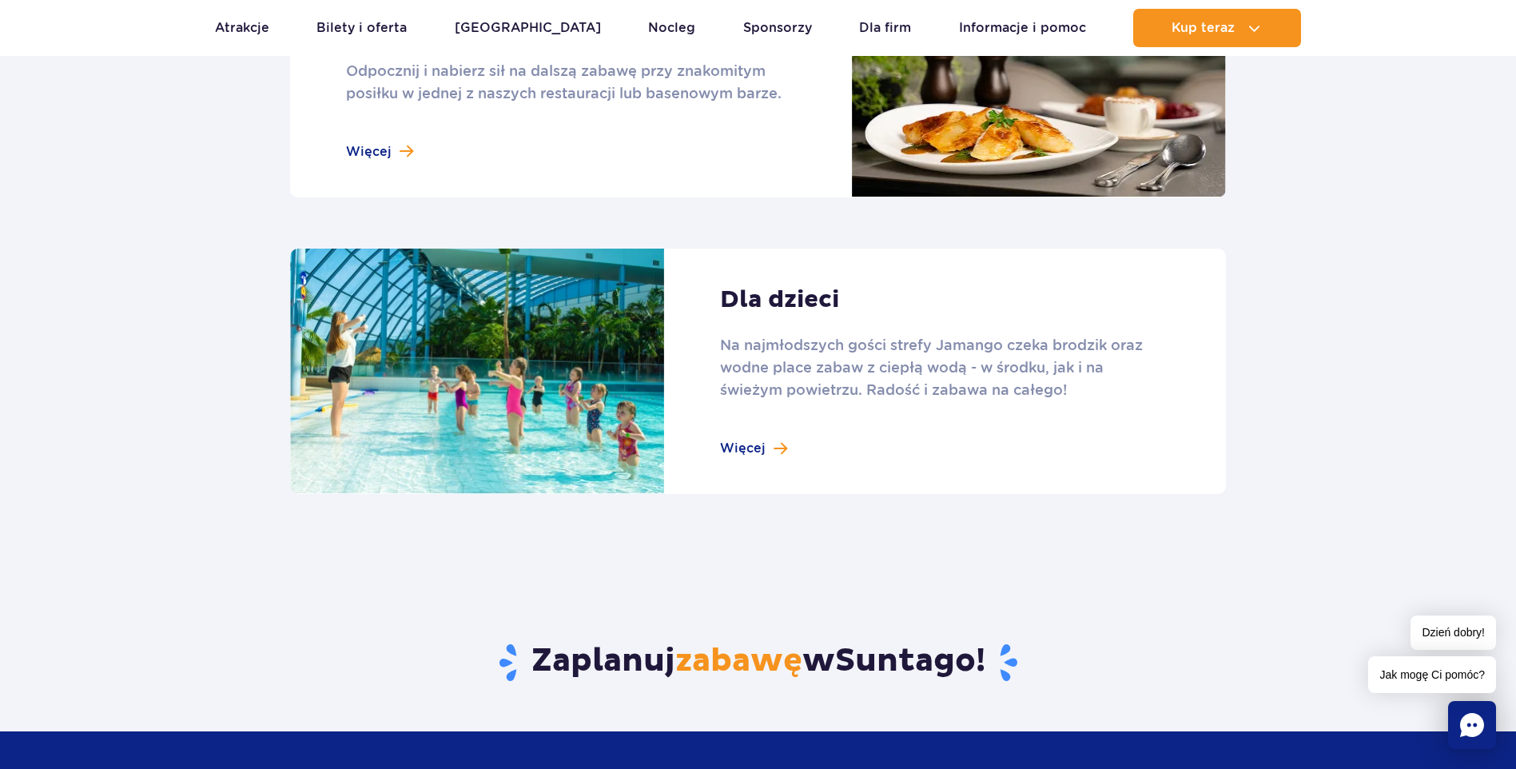
scroll to position [2157, 0]
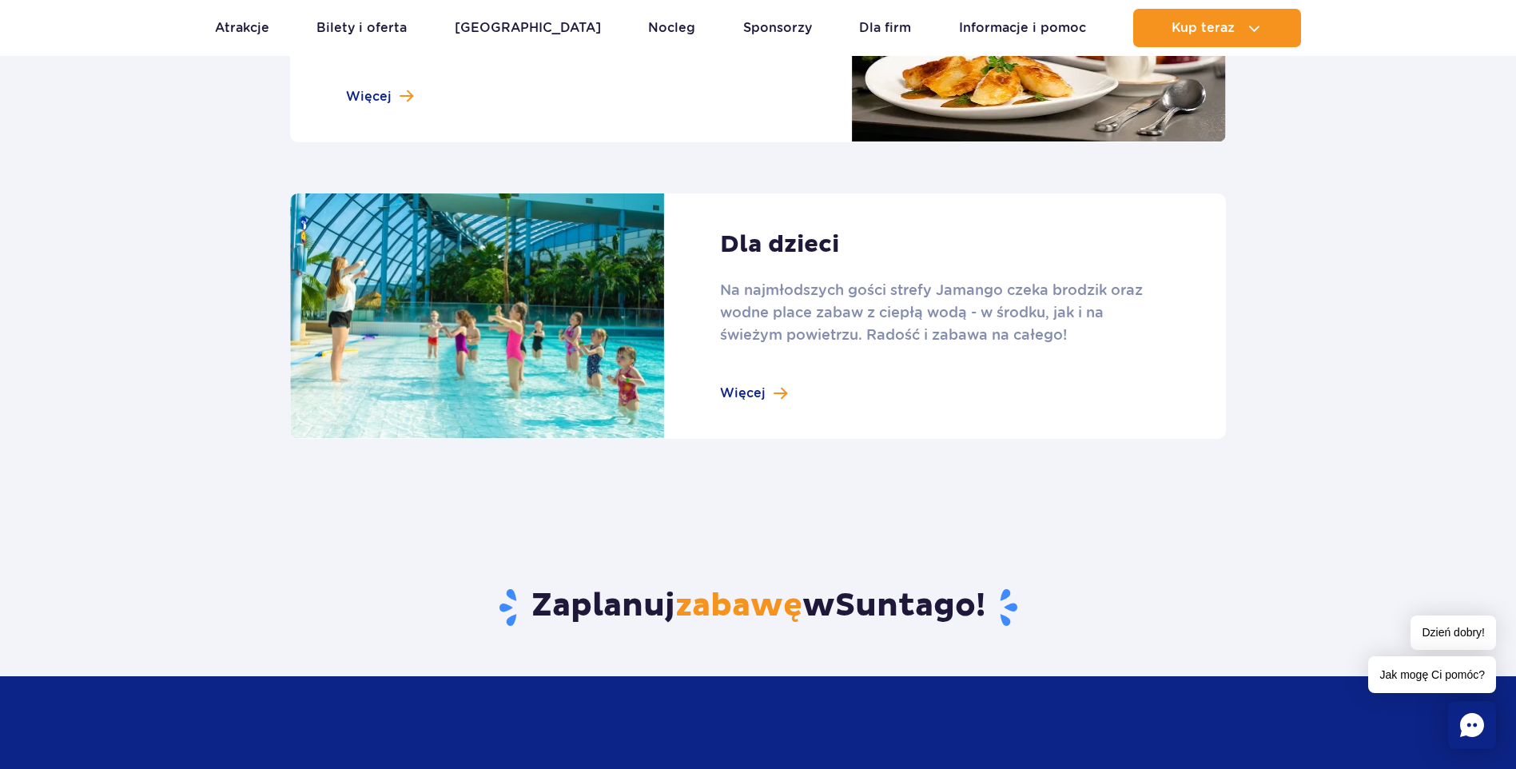
click at [726, 392] on link at bounding box center [758, 316] width 936 height 246
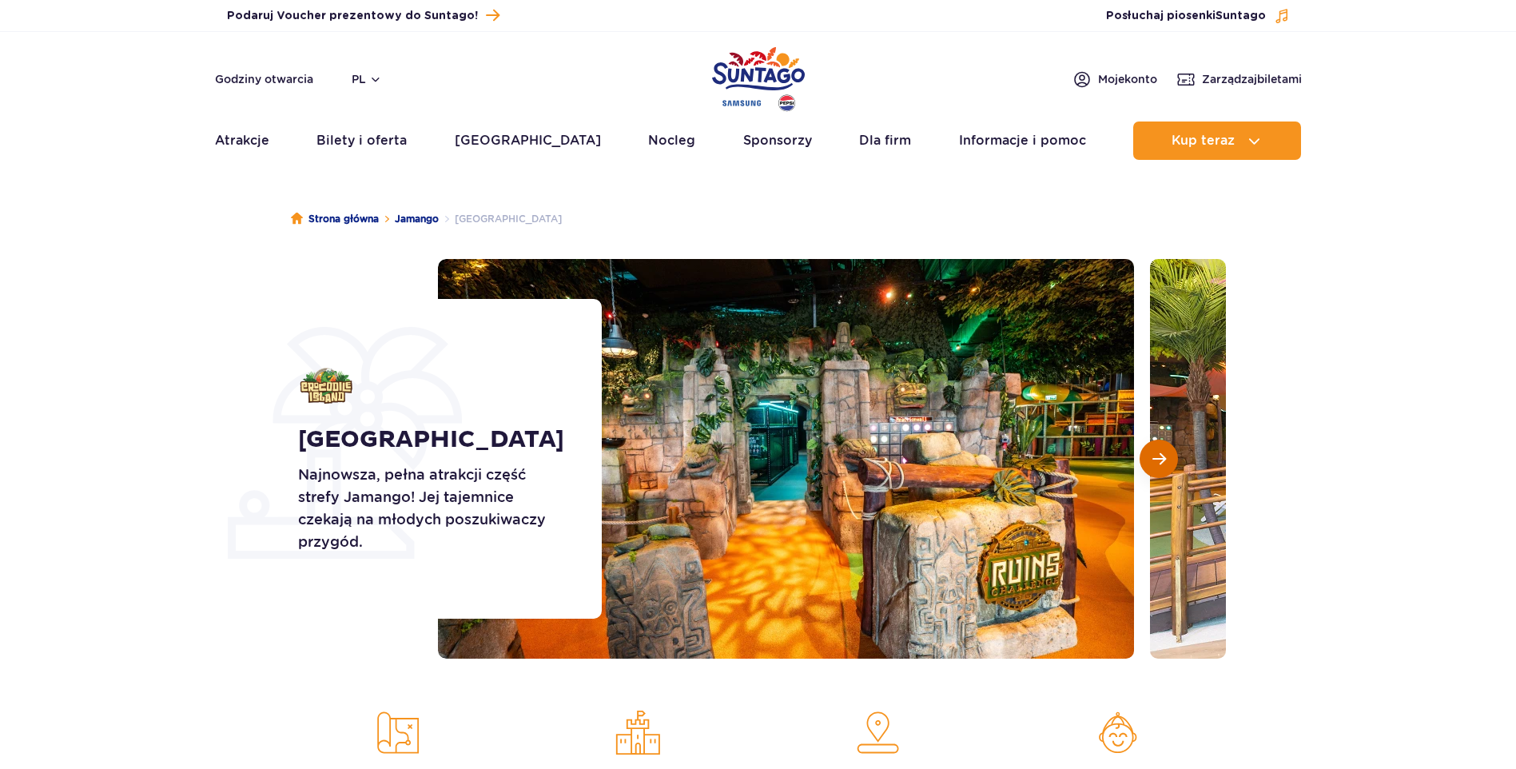
click at [1165, 459] on span "Następny slajd" at bounding box center [1159, 458] width 14 height 14
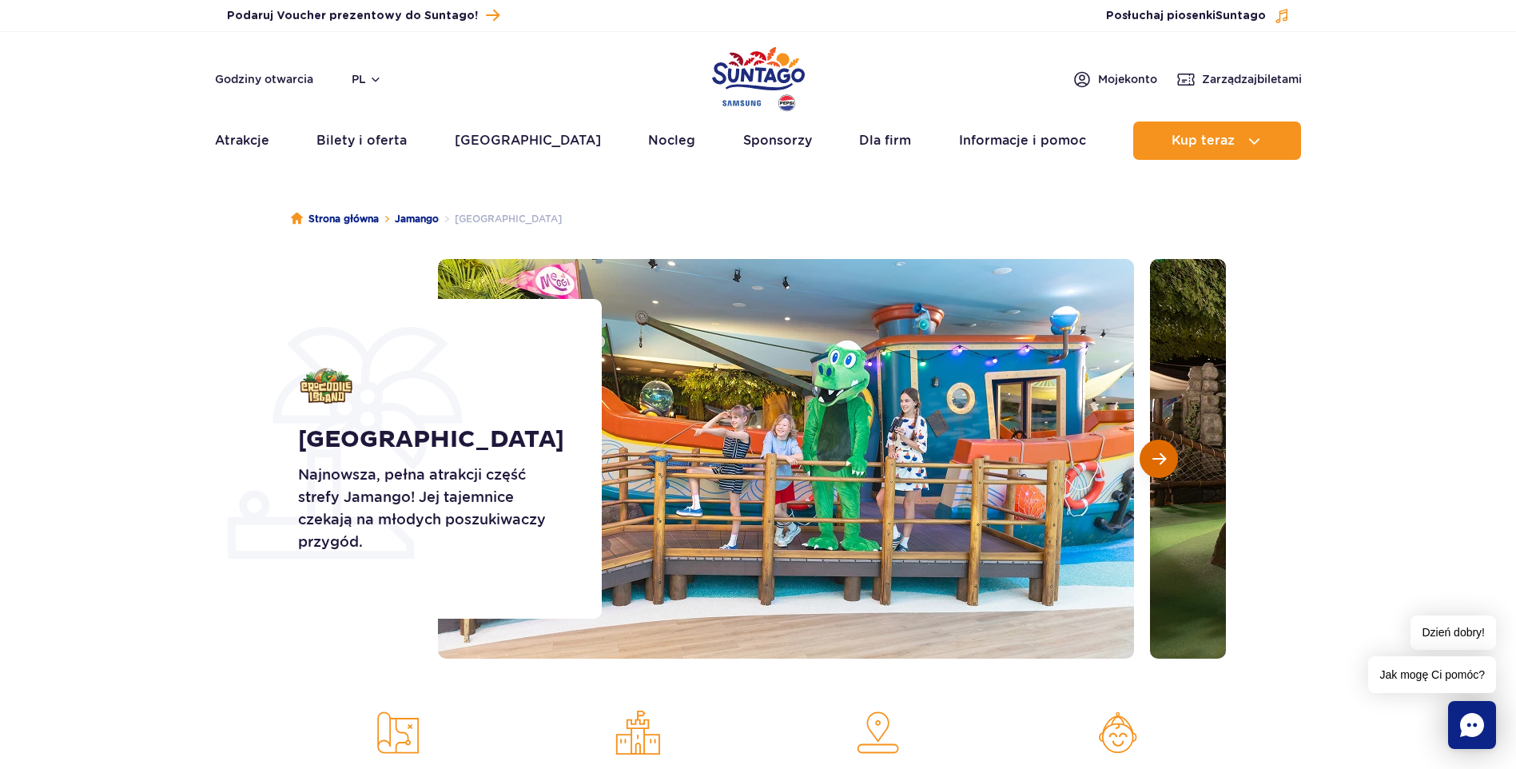
click at [1165, 459] on span "Następny slajd" at bounding box center [1159, 458] width 14 height 14
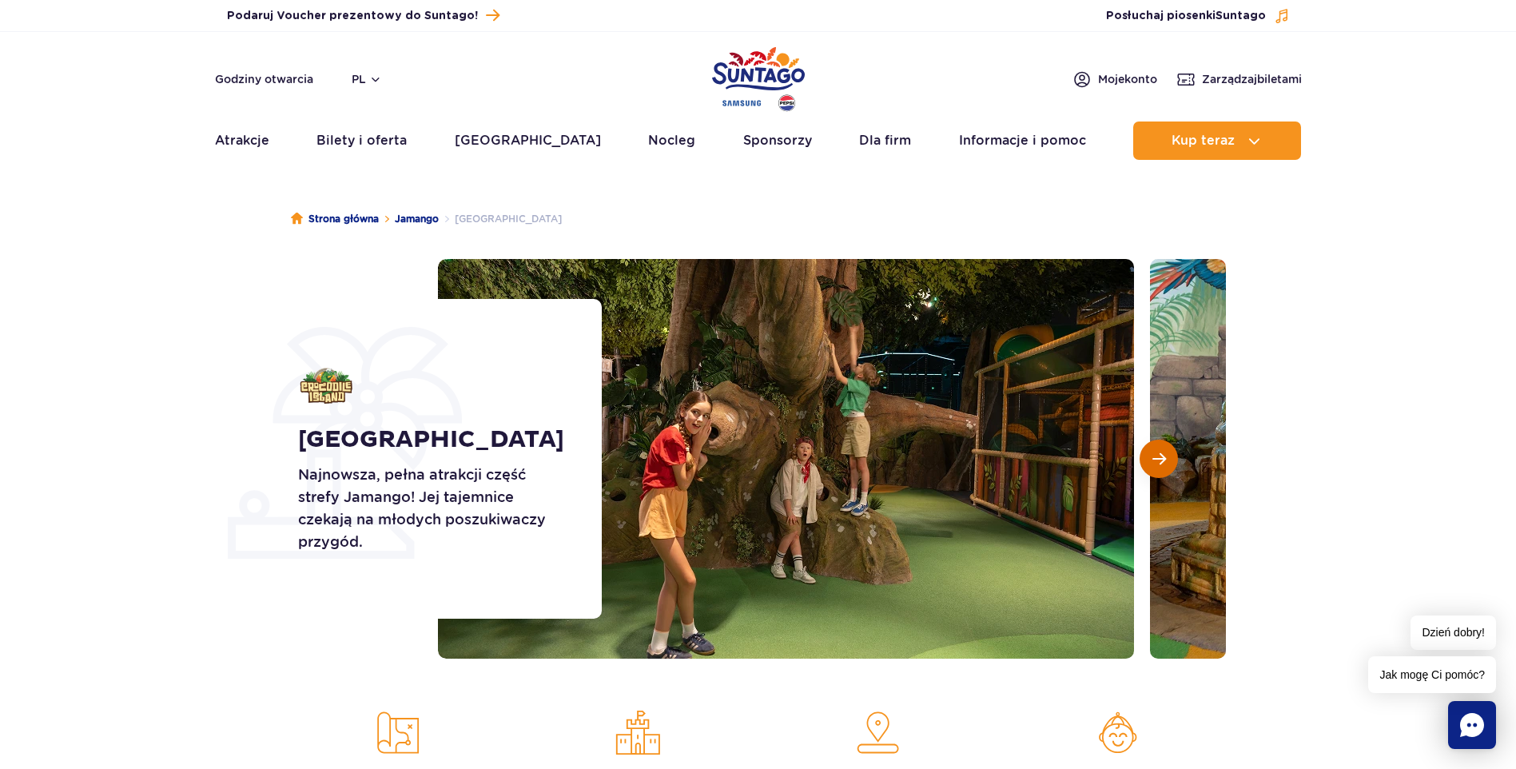
click at [1165, 459] on span "Następny slajd" at bounding box center [1159, 458] width 14 height 14
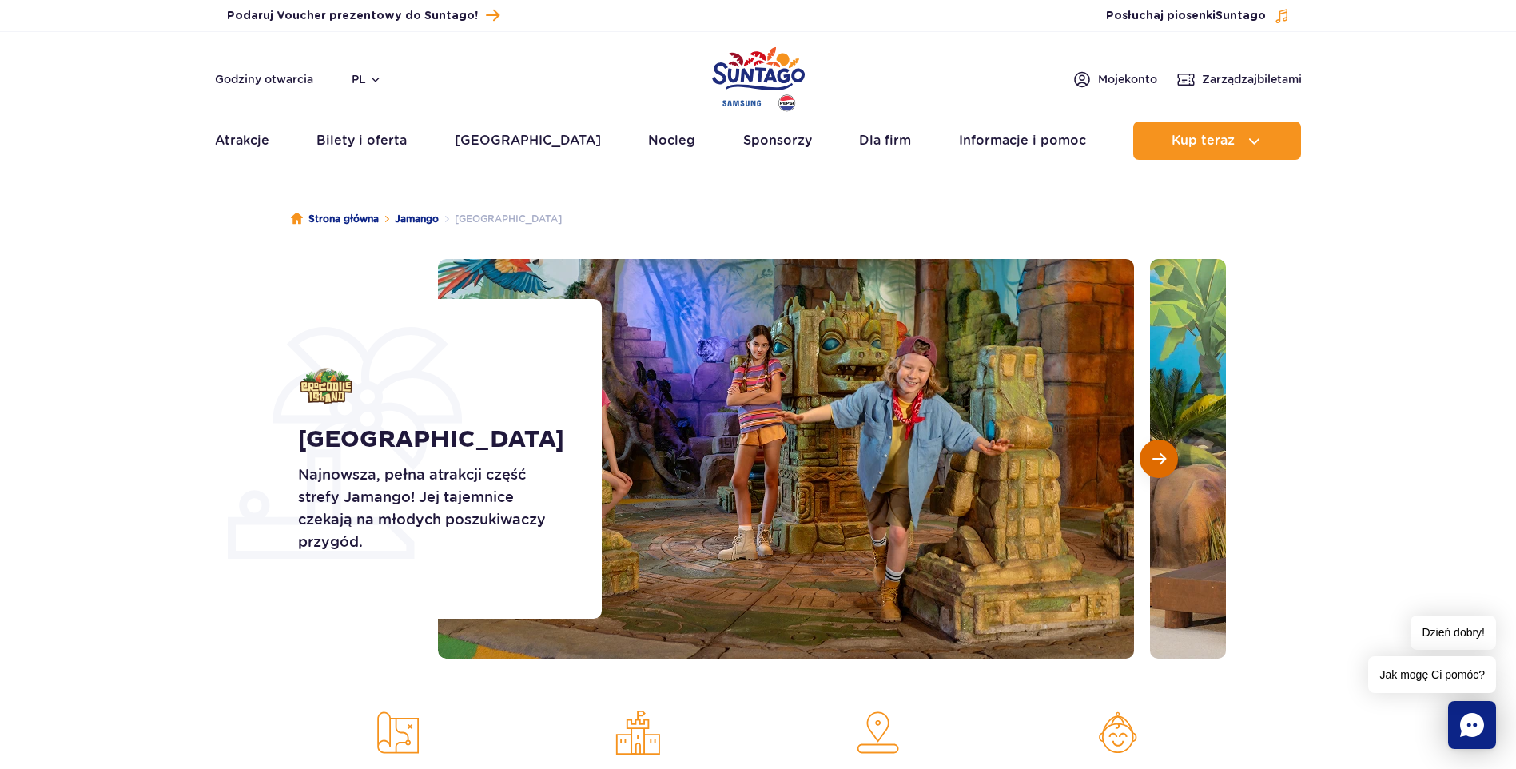
click at [1165, 459] on span "Następny slajd" at bounding box center [1159, 458] width 14 height 14
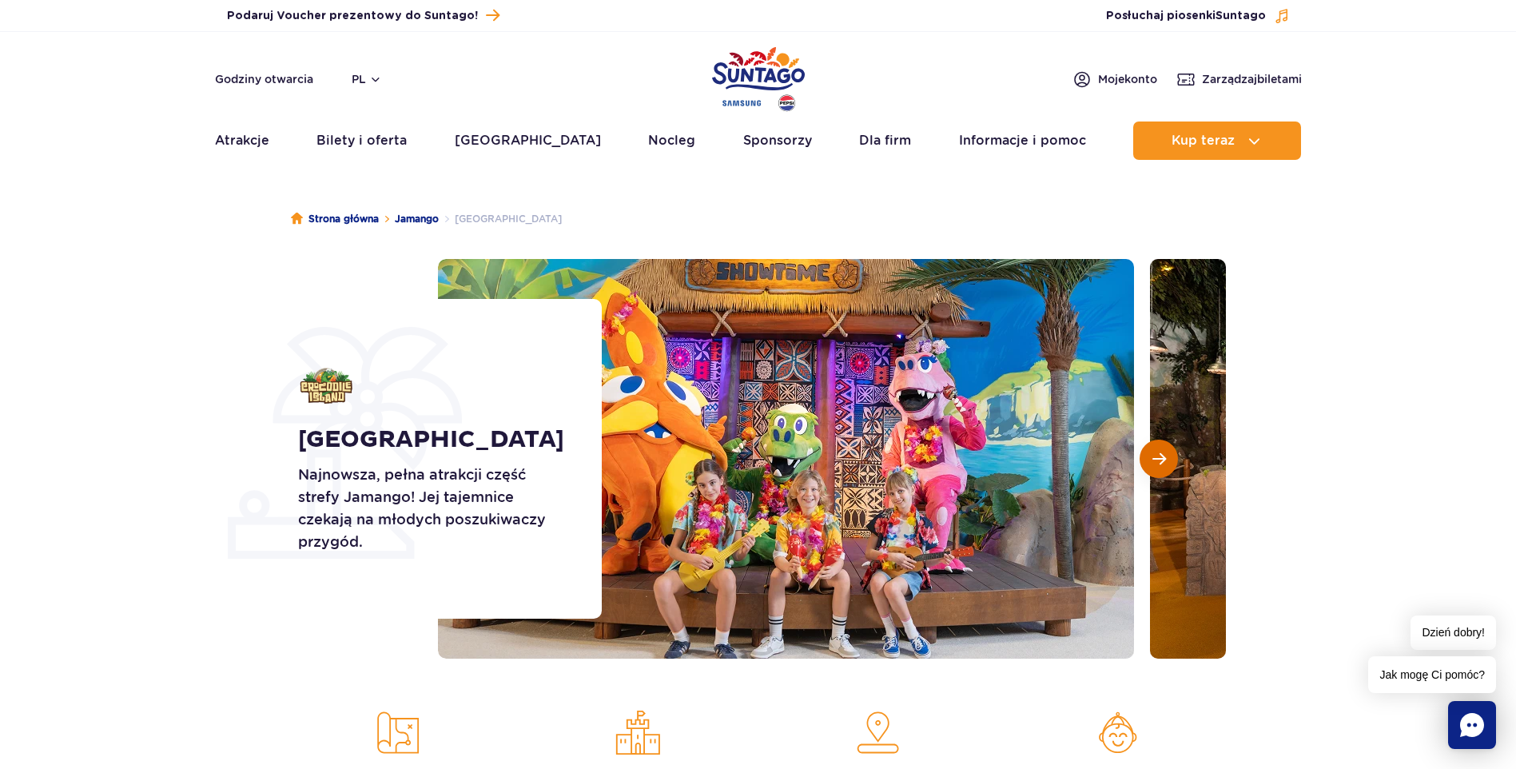
click at [1165, 459] on span "Następny slajd" at bounding box center [1159, 458] width 14 height 14
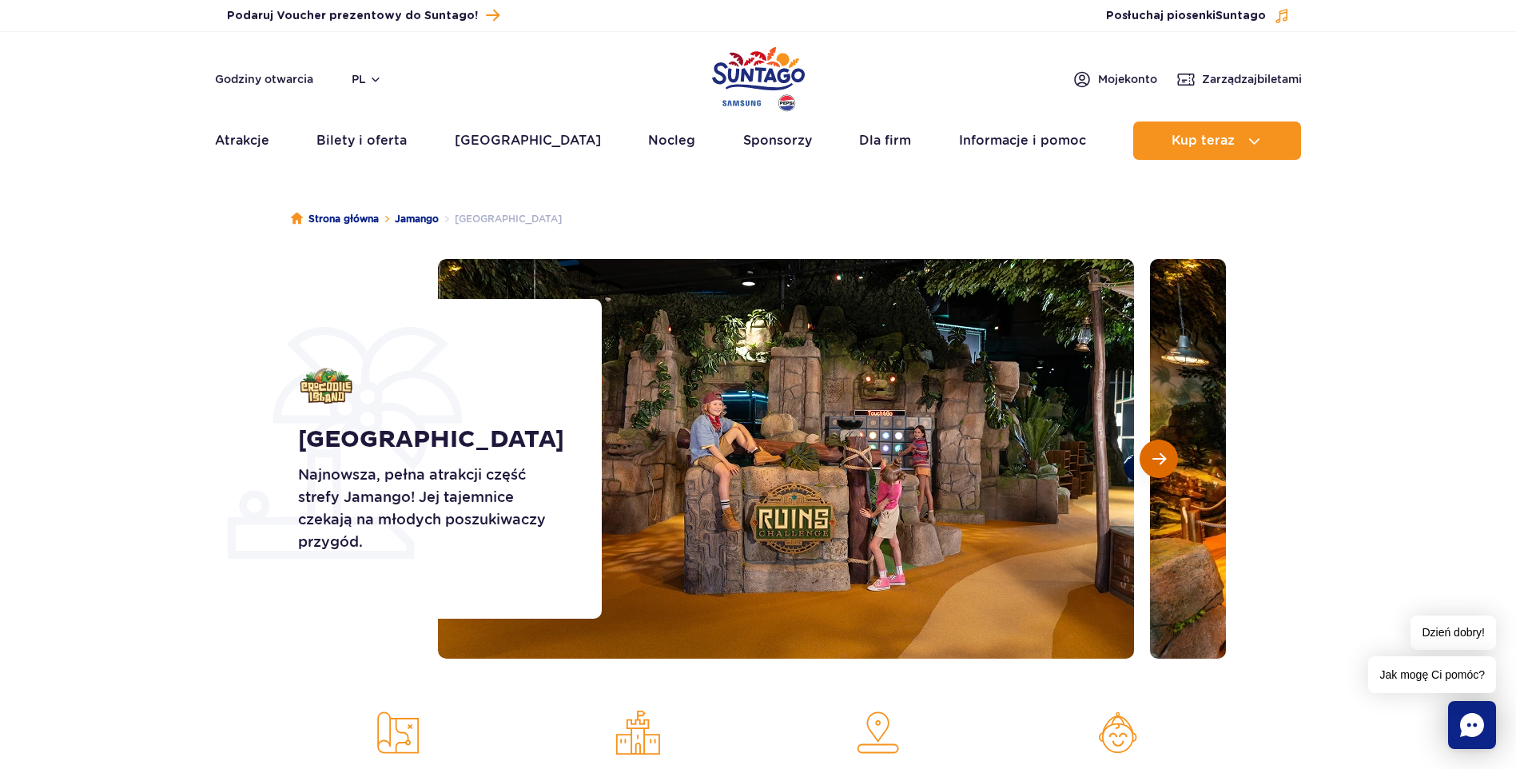
click at [1165, 459] on span "Następny slajd" at bounding box center [1159, 458] width 14 height 14
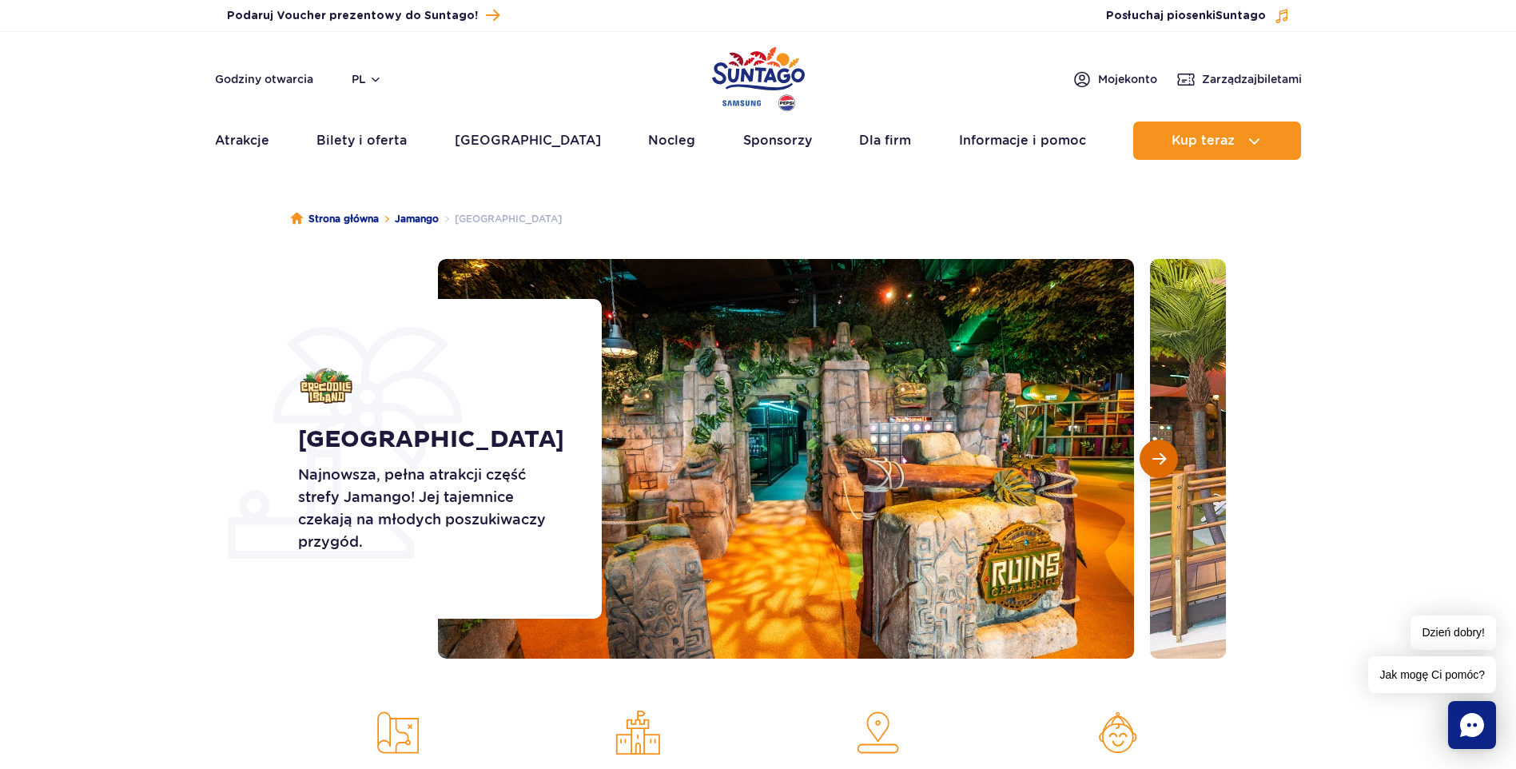
click at [1165, 459] on span "Następny slajd" at bounding box center [1159, 458] width 14 height 14
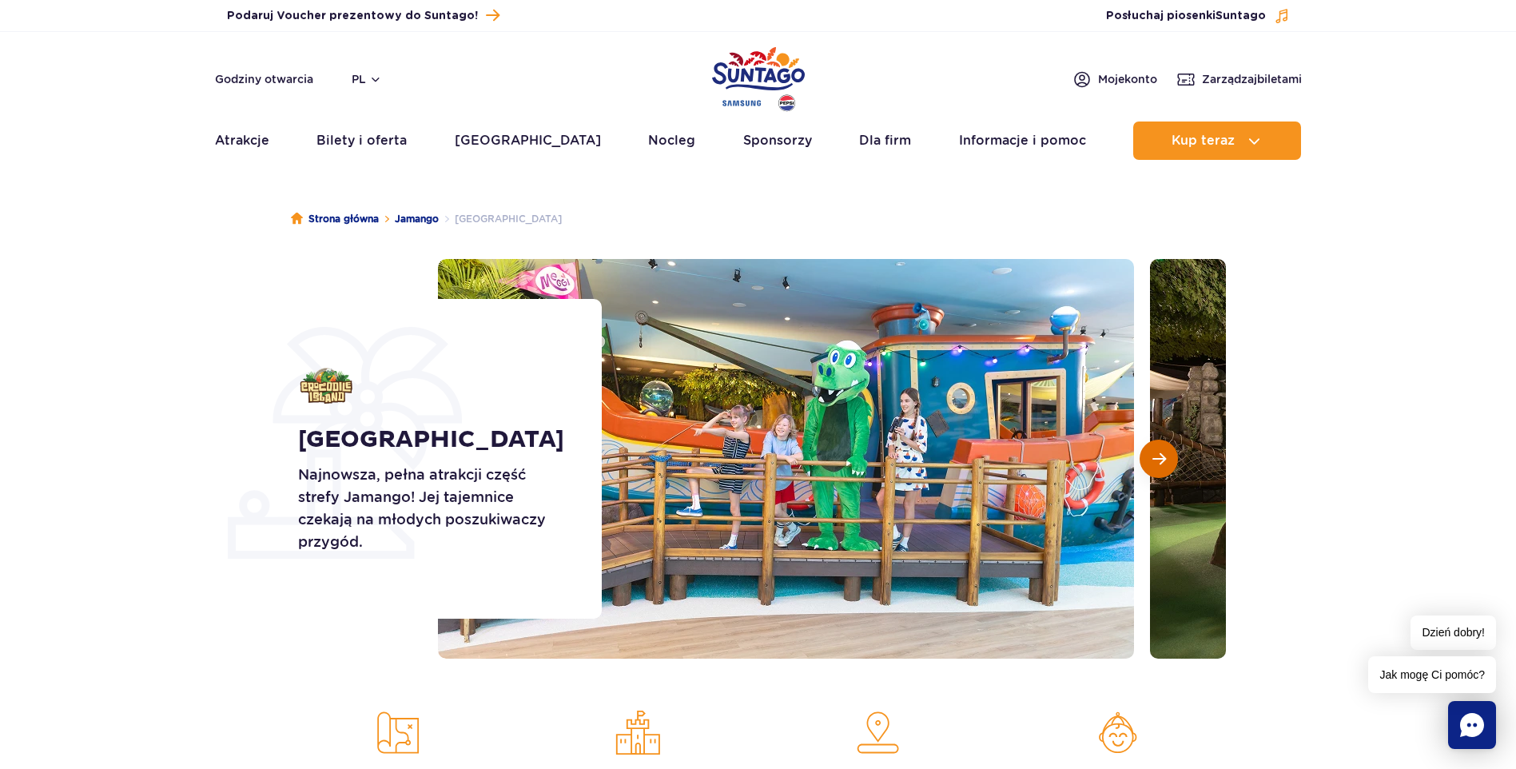
click at [1165, 459] on span "Następny slajd" at bounding box center [1159, 458] width 14 height 14
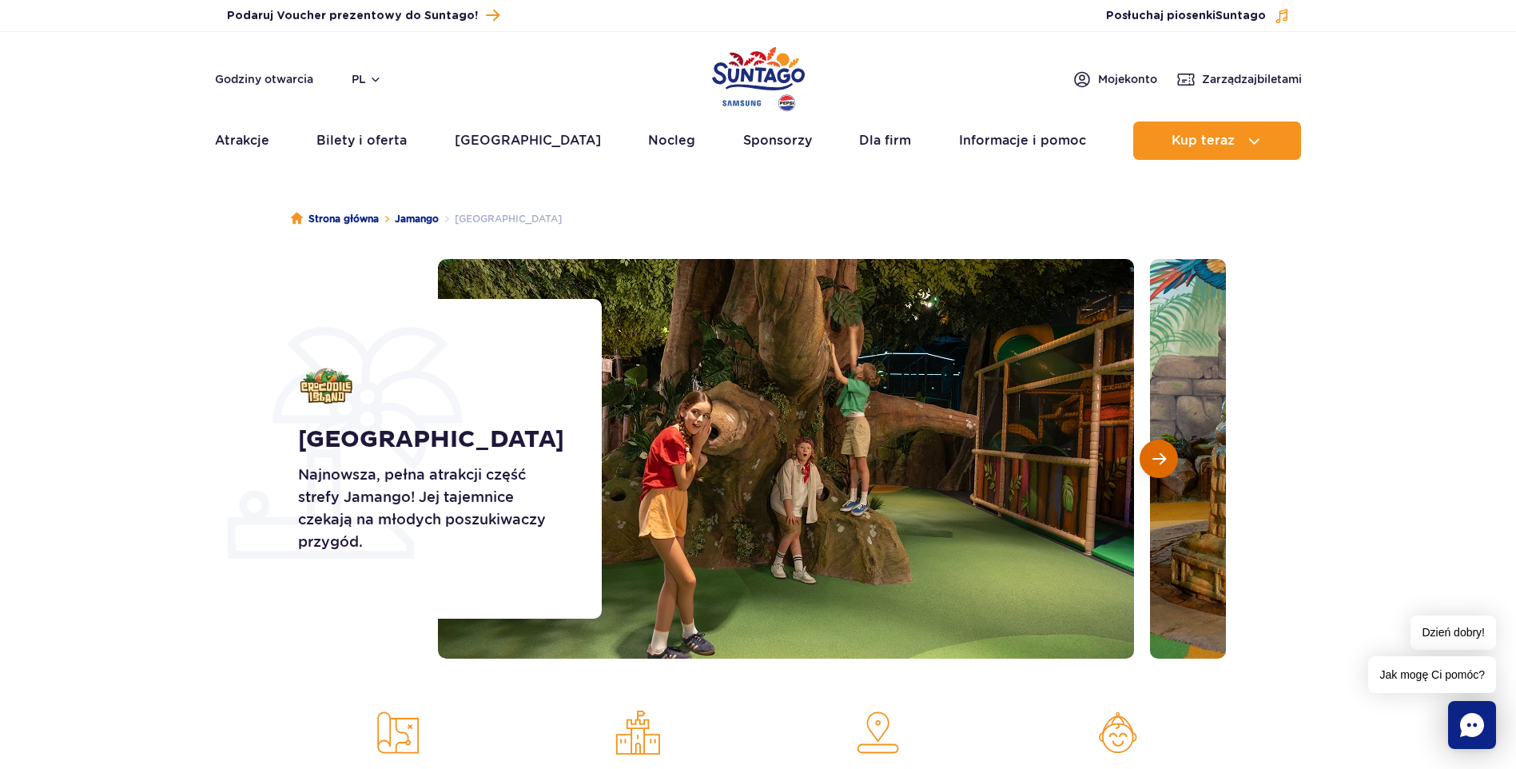
click at [1165, 459] on span "Następny slajd" at bounding box center [1159, 458] width 14 height 14
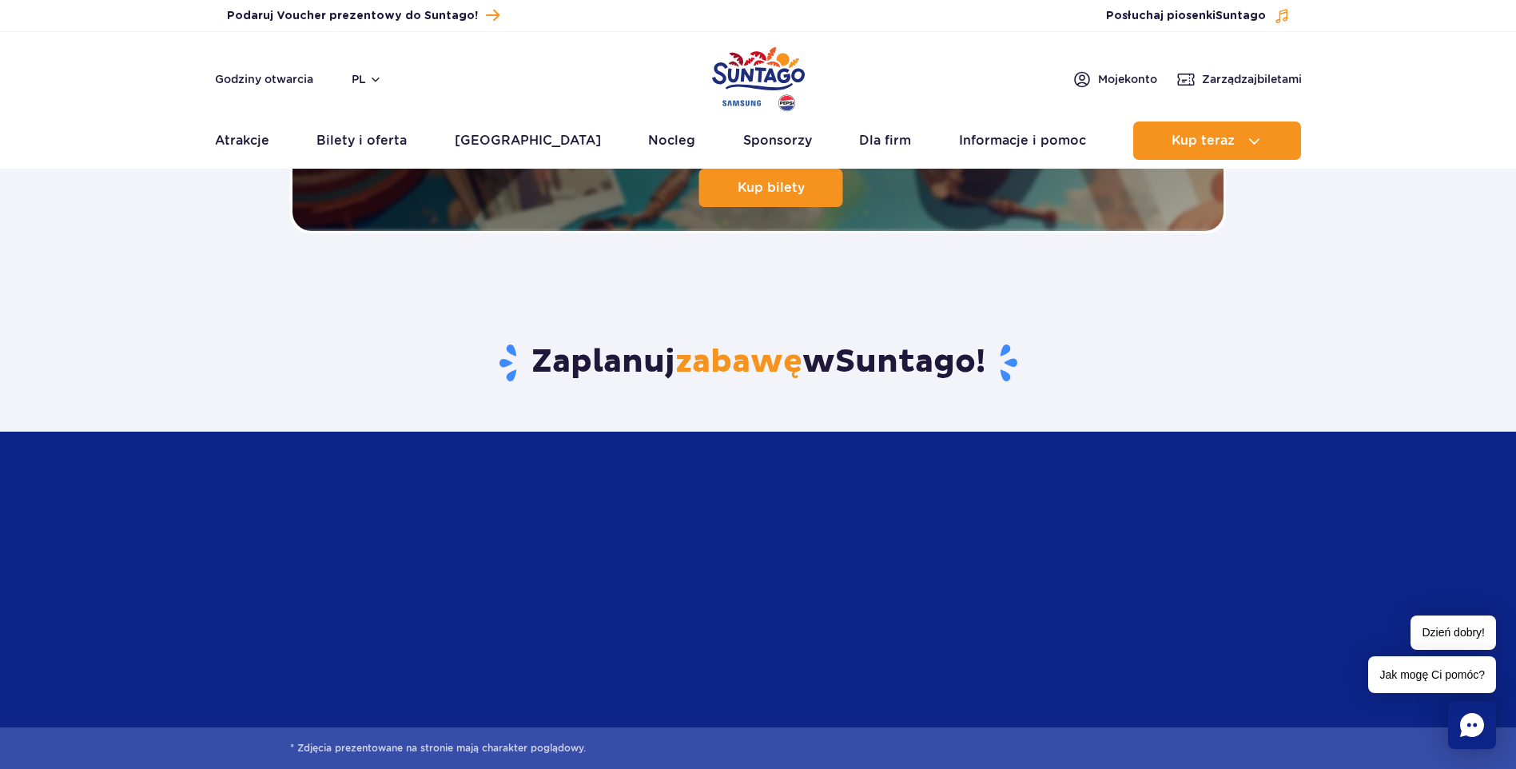
scroll to position [3596, 0]
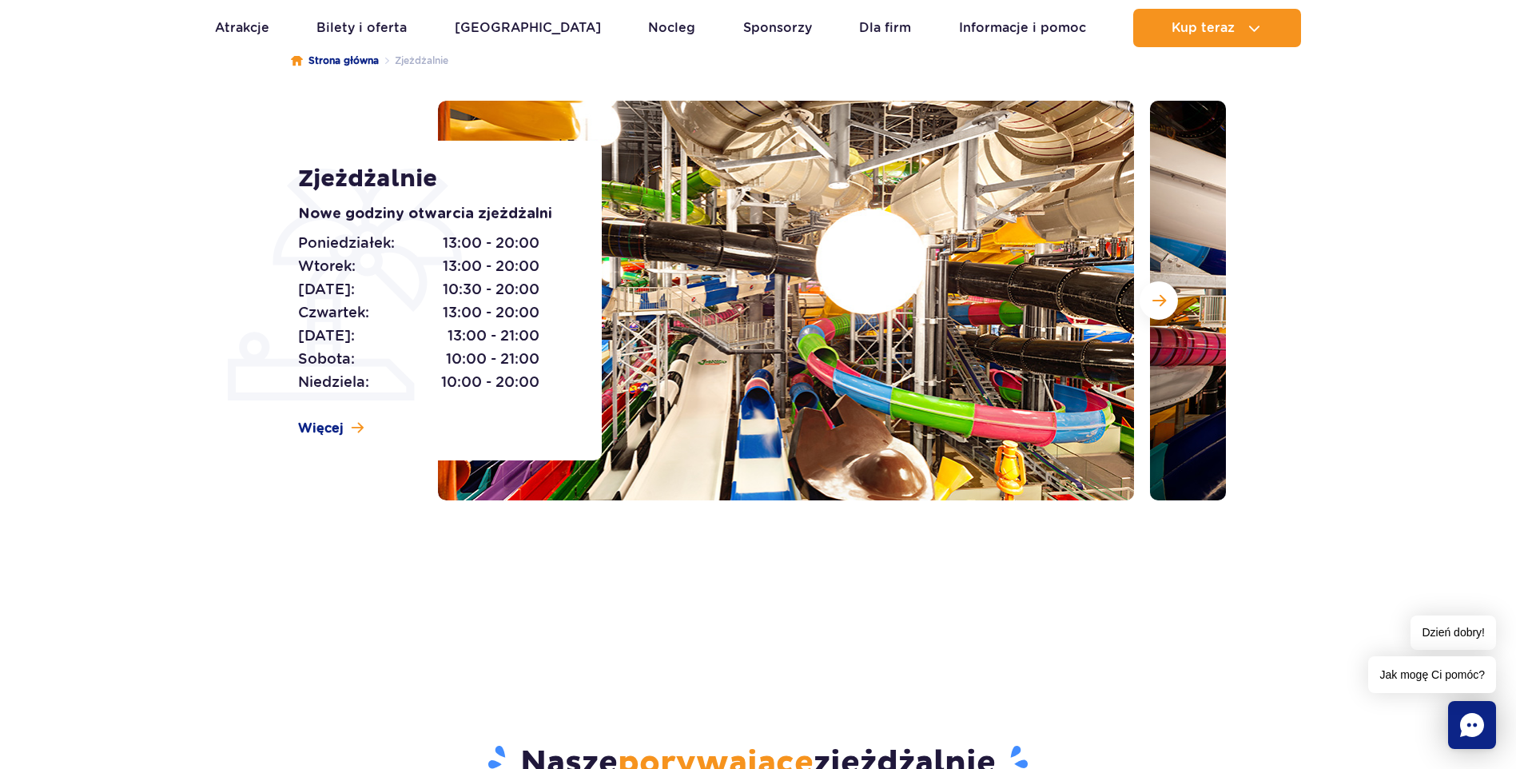
scroll to position [160, 0]
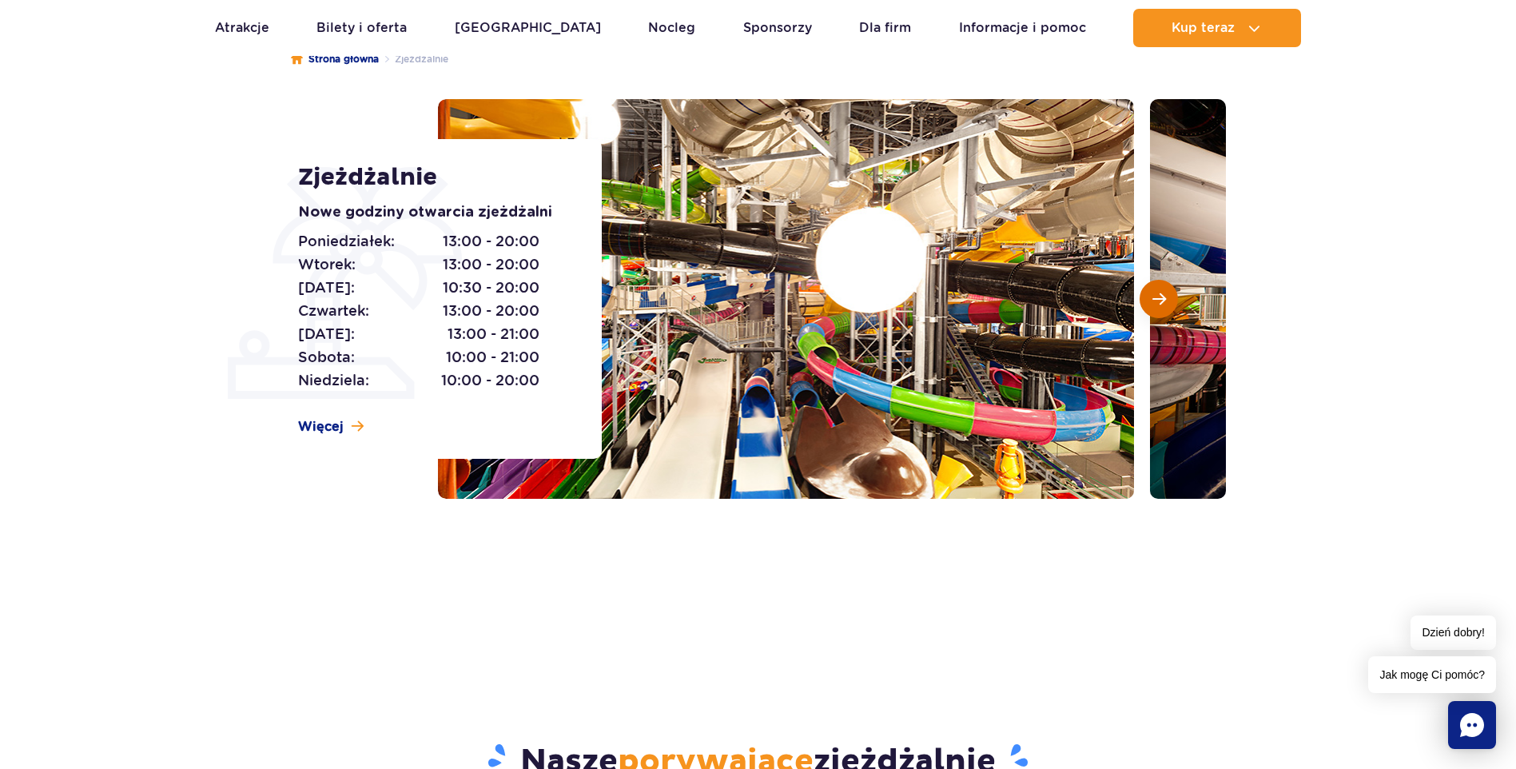
click at [1169, 310] on button "Następny slajd" at bounding box center [1158, 299] width 38 height 38
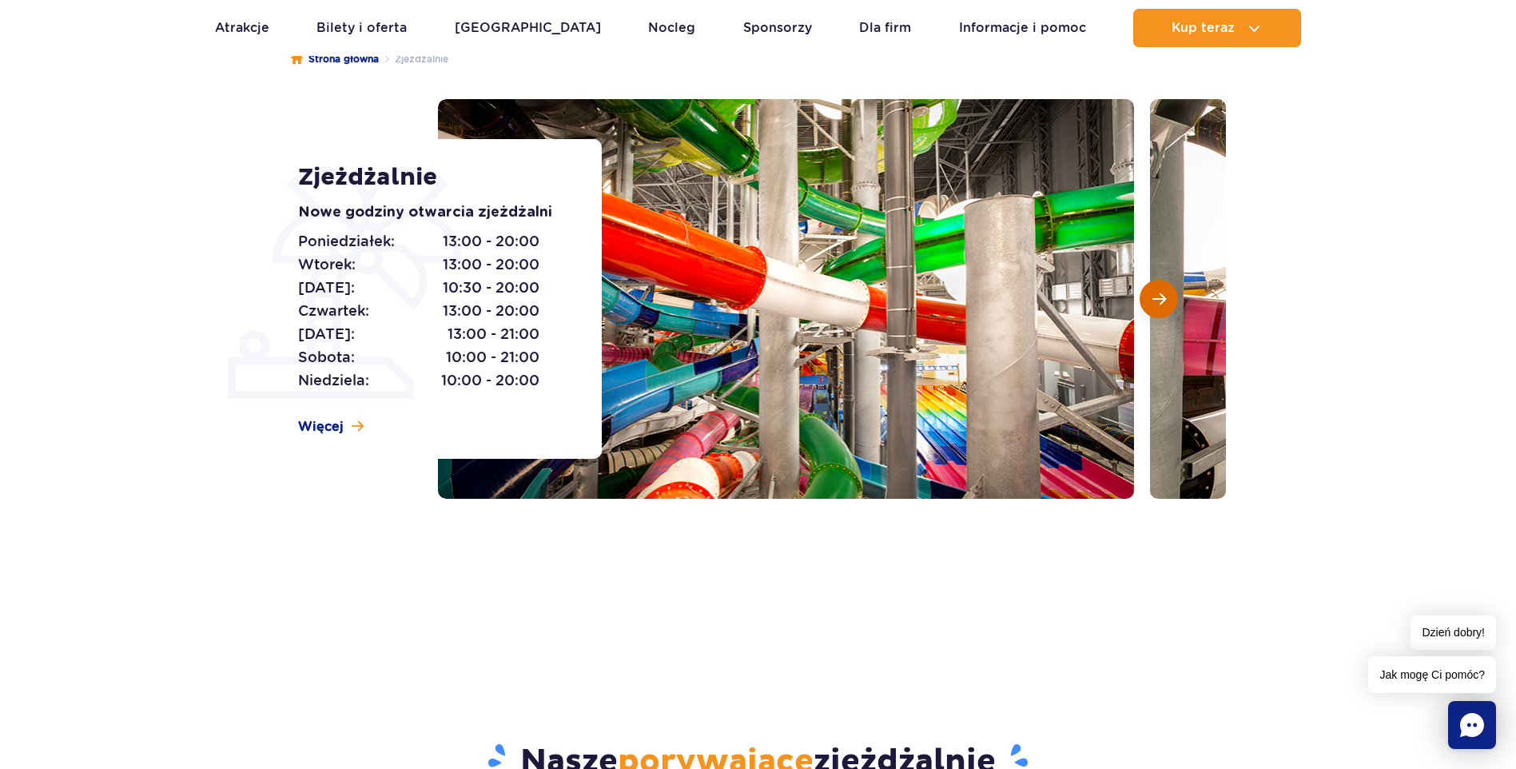
click at [1169, 310] on button "Następny slajd" at bounding box center [1158, 299] width 38 height 38
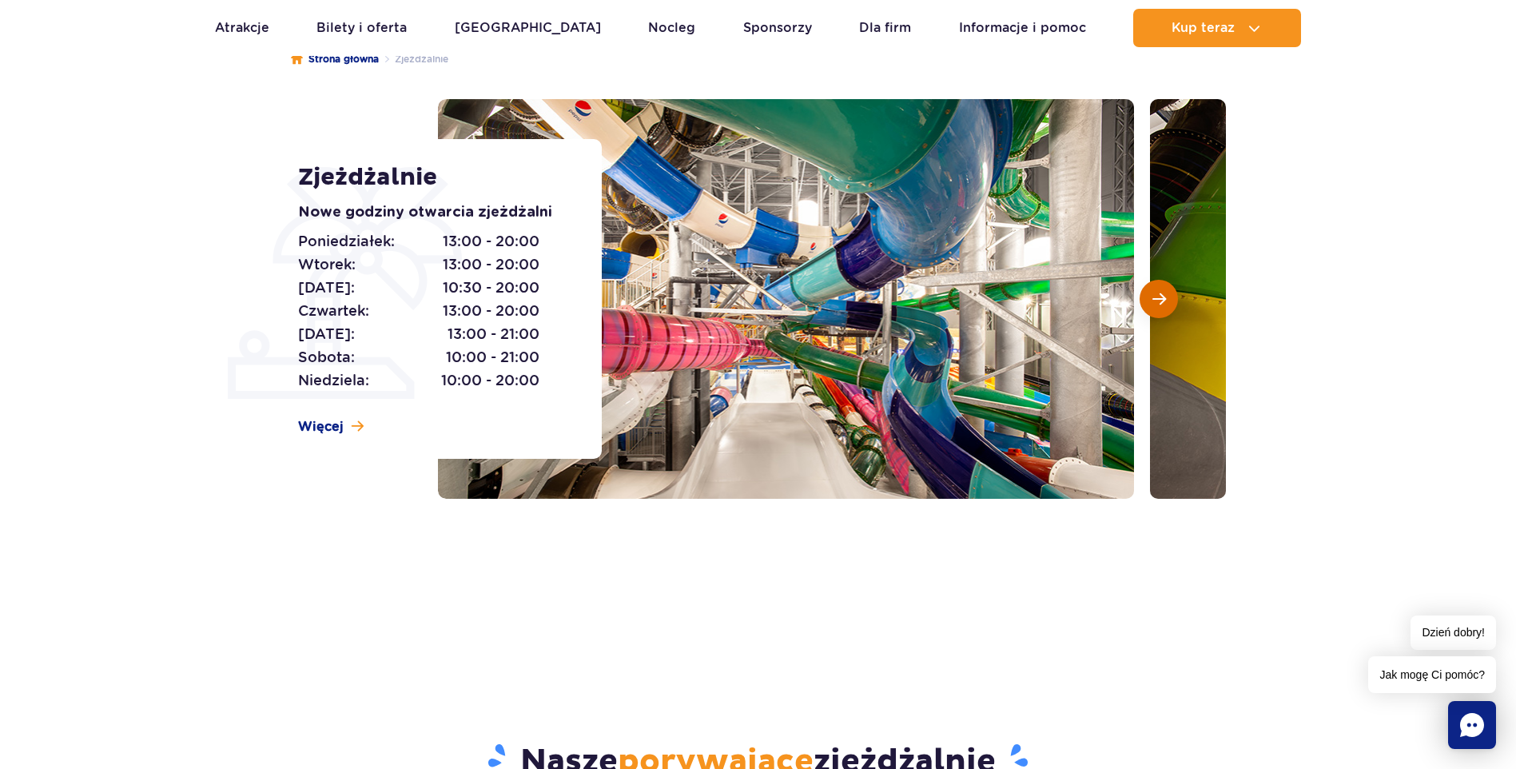
click at [1169, 310] on button "Następny slajd" at bounding box center [1158, 299] width 38 height 38
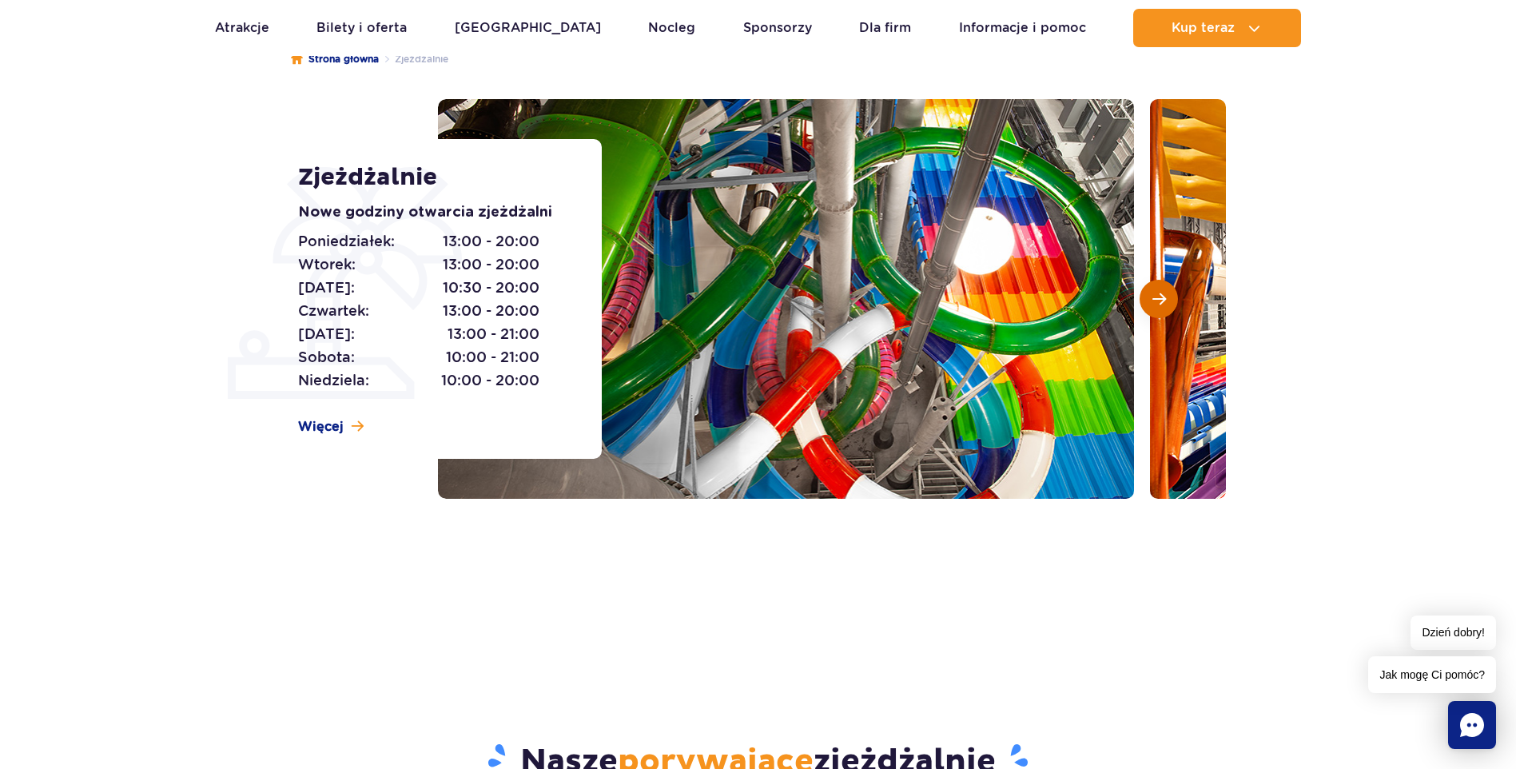
click at [1169, 310] on button "Następny slajd" at bounding box center [1158, 299] width 38 height 38
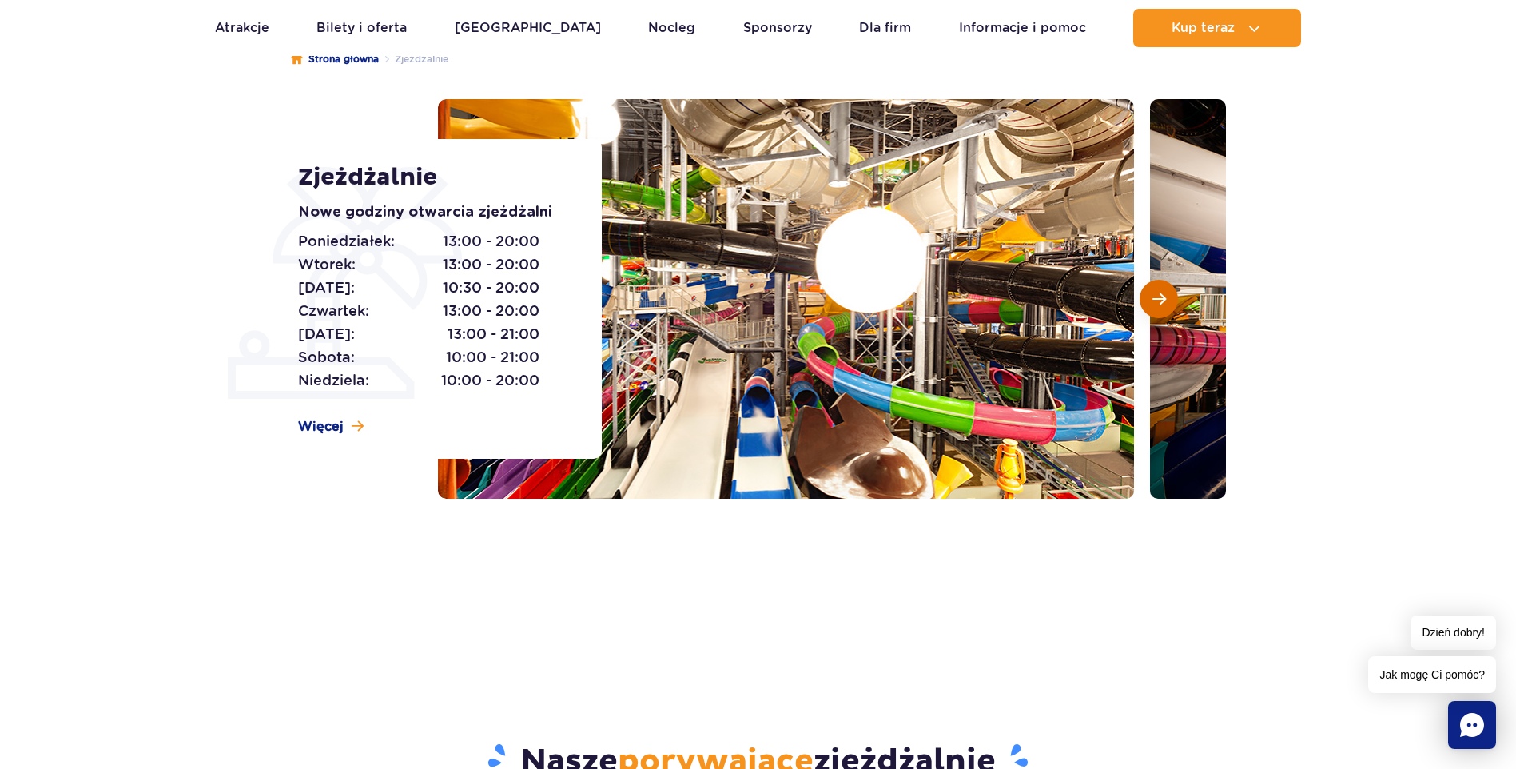
click at [1169, 310] on button "Następny slajd" at bounding box center [1158, 299] width 38 height 38
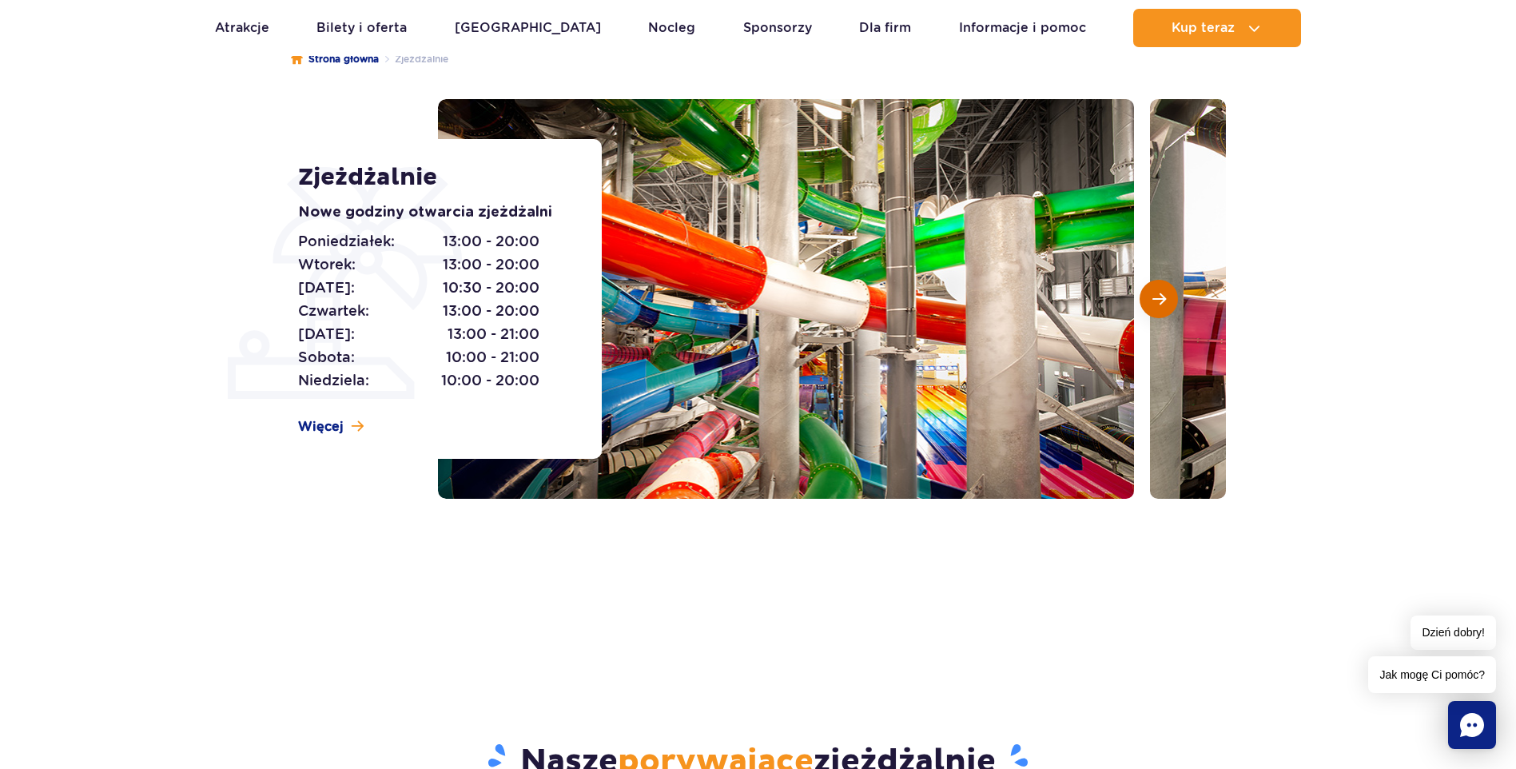
click at [1169, 310] on button "Następny slajd" at bounding box center [1158, 299] width 38 height 38
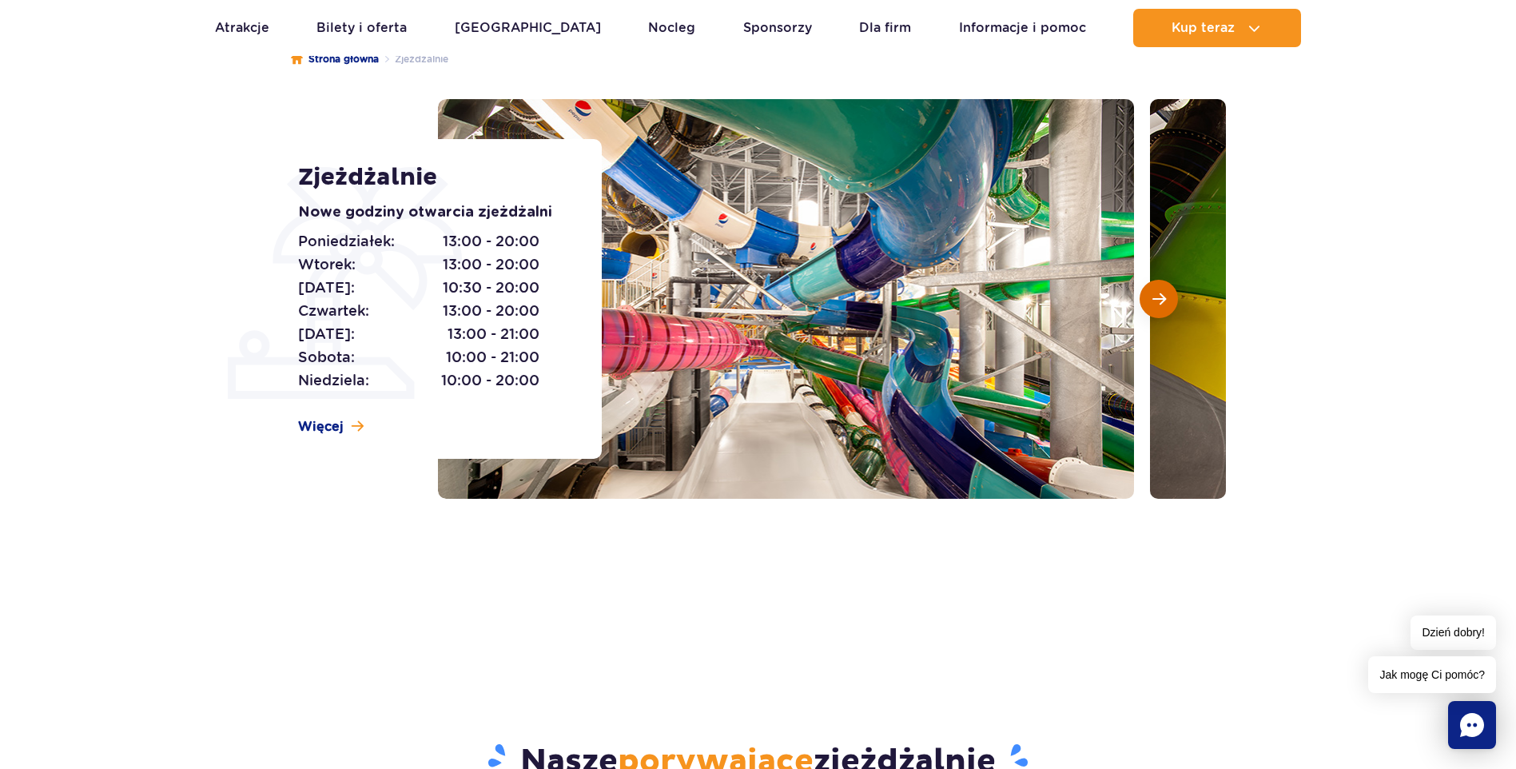
click at [1169, 310] on button "Następny slajd" at bounding box center [1158, 299] width 38 height 38
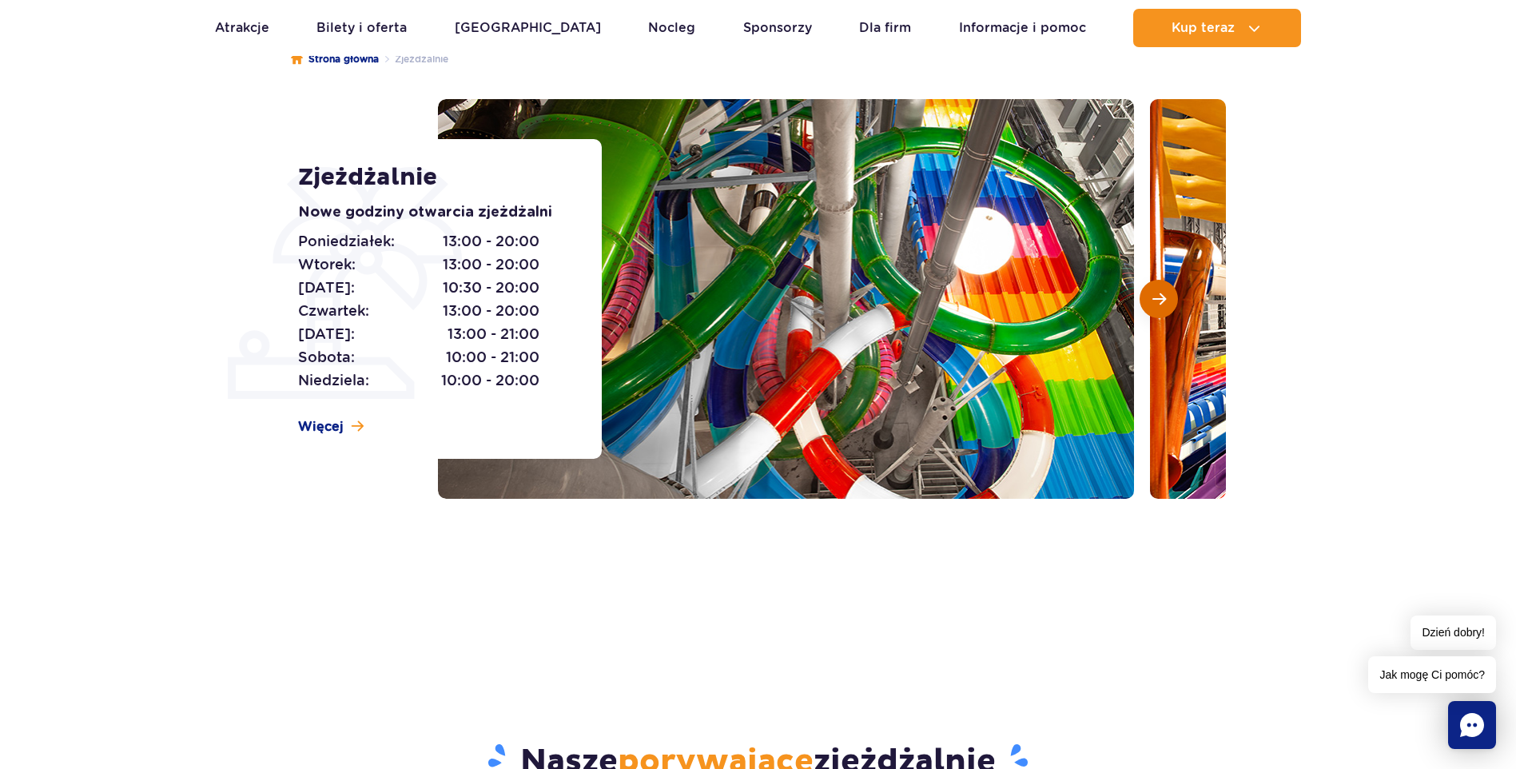
click at [1169, 310] on button "Następny slajd" at bounding box center [1158, 299] width 38 height 38
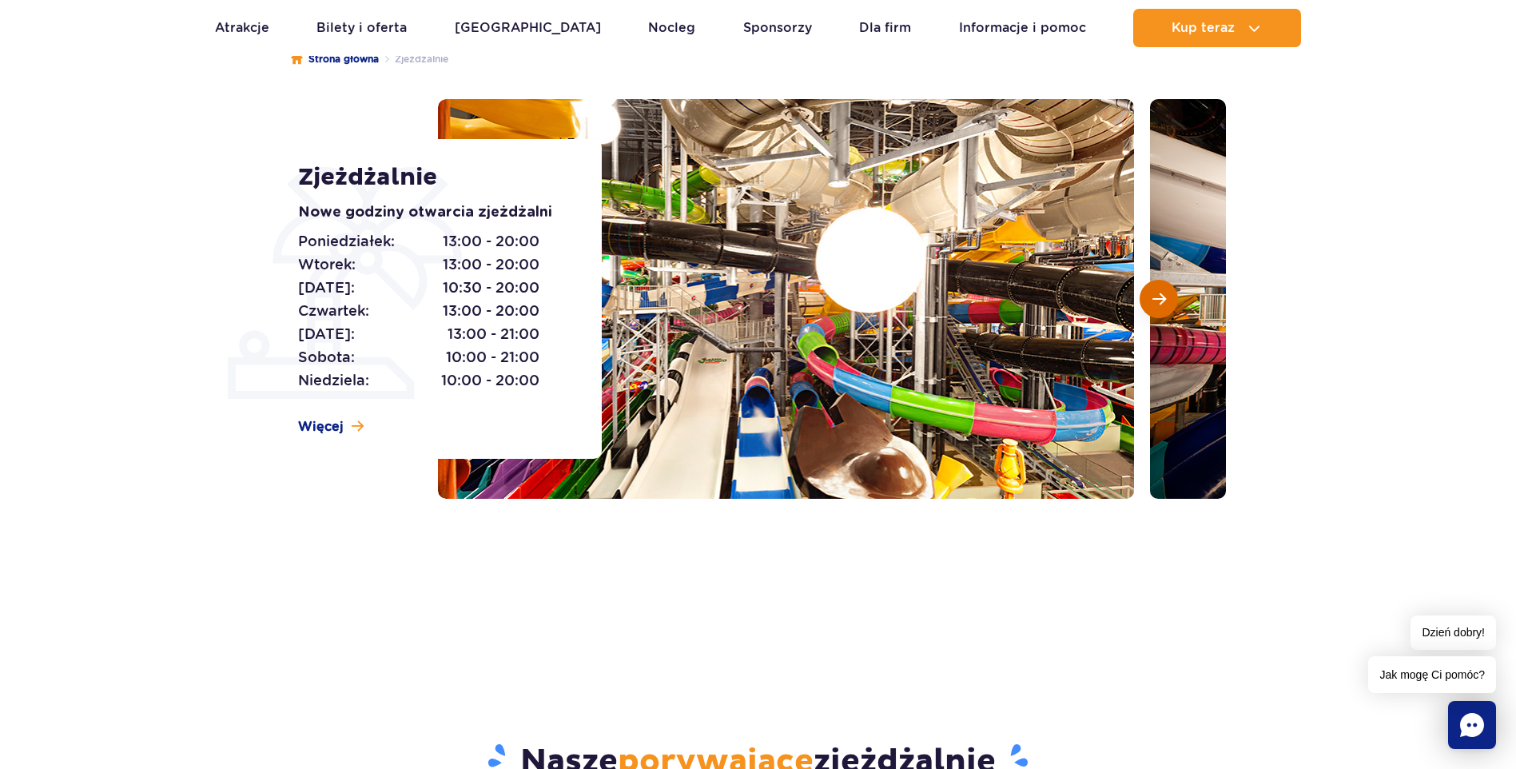
click at [1169, 310] on button "Następny slajd" at bounding box center [1158, 299] width 38 height 38
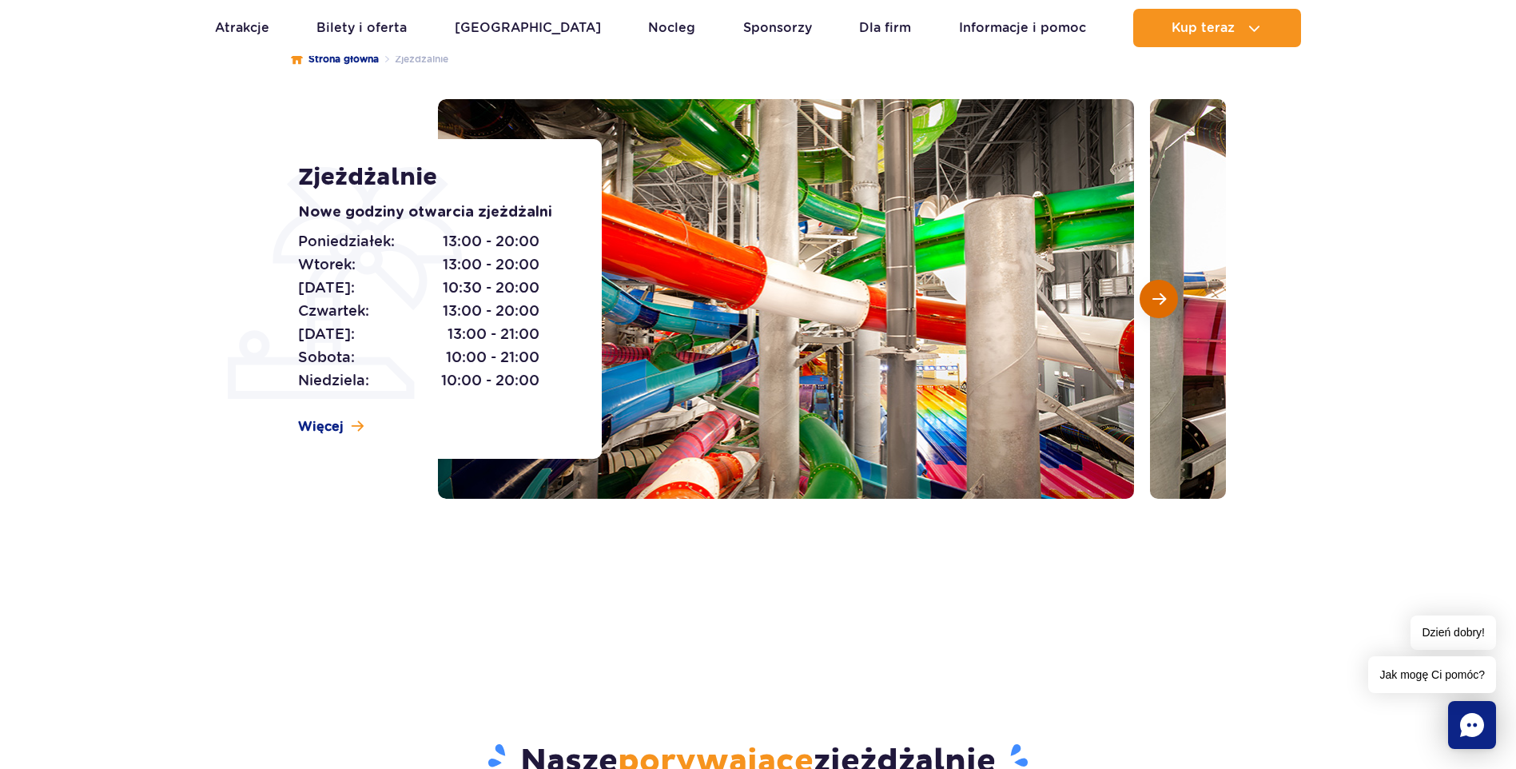
click at [1169, 310] on button "Następny slajd" at bounding box center [1158, 299] width 38 height 38
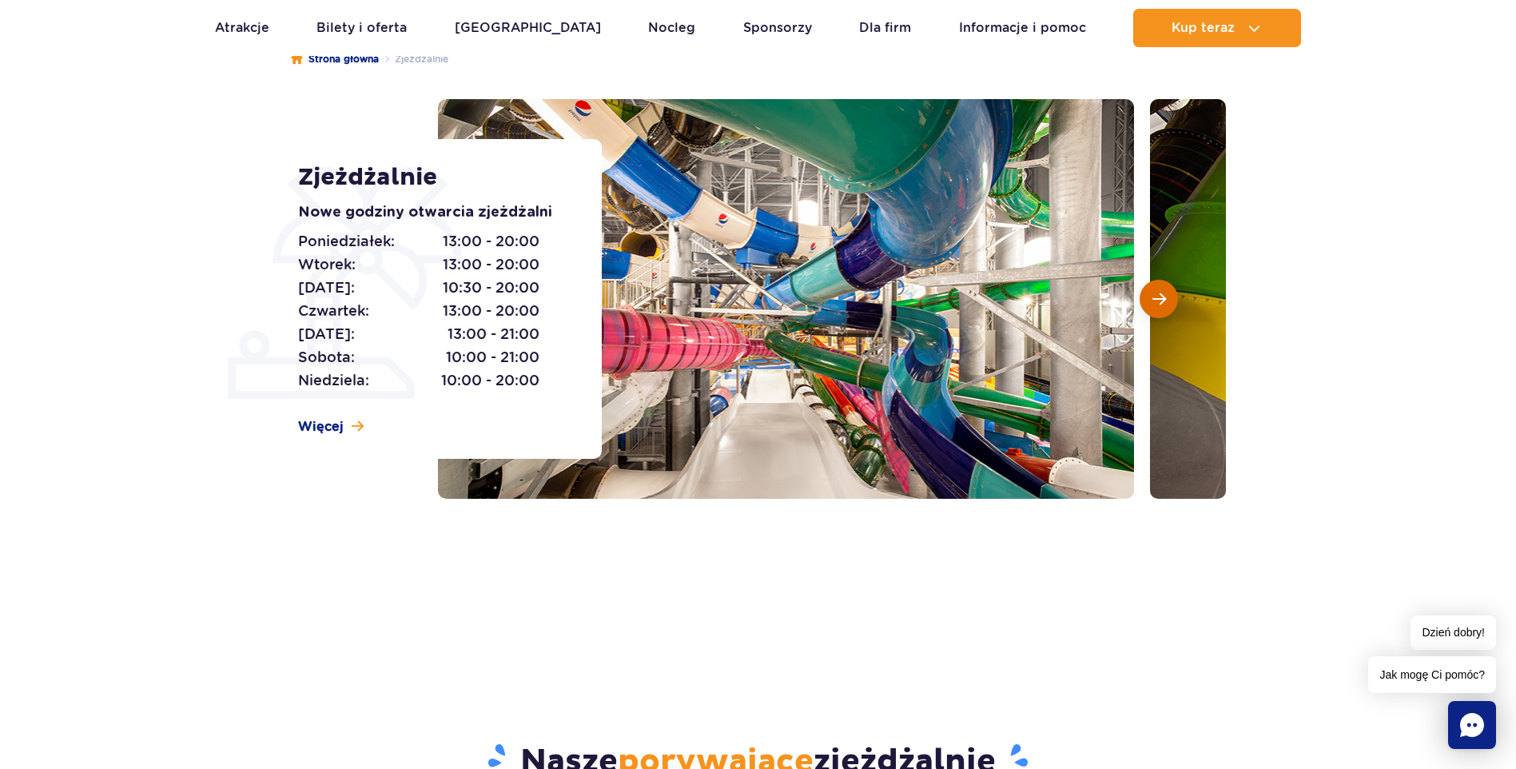
click at [1169, 311] on button "Następny slajd" at bounding box center [1158, 299] width 38 height 38
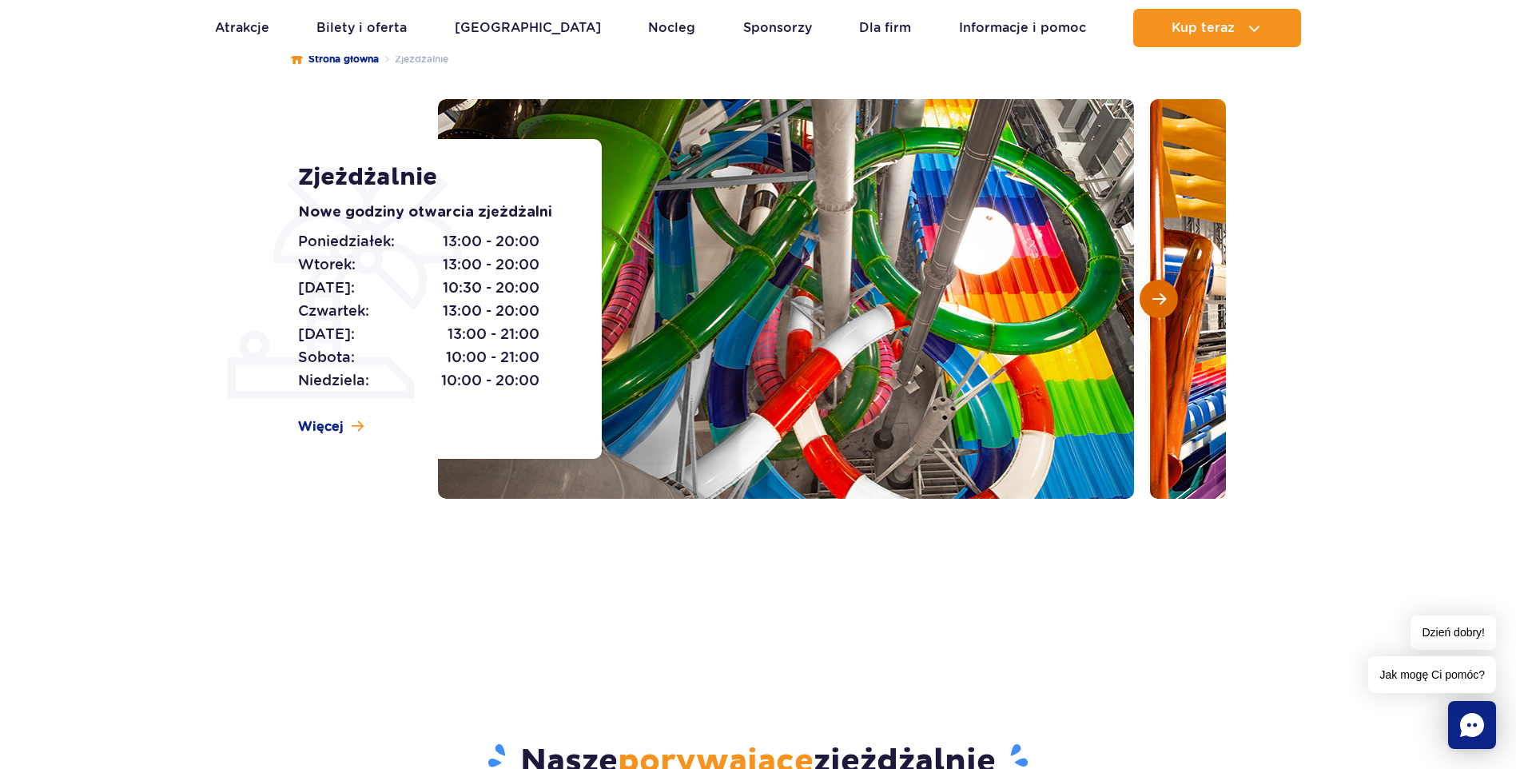
click at [1169, 311] on button "Następny slajd" at bounding box center [1158, 299] width 38 height 38
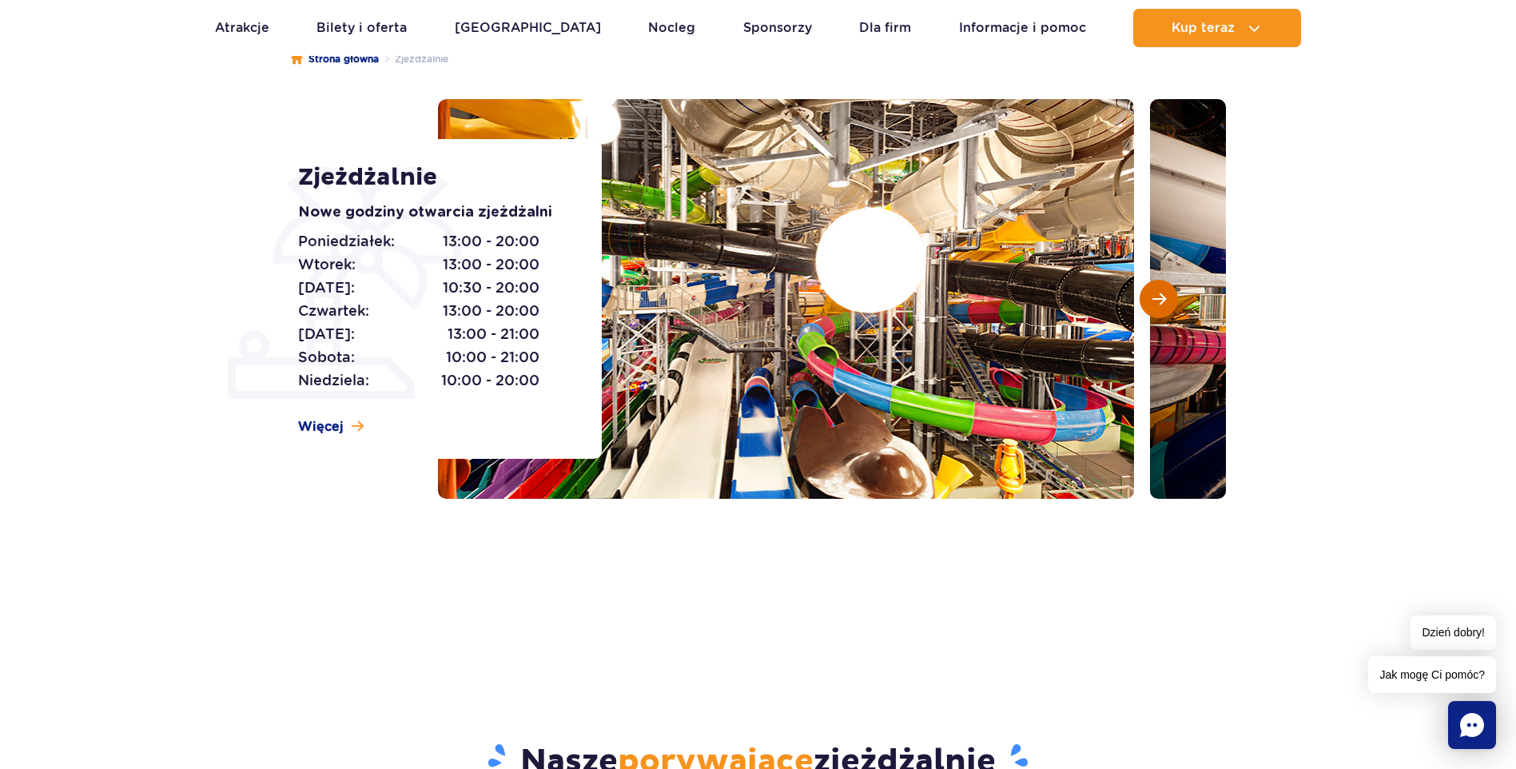
click at [1169, 311] on button "Następny slajd" at bounding box center [1158, 299] width 38 height 38
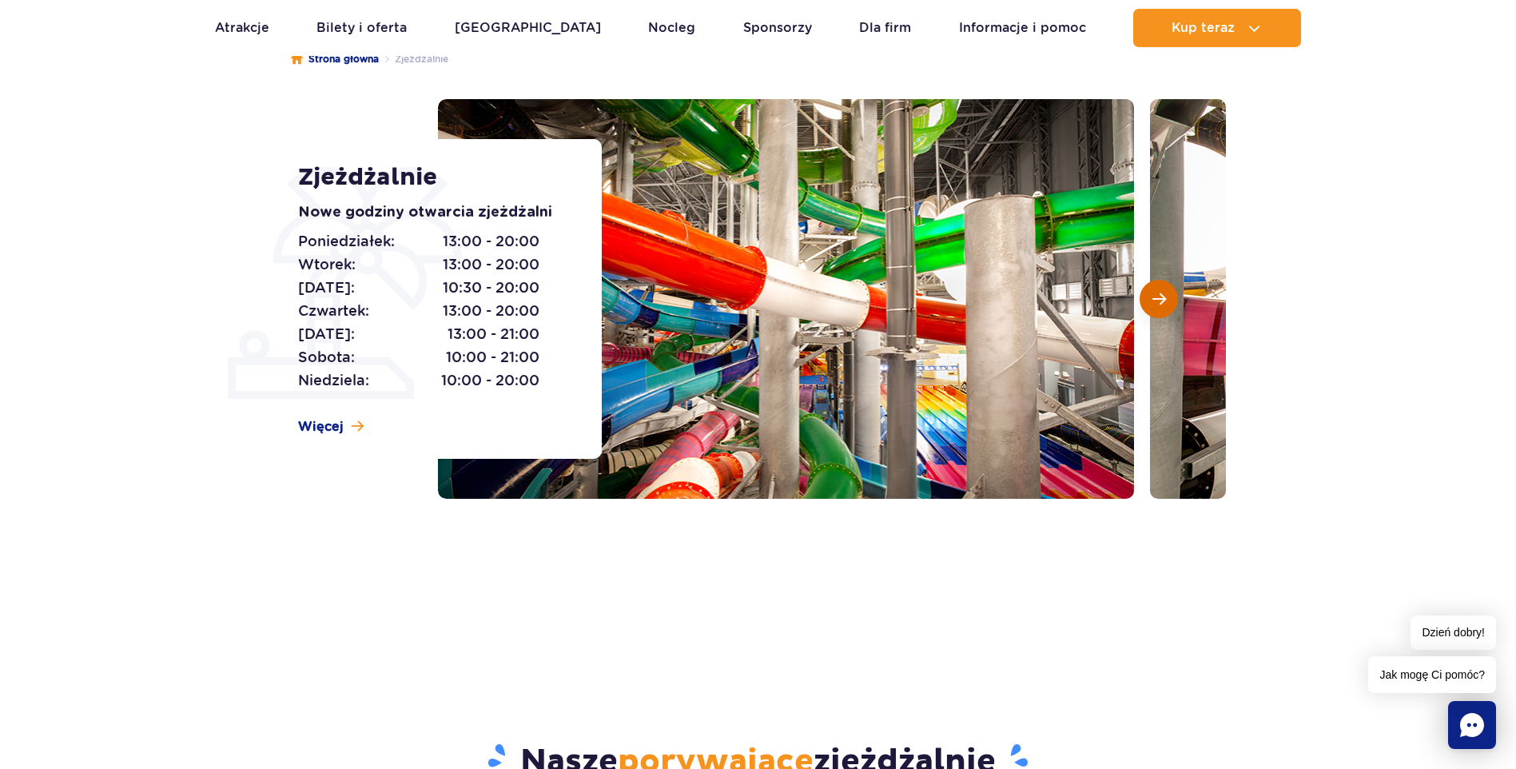
click at [1169, 311] on button "Następny slajd" at bounding box center [1158, 299] width 38 height 38
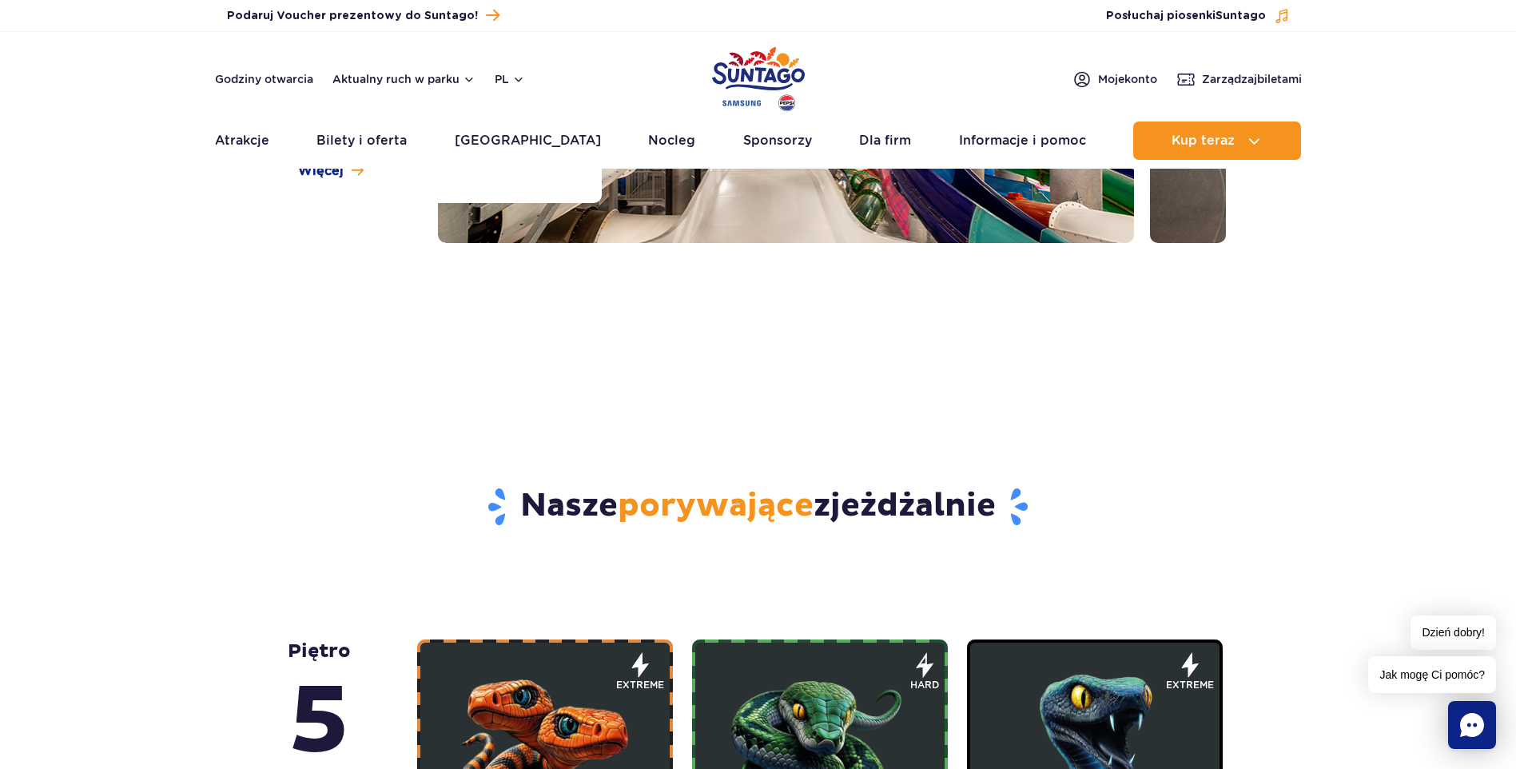
scroll to position [0, 0]
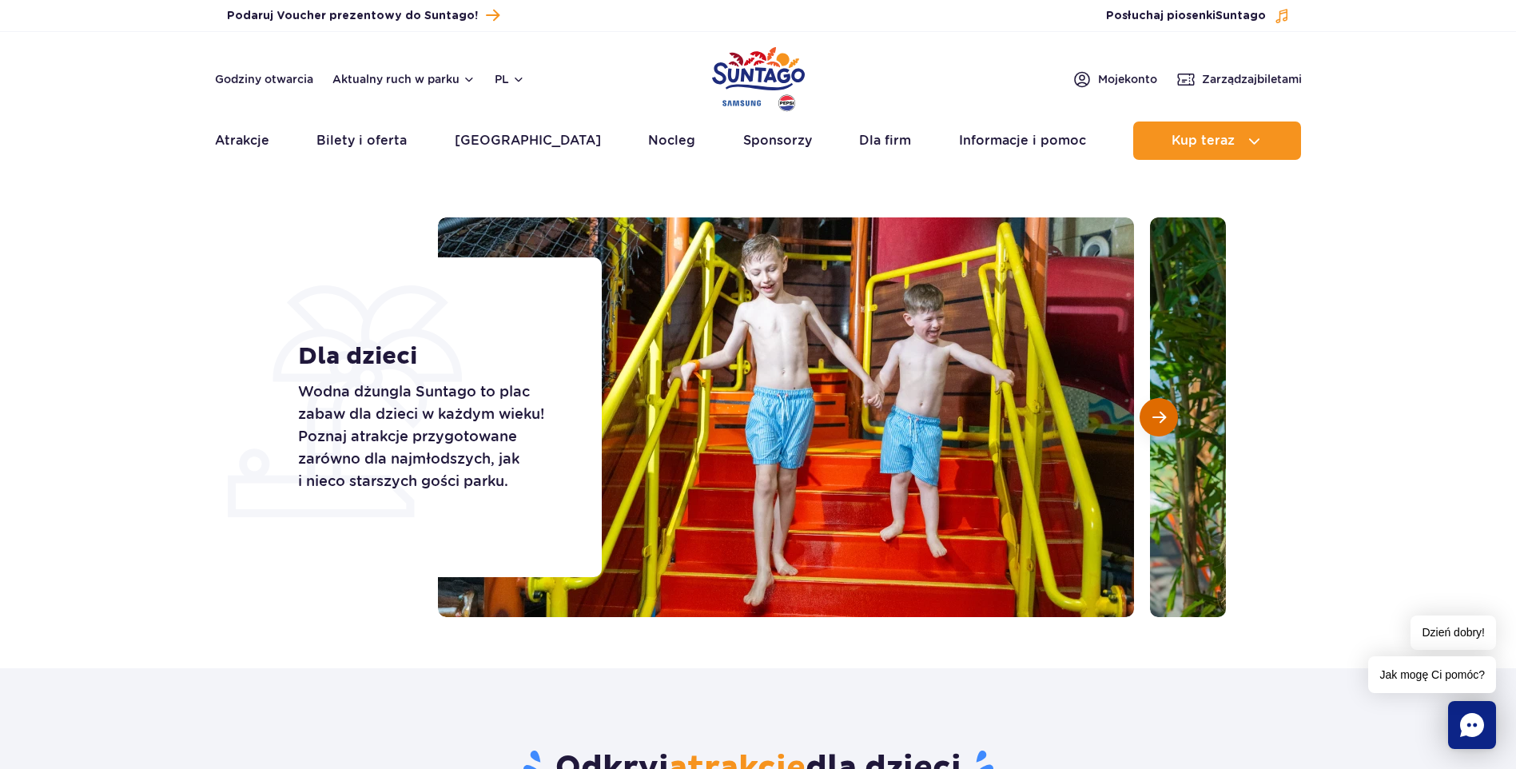
click at [1168, 420] on button "Następny slajd" at bounding box center [1158, 417] width 38 height 38
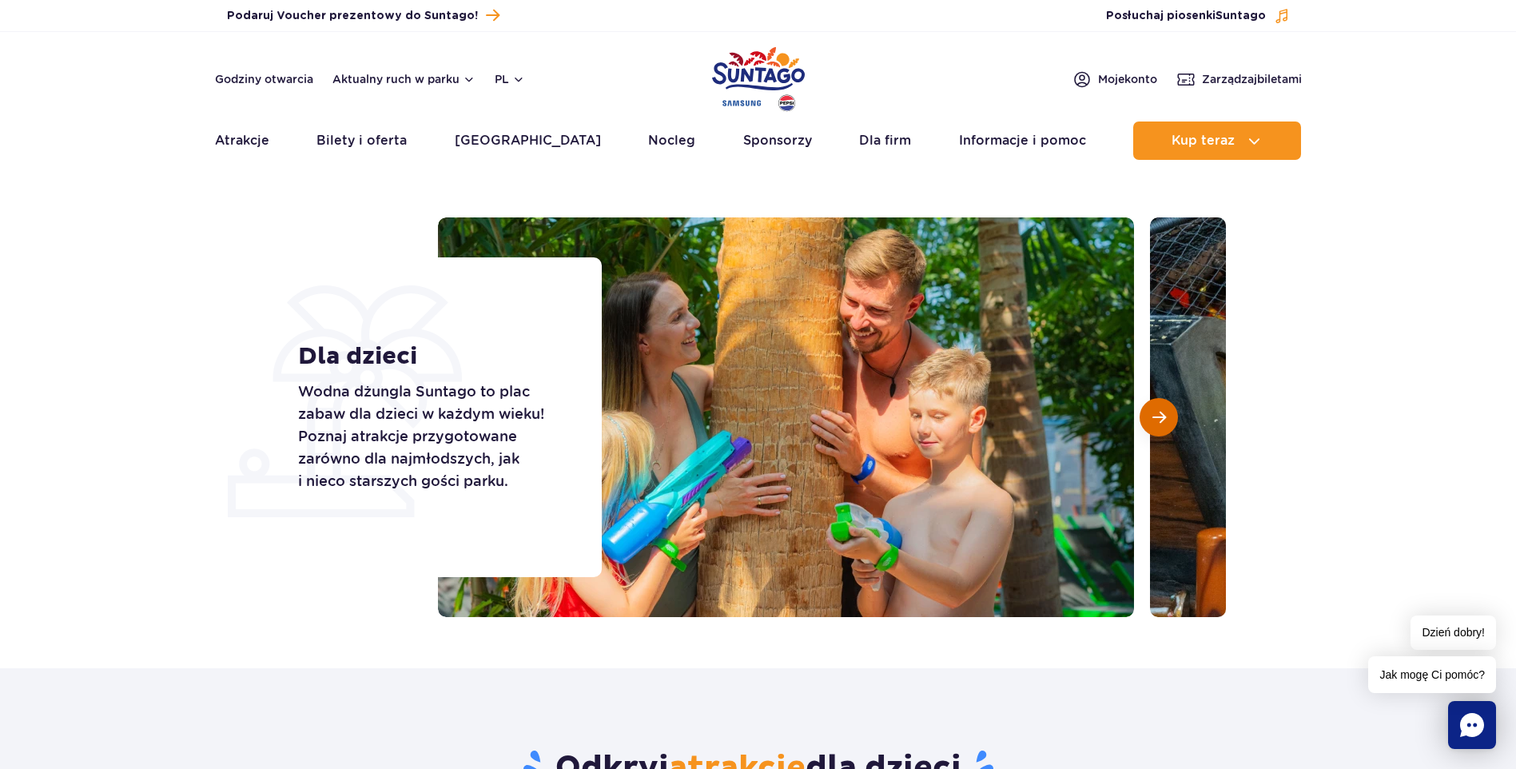
click at [1168, 420] on button "Następny slajd" at bounding box center [1158, 417] width 38 height 38
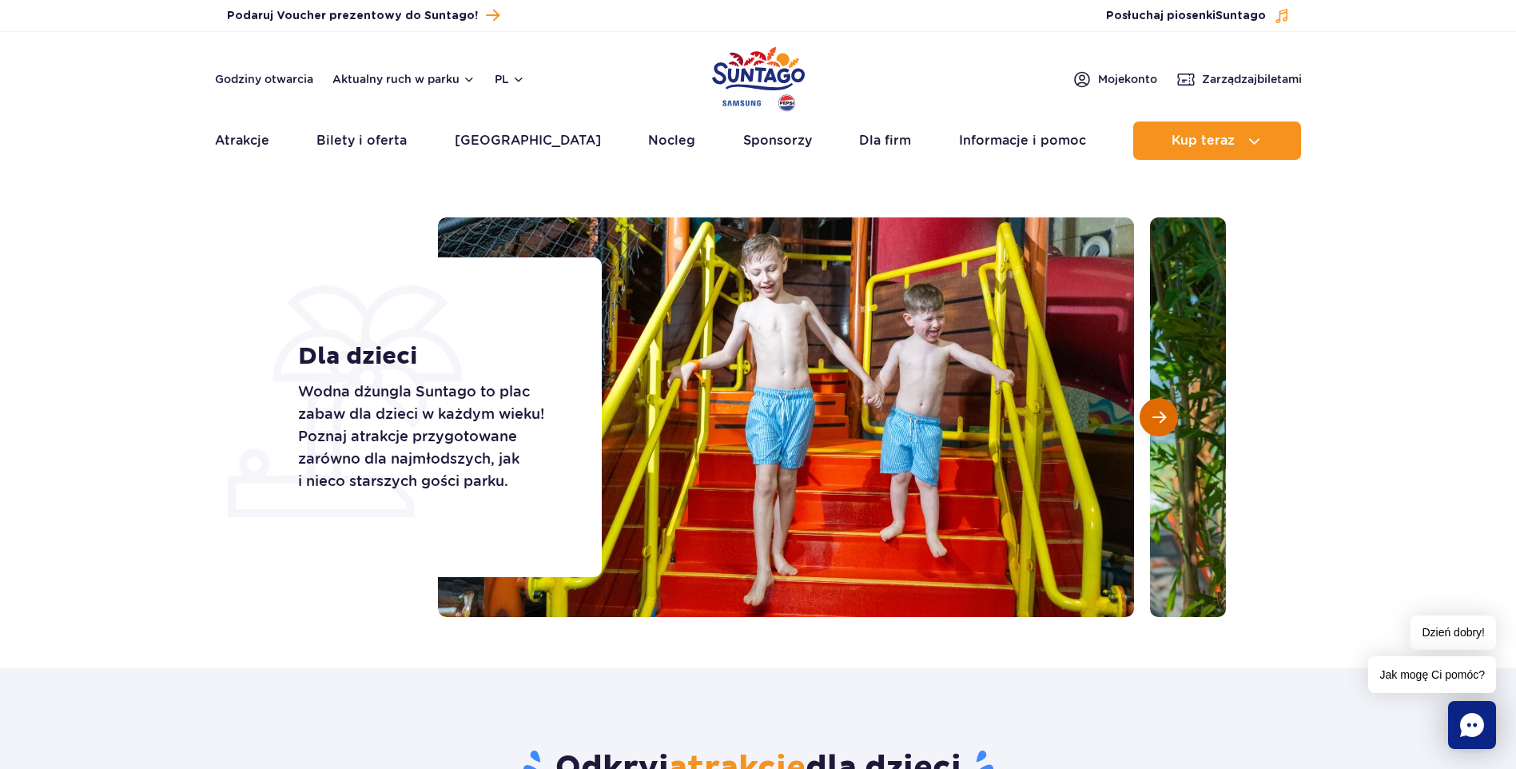
click at [1168, 420] on button "Następny slajd" at bounding box center [1158, 417] width 38 height 38
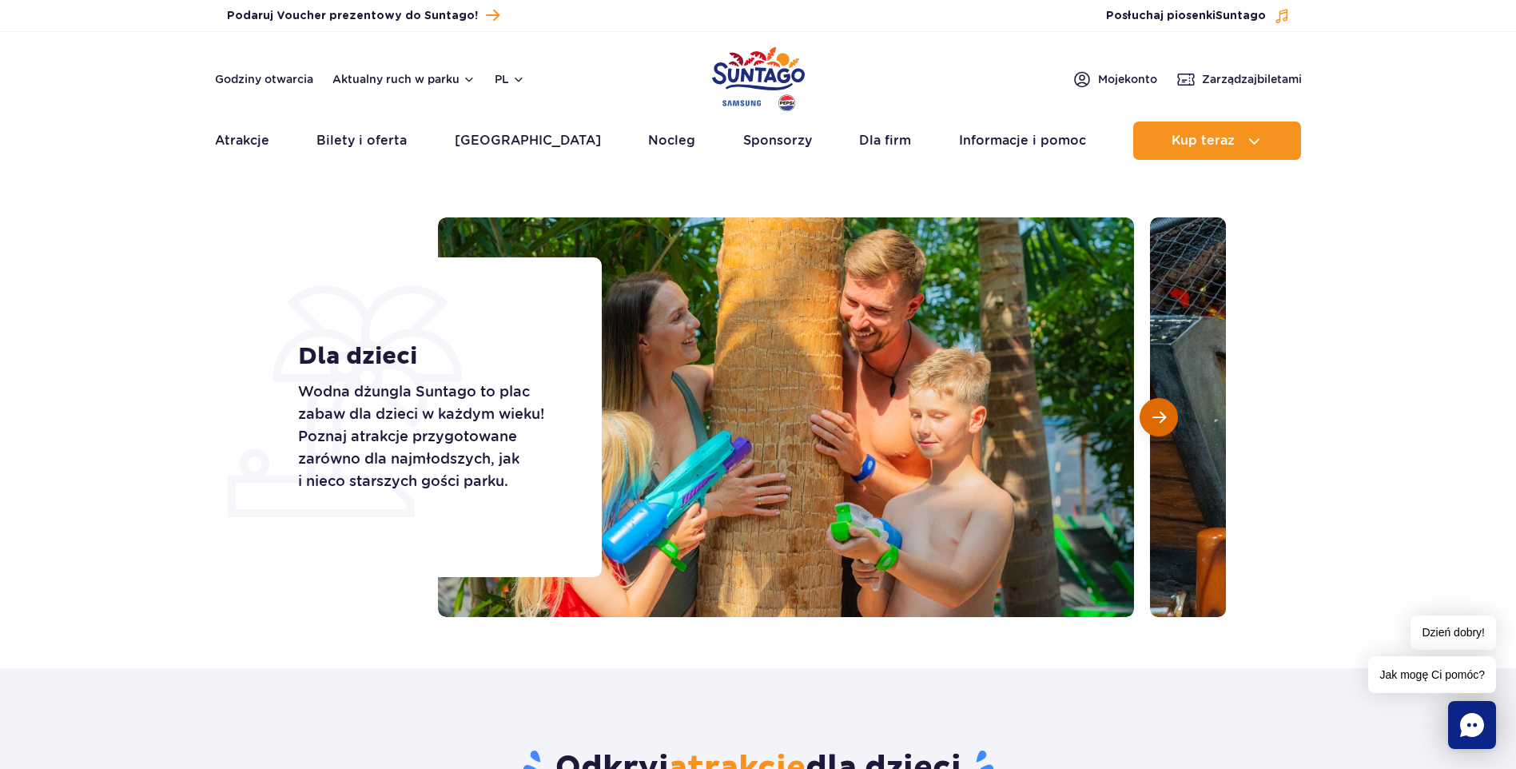
click at [1168, 420] on button "Następny slajd" at bounding box center [1158, 417] width 38 height 38
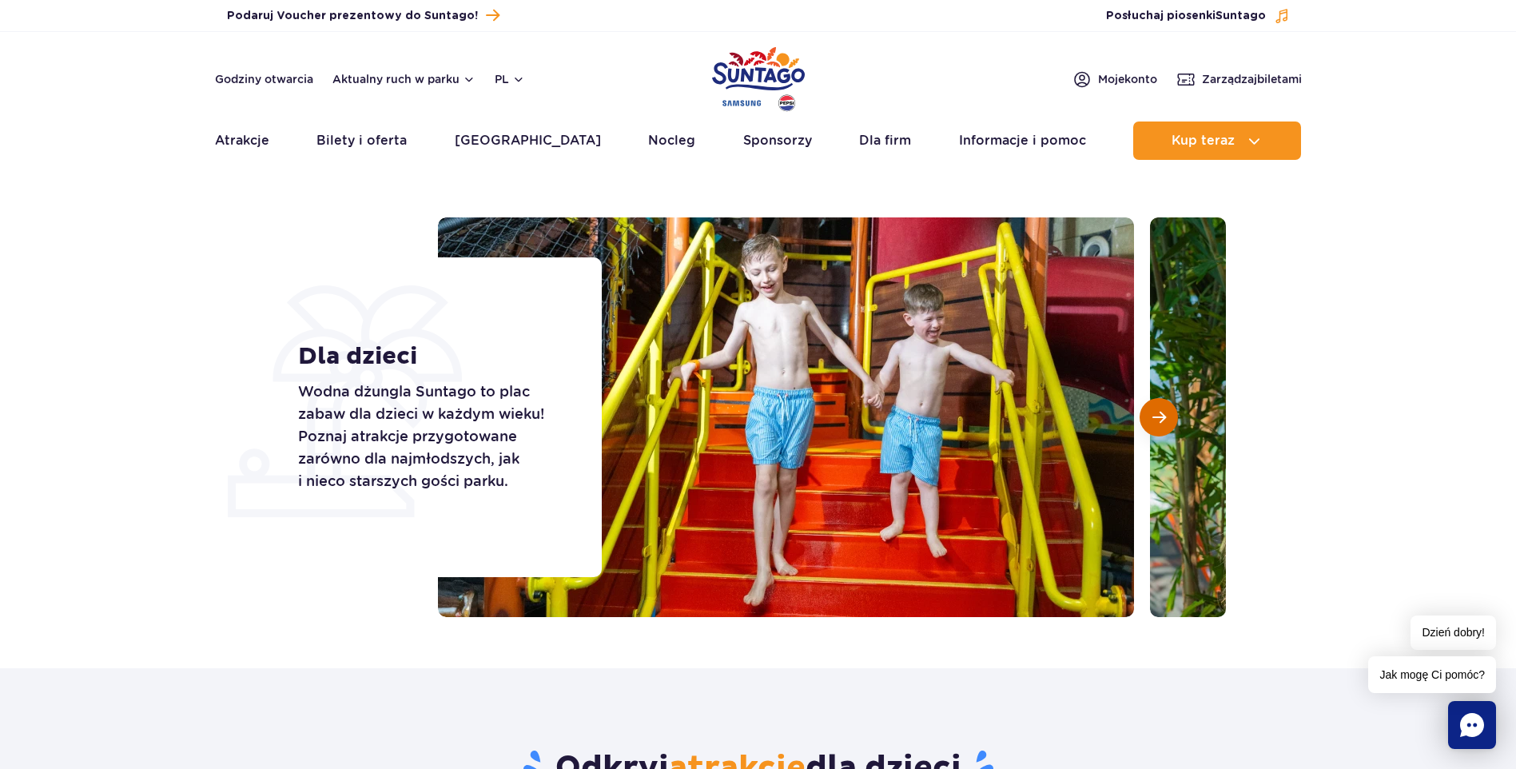
click at [1168, 420] on button "Następny slajd" at bounding box center [1158, 417] width 38 height 38
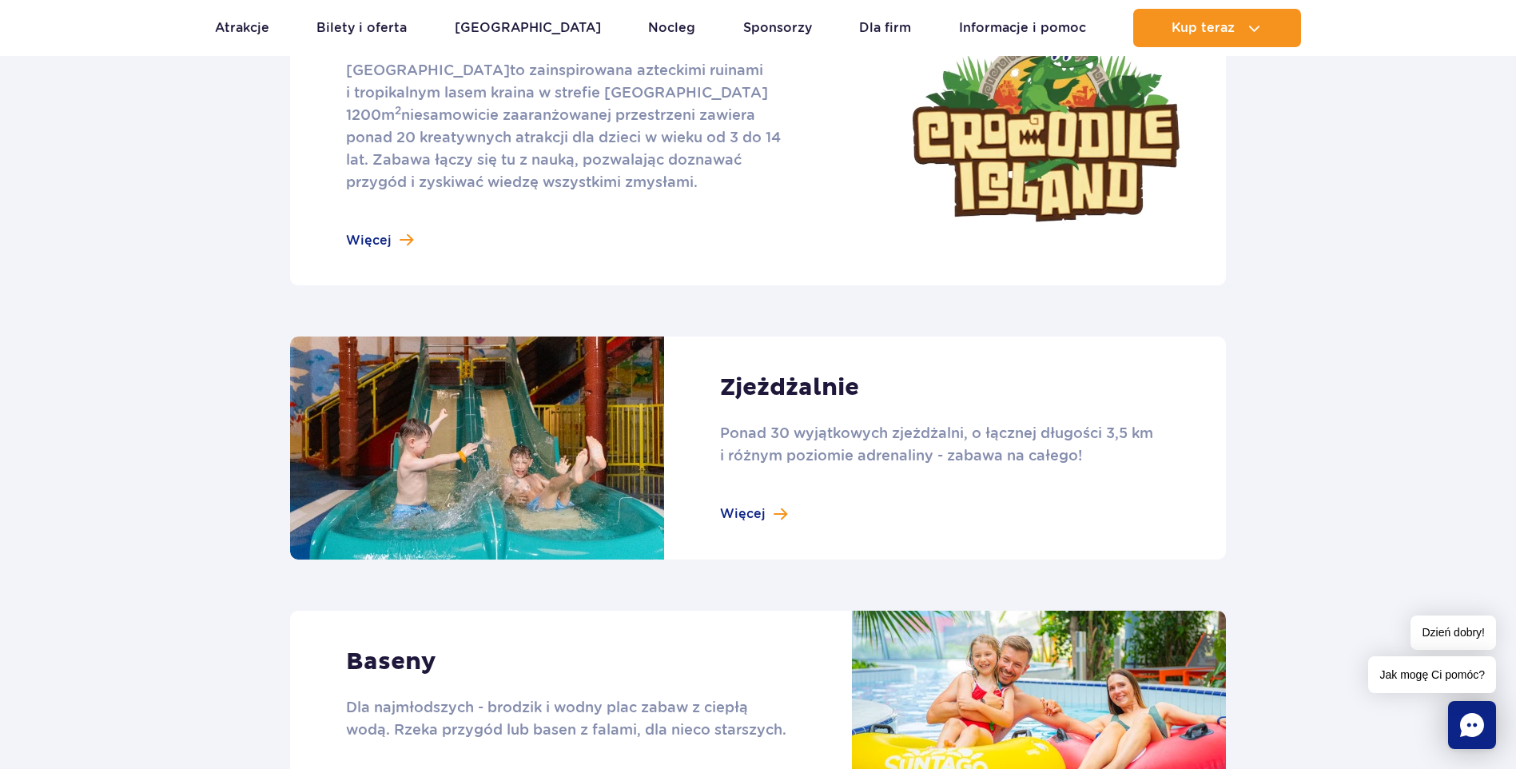
scroll to position [1123, 0]
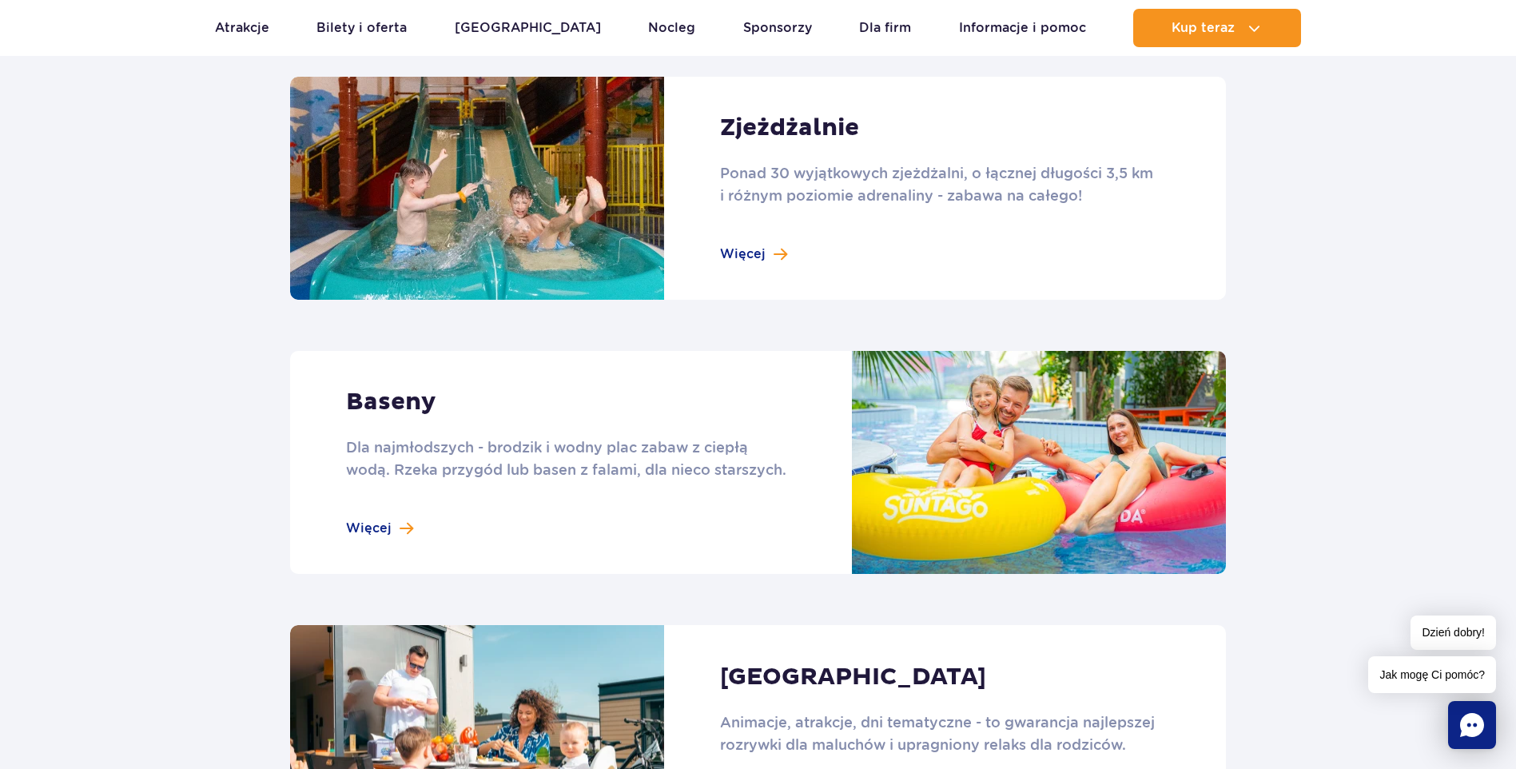
click at [765, 245] on link at bounding box center [758, 188] width 936 height 223
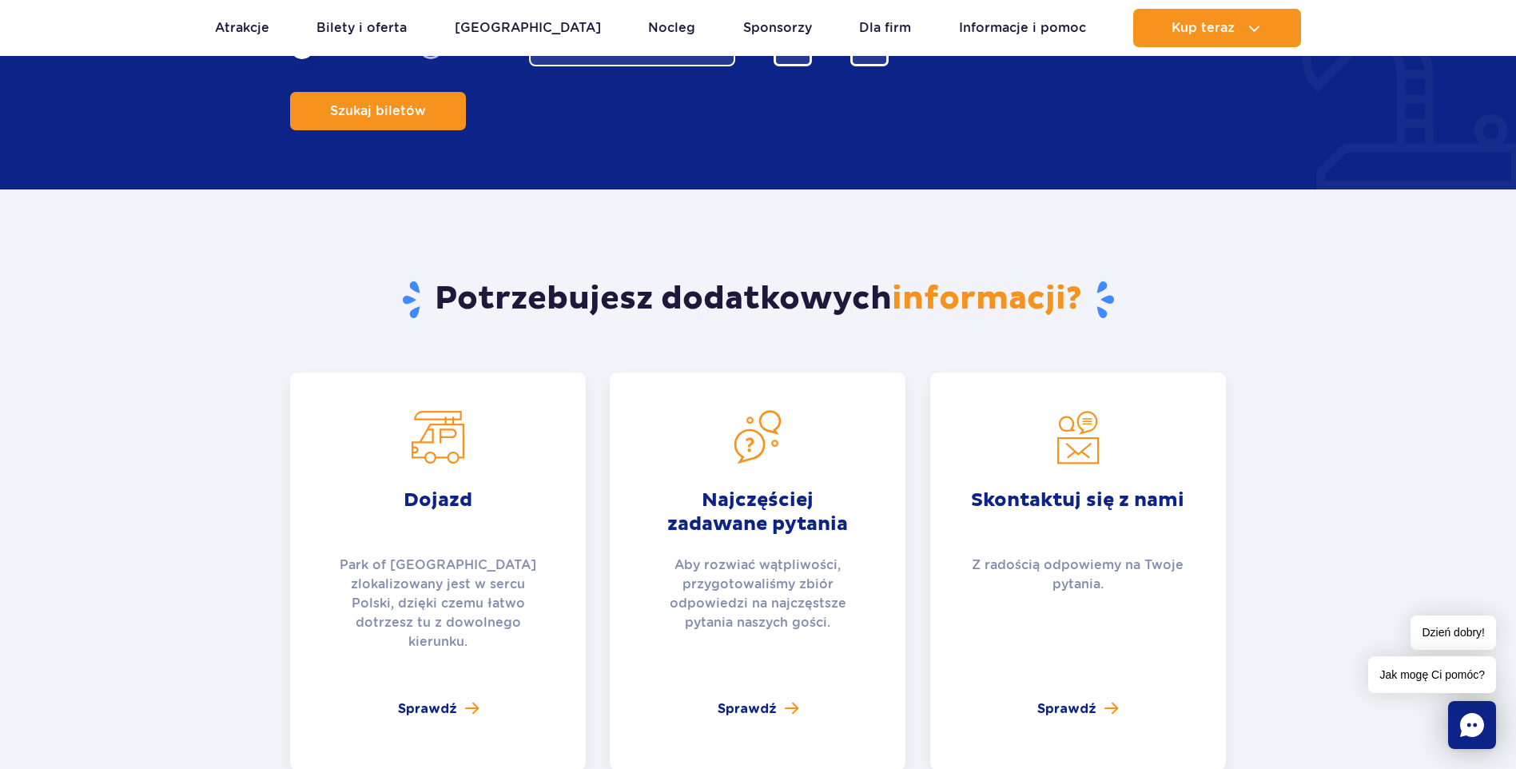
scroll to position [2623, 0]
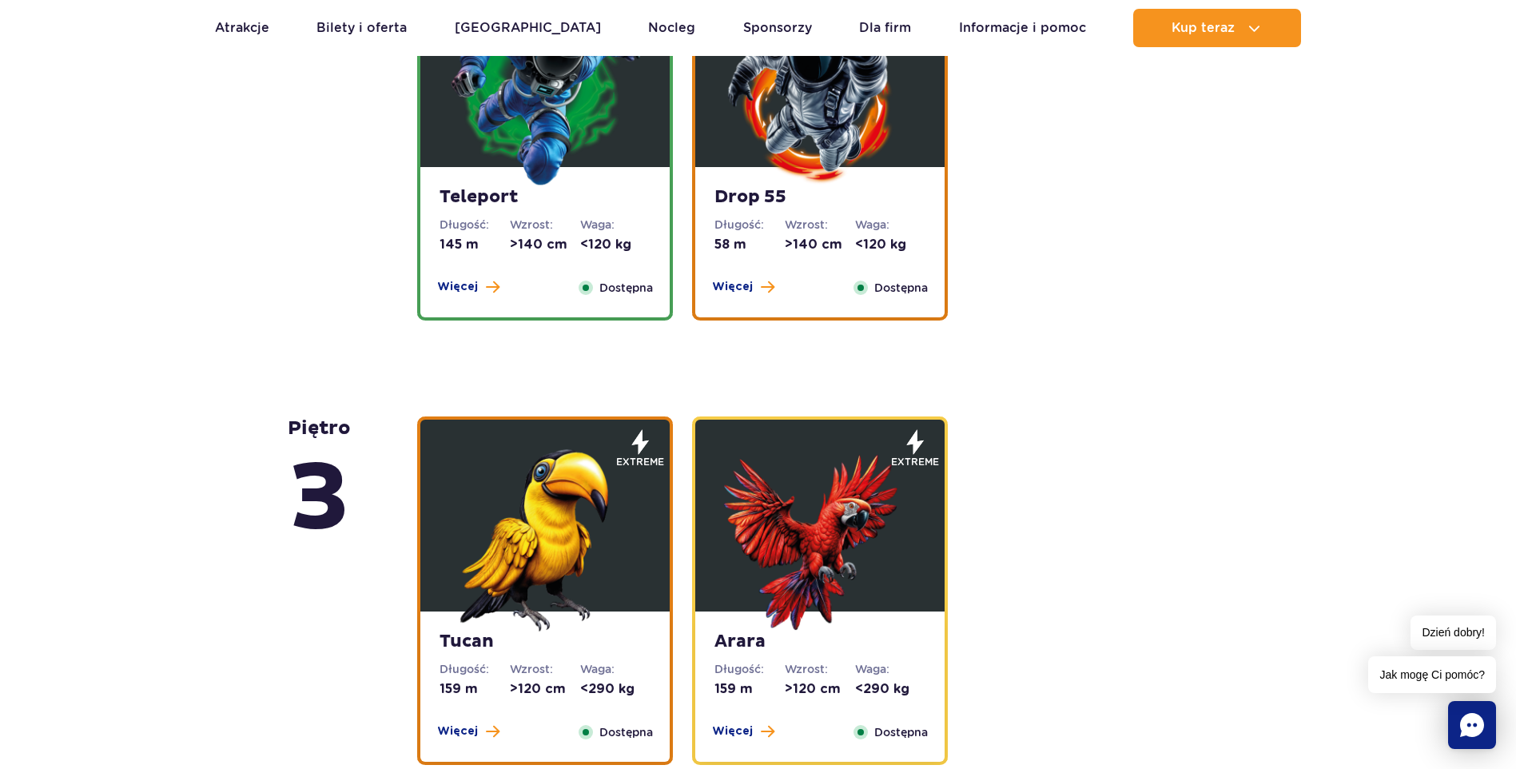
scroll to position [2078, 0]
